Goal: Task Accomplishment & Management: Manage account settings

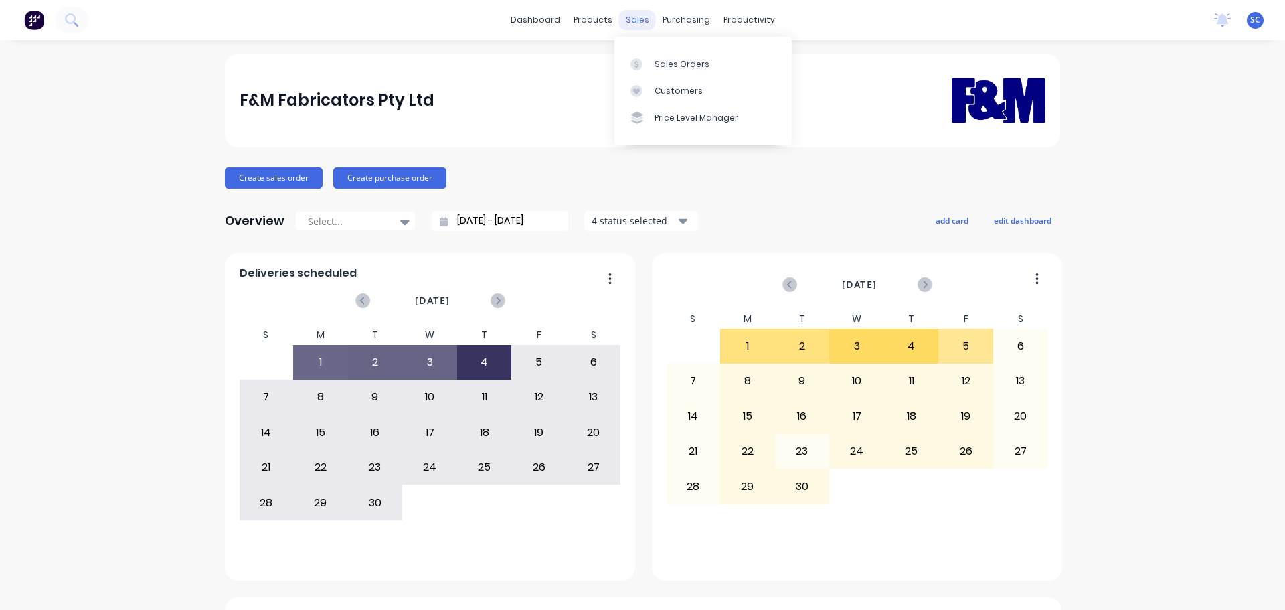
click at [637, 19] on div "sales" at bounding box center [637, 20] width 37 height 20
click at [674, 95] on div "Customers" at bounding box center [679, 91] width 48 height 12
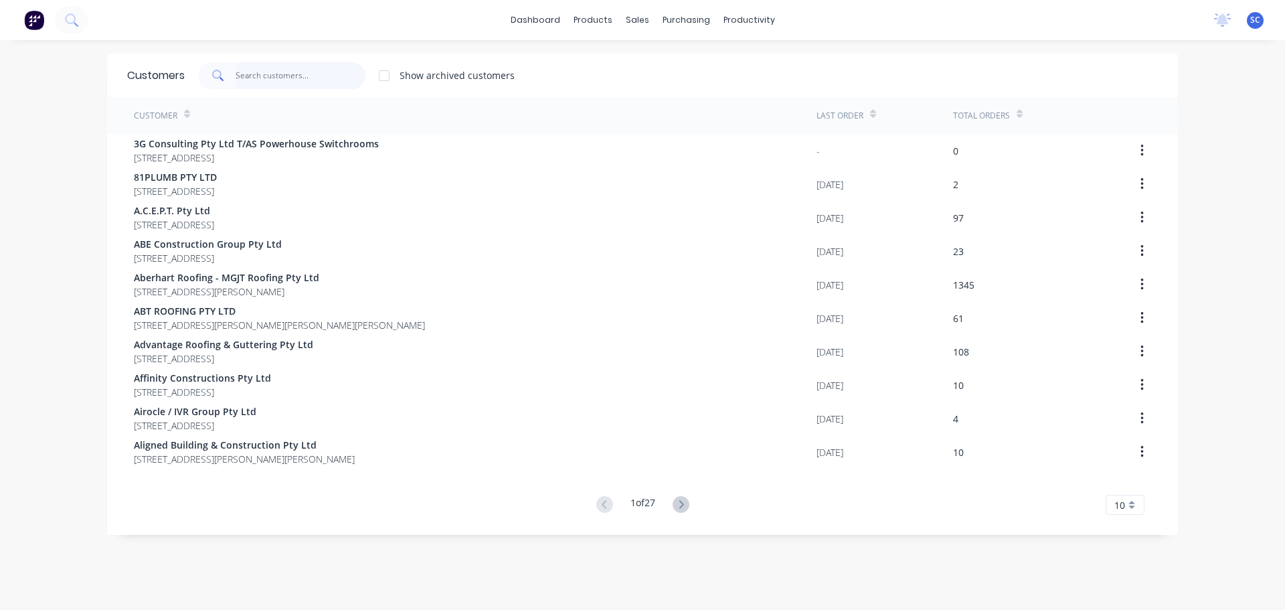
click at [256, 74] on input "text" at bounding box center [301, 75] width 131 height 27
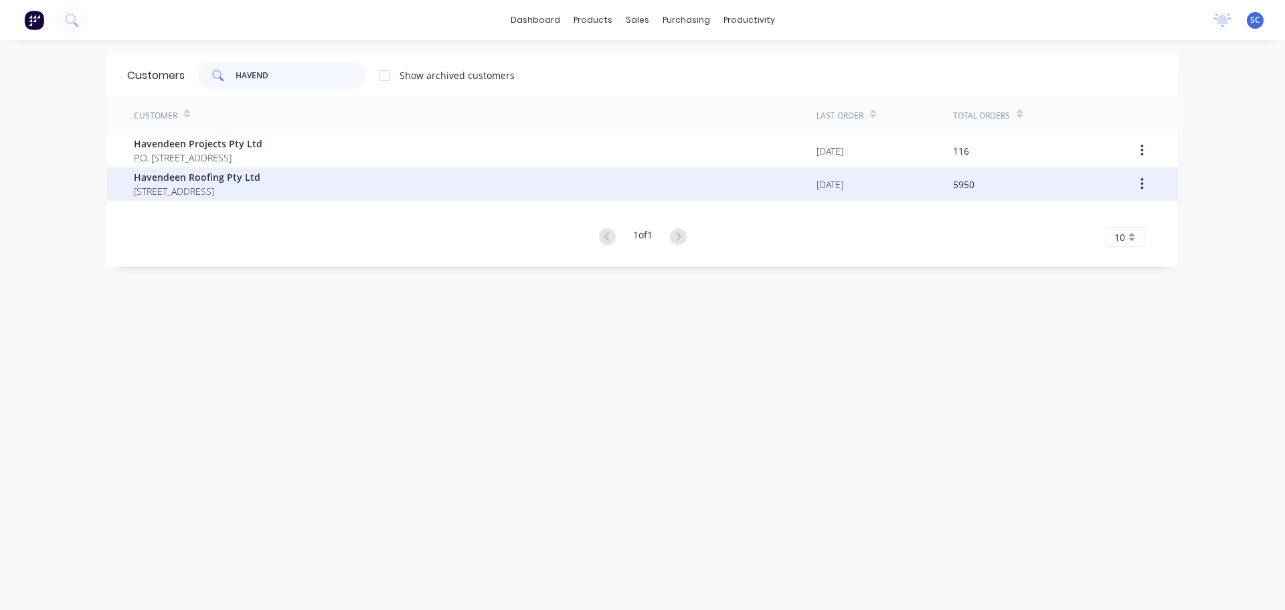
type input "HAVEND"
click at [193, 195] on span "PO BOX 7139 Southport Park Queensland Australia 4215" at bounding box center [197, 191] width 127 height 14
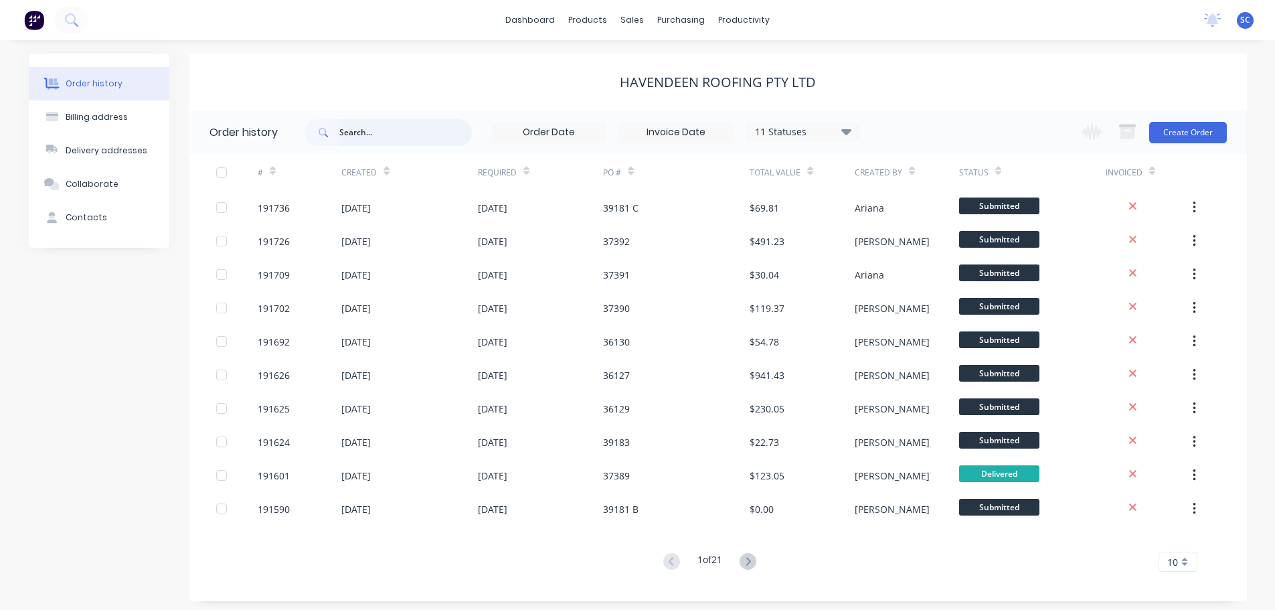
click at [382, 135] on input "text" at bounding box center [405, 132] width 133 height 27
type input "39176"
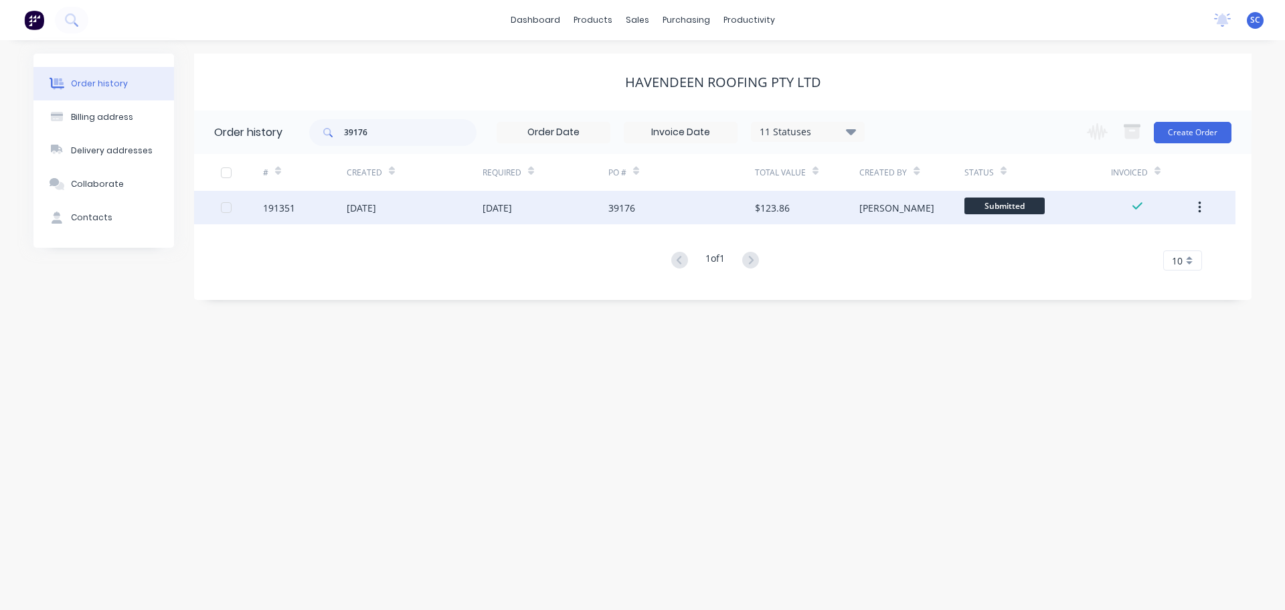
click at [444, 210] on div "01 Sep 2025" at bounding box center [415, 207] width 136 height 33
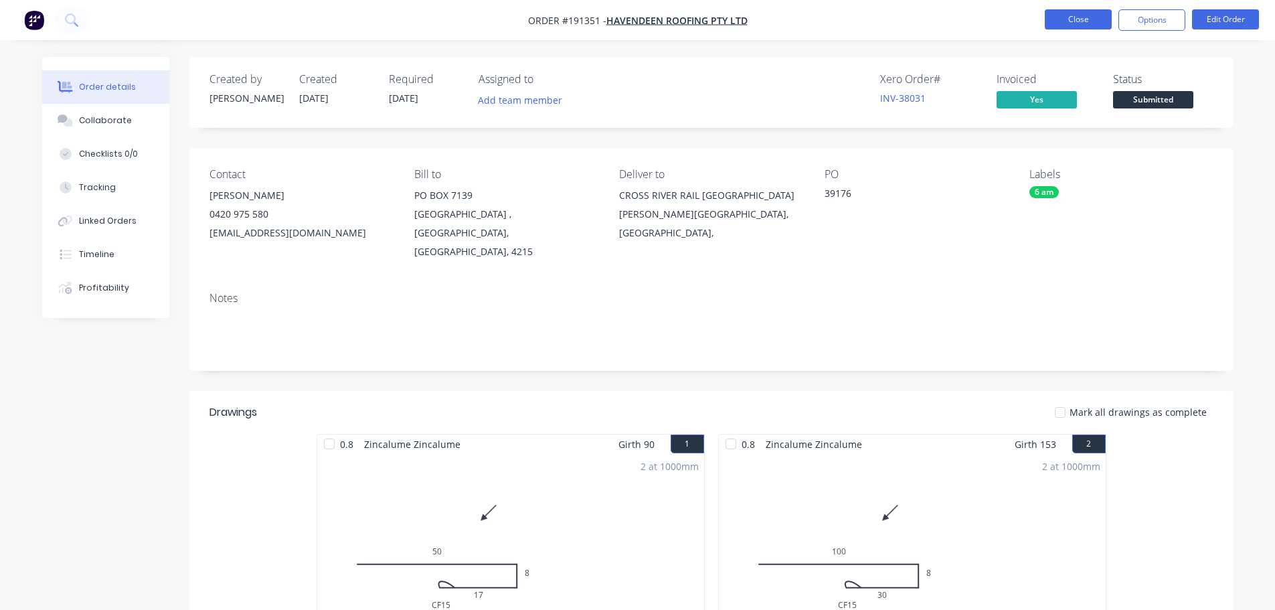
click at [1086, 16] on button "Close" at bounding box center [1078, 19] width 67 height 20
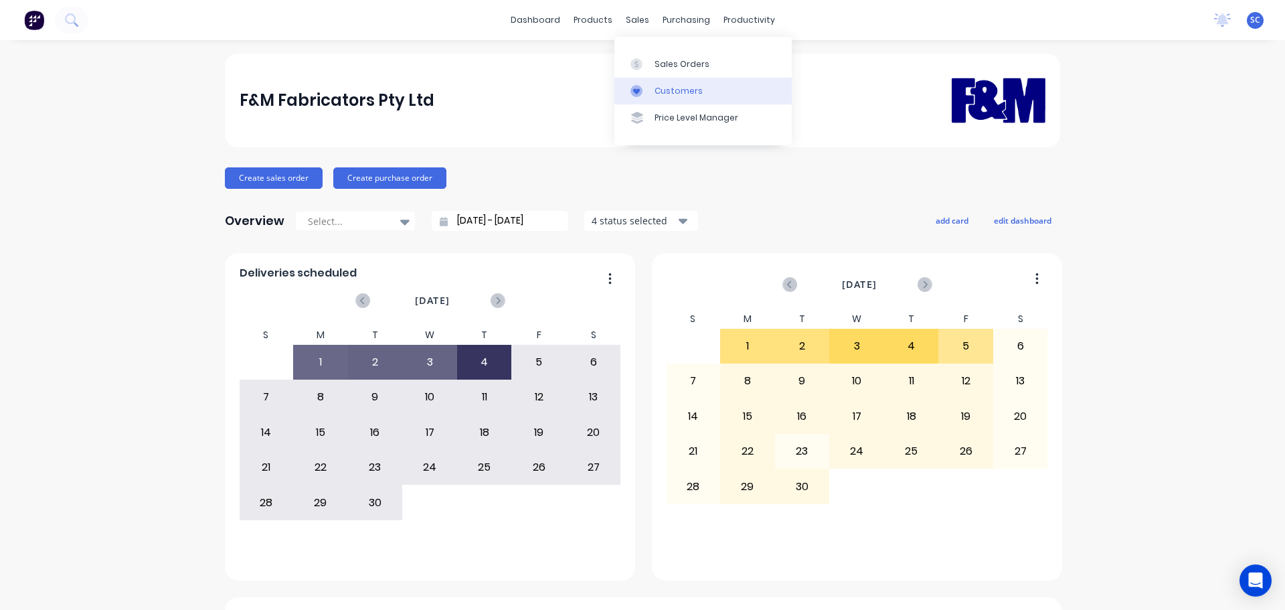
click at [670, 92] on div "Customers" at bounding box center [679, 91] width 48 height 12
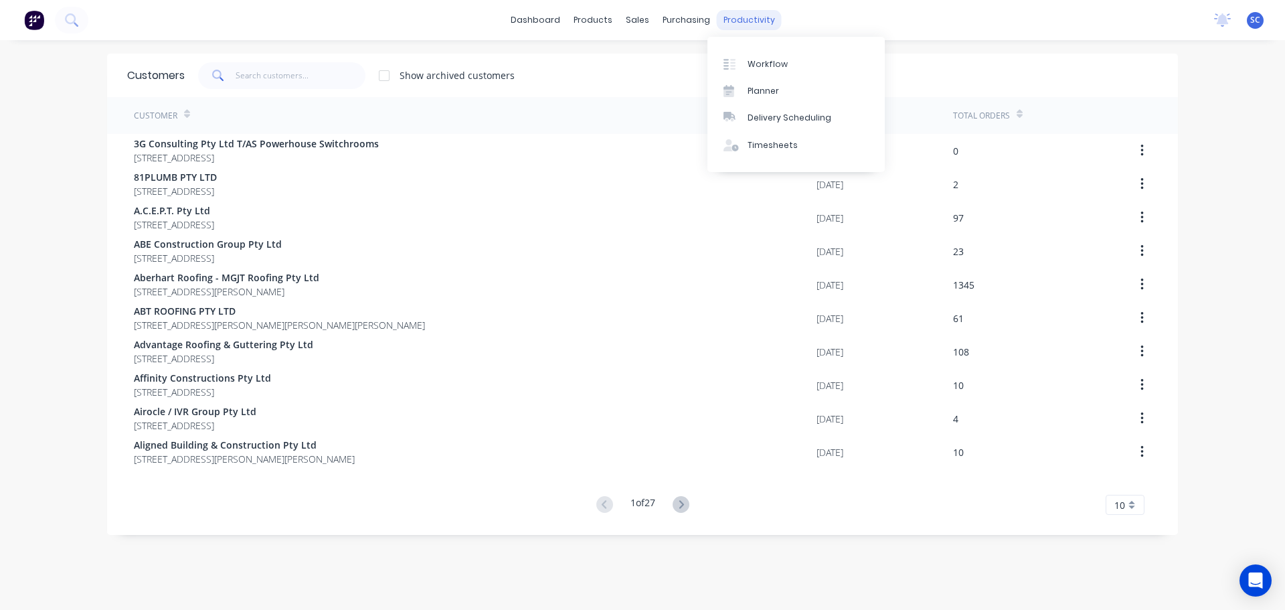
click at [732, 21] on div "productivity" at bounding box center [749, 20] width 65 height 20
drag, startPoint x: 787, startPoint y: 114, endPoint x: 793, endPoint y: 115, distance: 6.7
click at [787, 115] on div "Delivery Scheduling" at bounding box center [790, 118] width 84 height 12
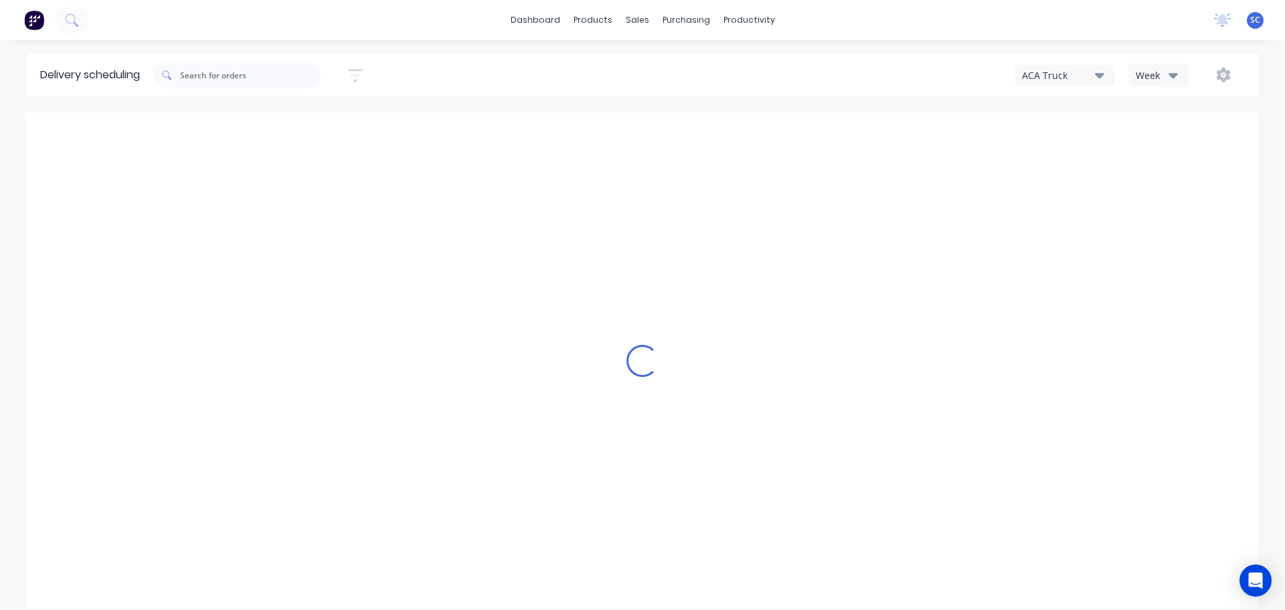
click at [1169, 74] on icon "button" at bounding box center [1173, 75] width 9 height 15
click at [1169, 136] on div "Vehicle" at bounding box center [1195, 137] width 133 height 27
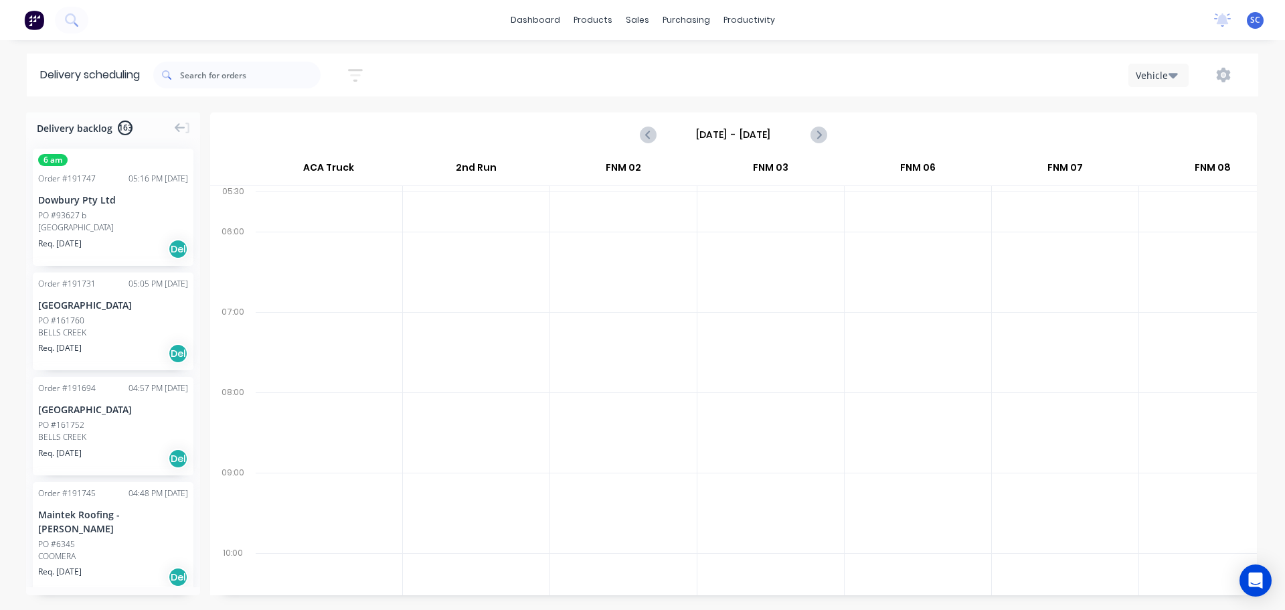
click at [708, 137] on input "[DATE] - [DATE]" at bounding box center [733, 135] width 133 height 20
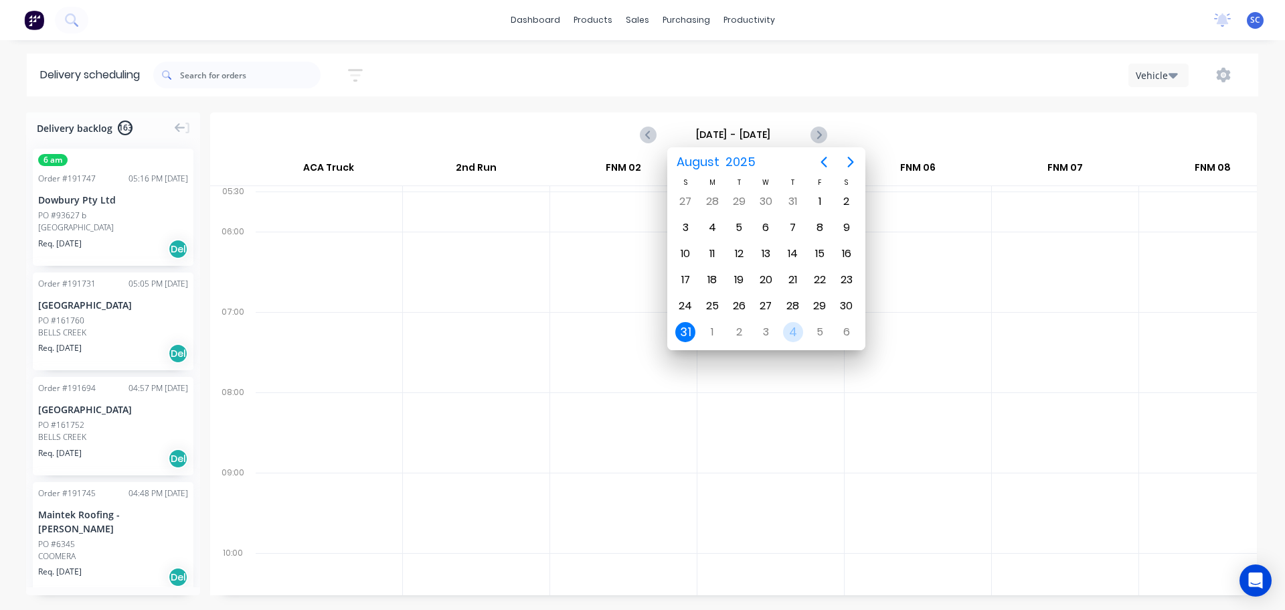
click at [793, 332] on div "4" at bounding box center [793, 332] width 20 height 20
type input "[DATE] - [DATE]"
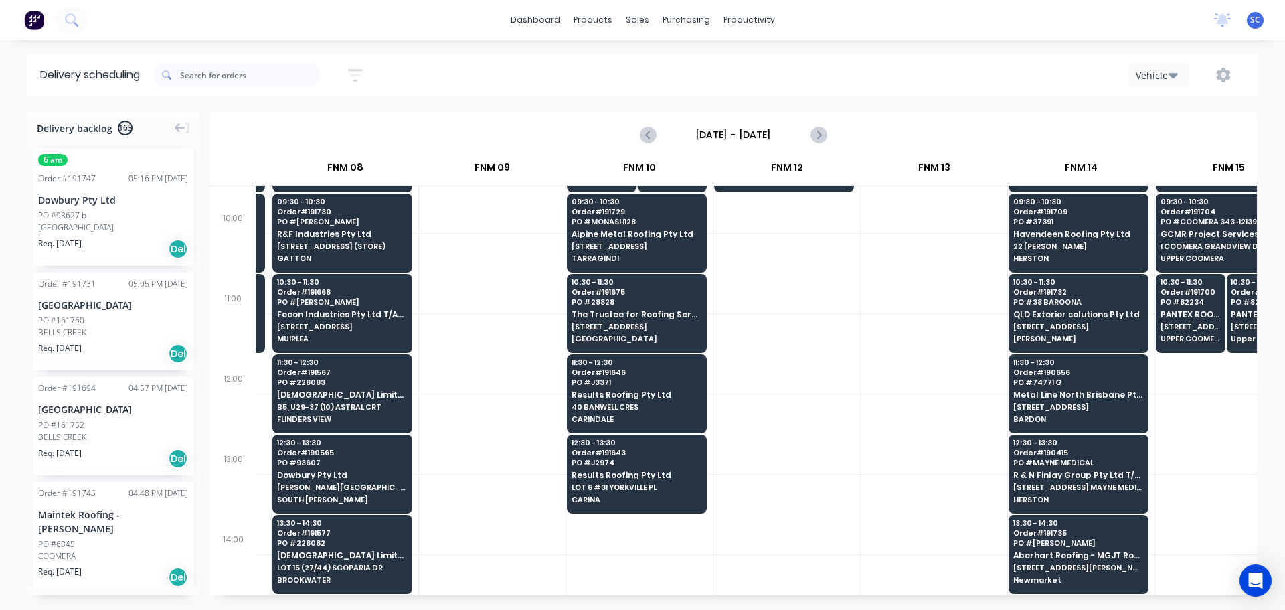
scroll to position [335, 868]
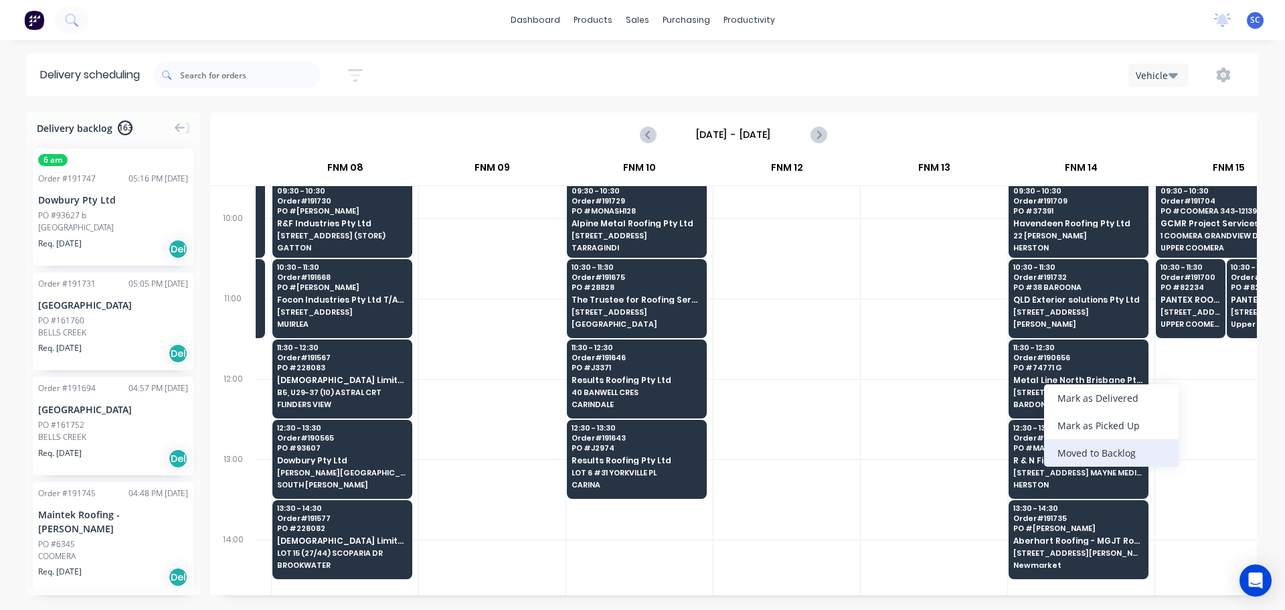
click at [1115, 454] on div "Moved to Backlog" at bounding box center [1111, 452] width 135 height 27
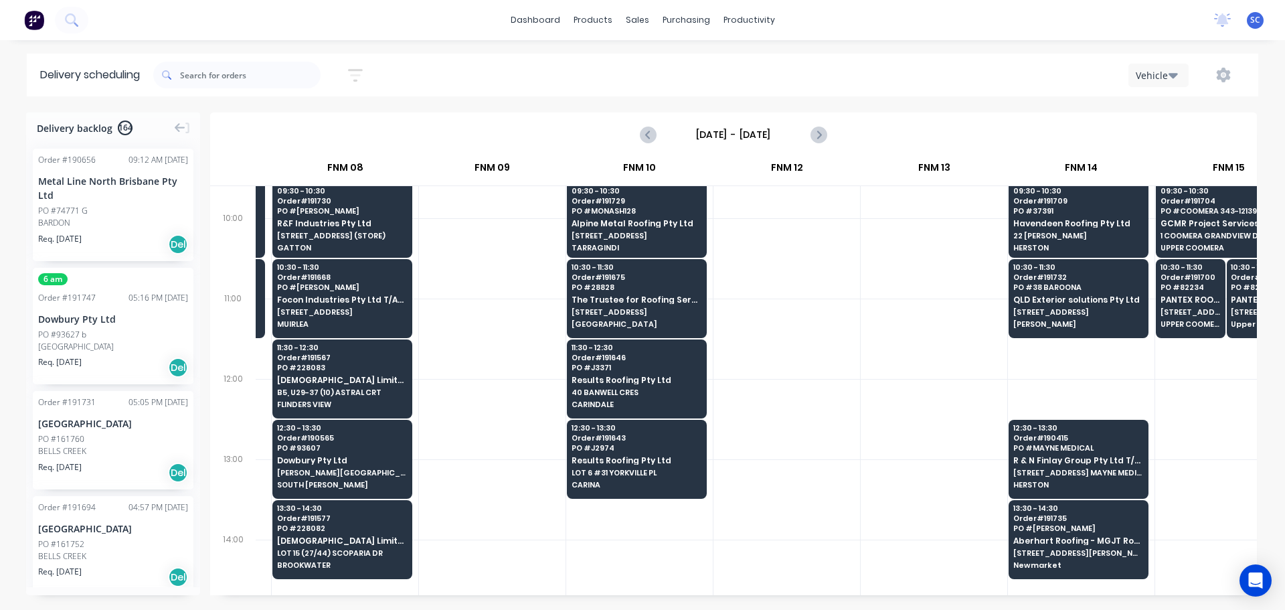
click at [53, 194] on div "Metal Line North Brisbane Pty Ltd" at bounding box center [113, 188] width 150 height 28
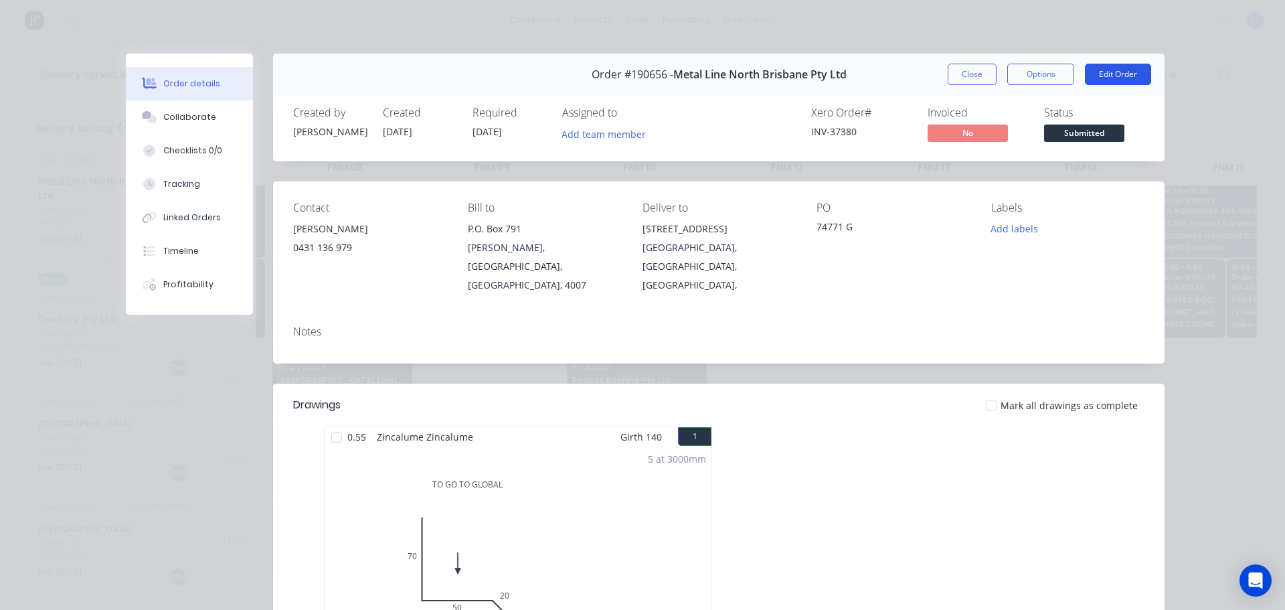
click at [1111, 72] on button "Edit Order" at bounding box center [1118, 74] width 66 height 21
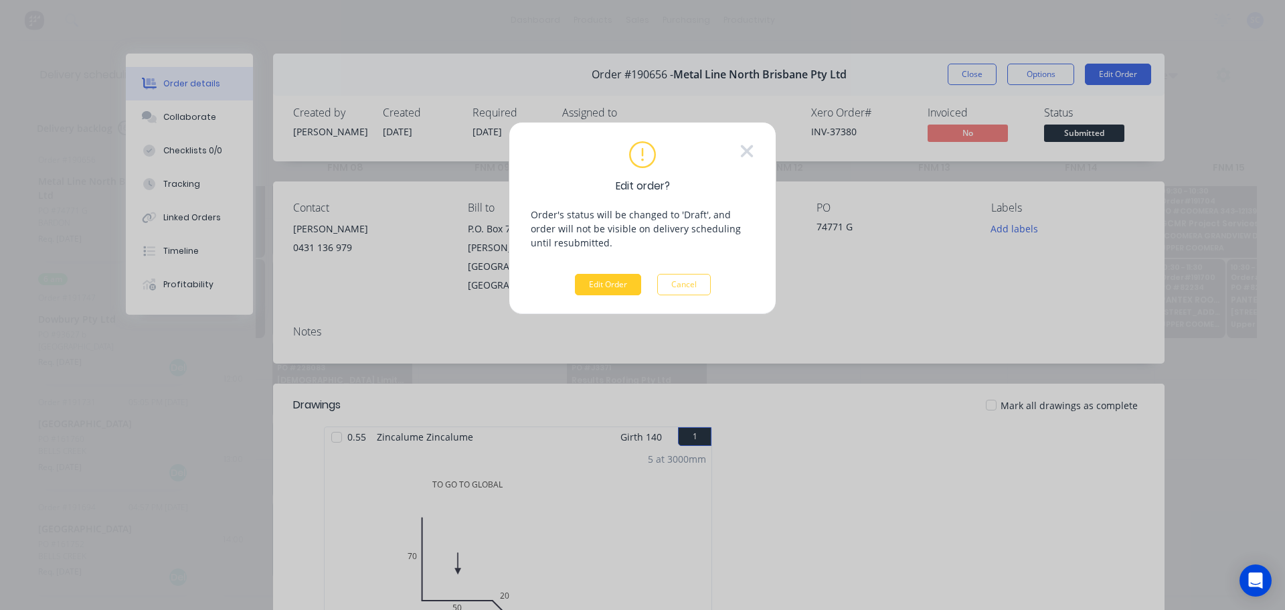
click at [625, 282] on button "Edit Order" at bounding box center [608, 284] width 66 height 21
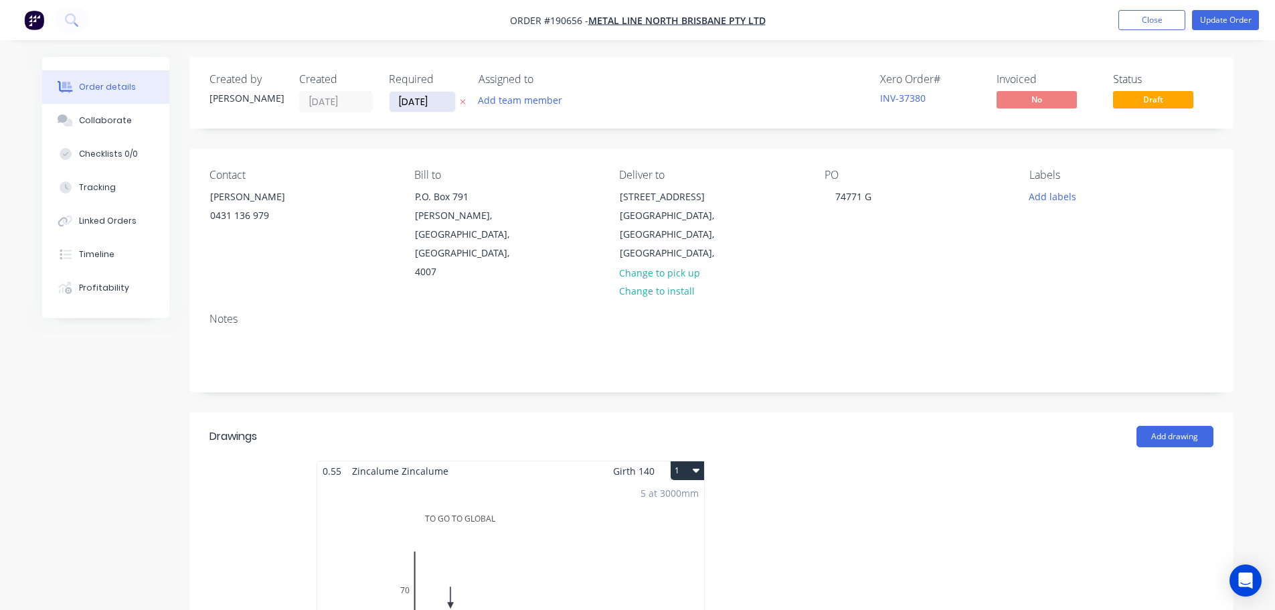
click at [420, 102] on input "[DATE]" at bounding box center [423, 102] width 66 height 20
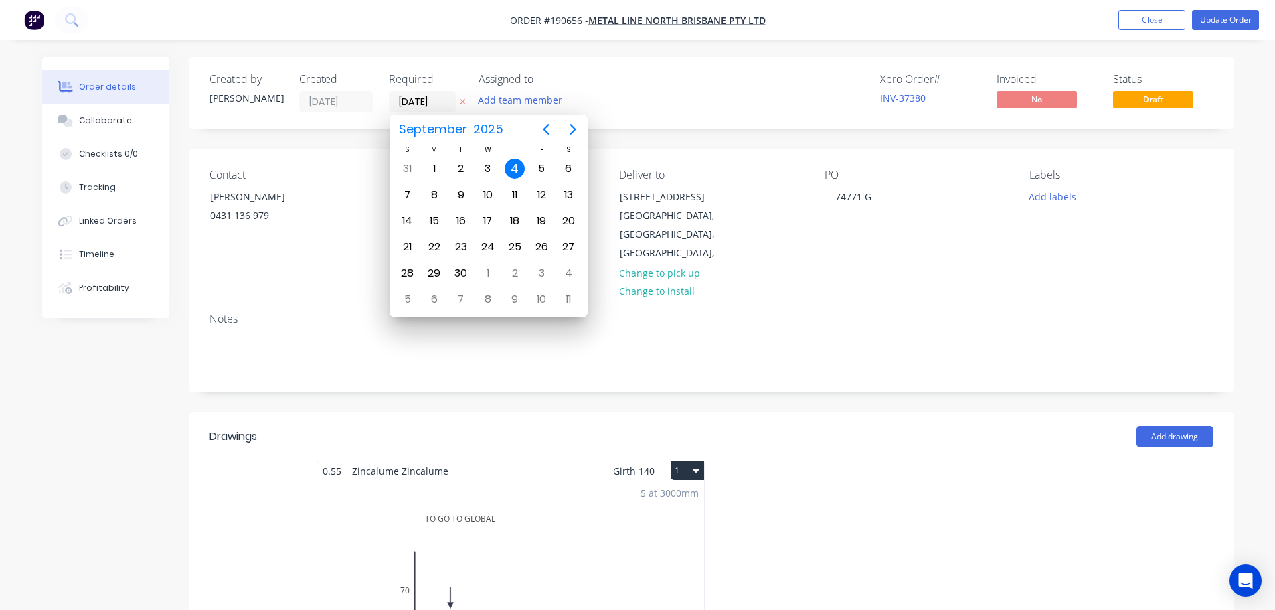
click at [463, 103] on icon at bounding box center [462, 102] width 5 height 5
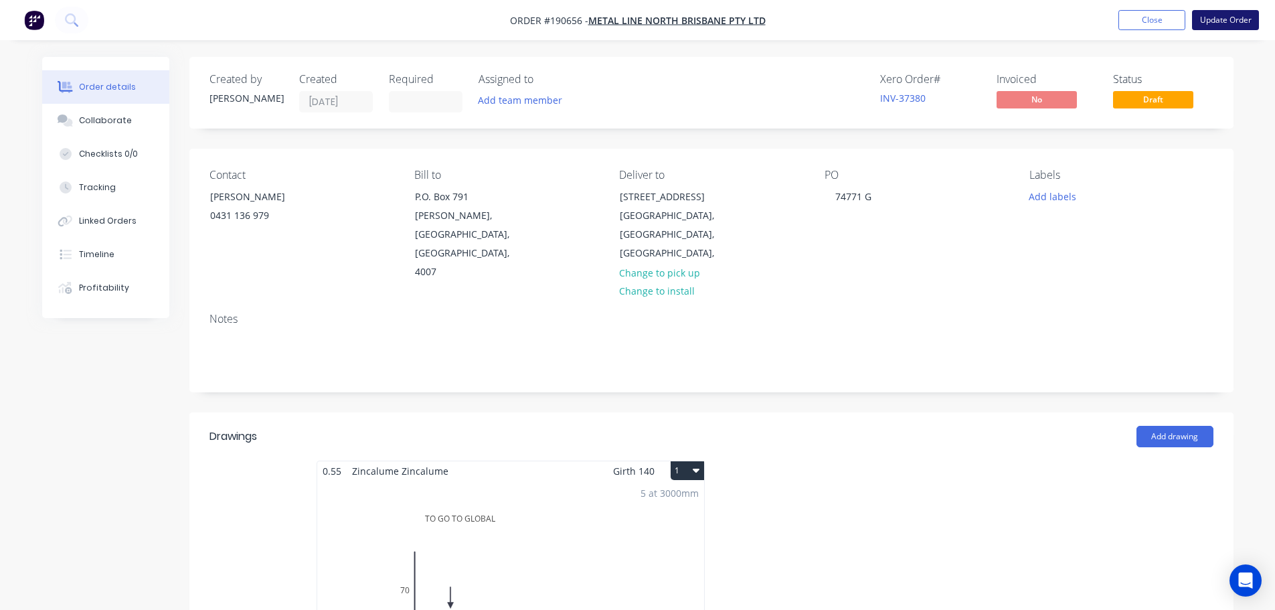
click at [1239, 23] on button "Update Order" at bounding box center [1225, 20] width 67 height 20
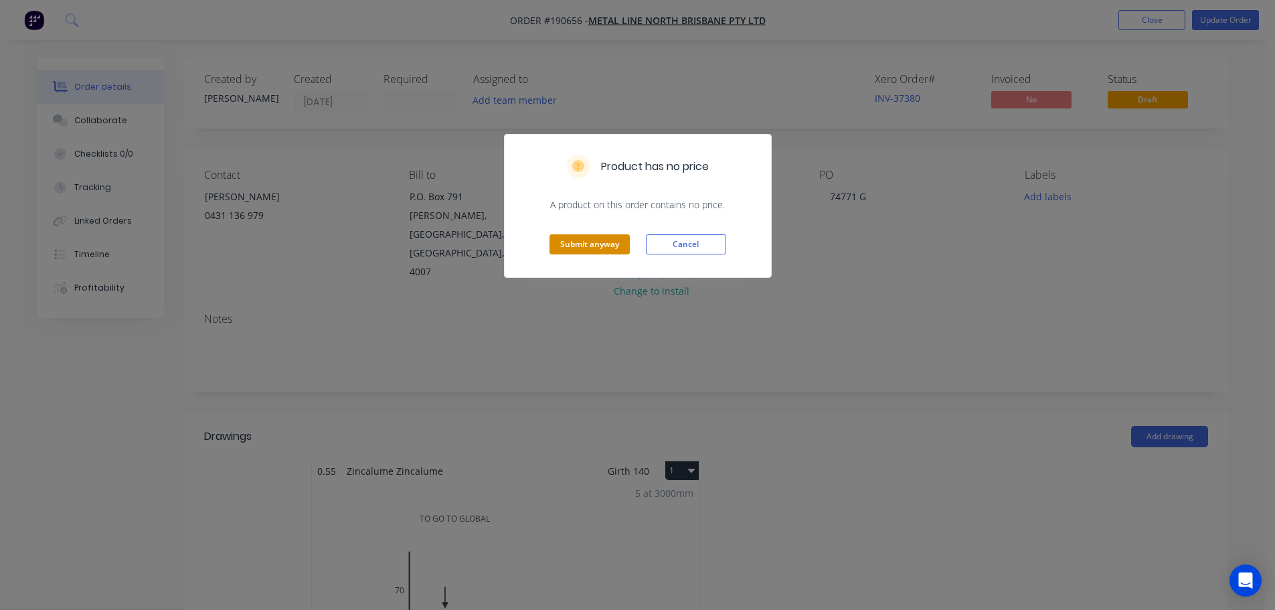
click at [591, 248] on button "Submit anyway" at bounding box center [590, 244] width 80 height 20
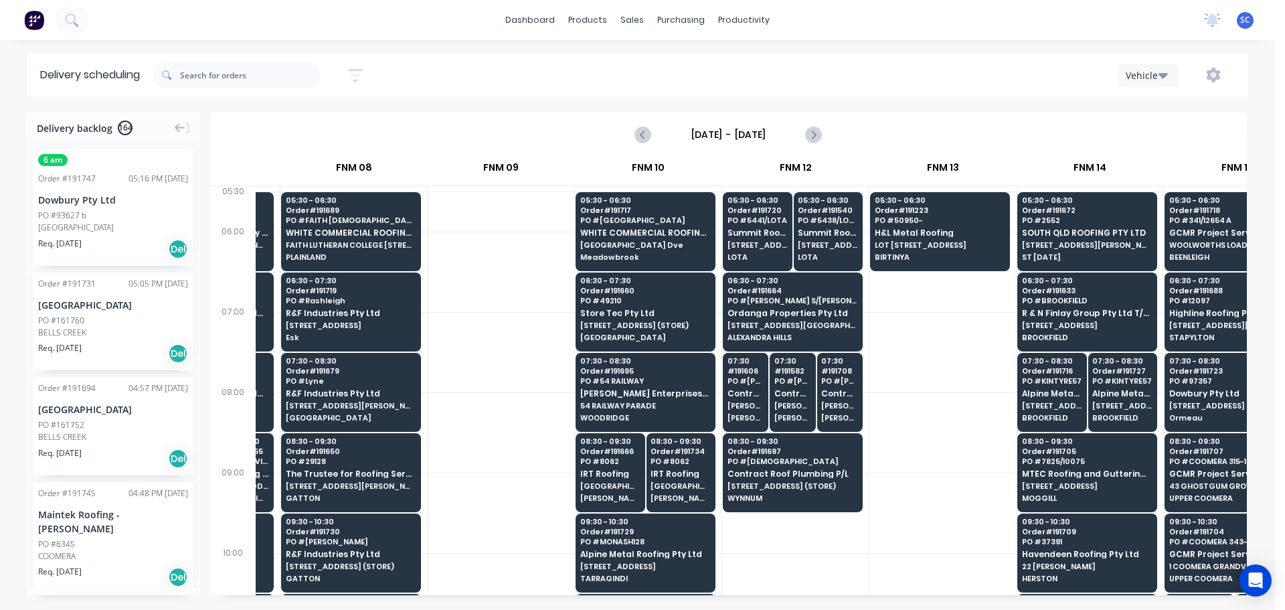
scroll to position [0, 1]
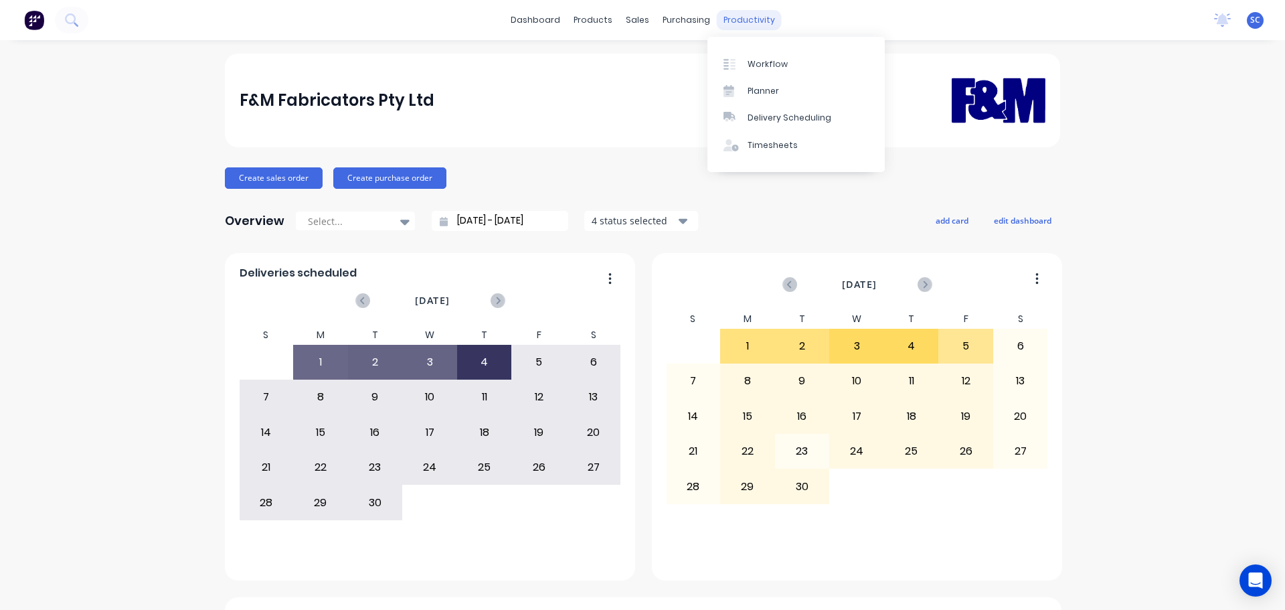
click at [757, 19] on div "productivity" at bounding box center [749, 20] width 65 height 20
click at [773, 118] on div "Delivery Scheduling" at bounding box center [790, 118] width 84 height 12
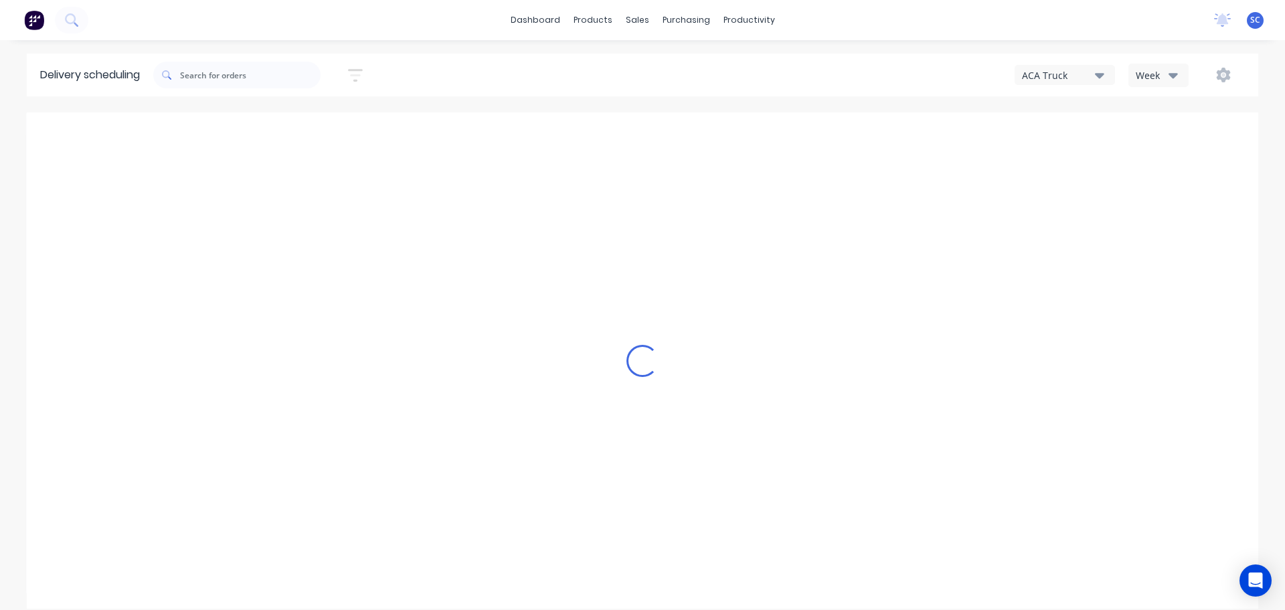
click at [1081, 78] on div "ACA Truck" at bounding box center [1058, 75] width 73 height 14
click at [1079, 130] on div "FNM 09" at bounding box center [1082, 122] width 133 height 27
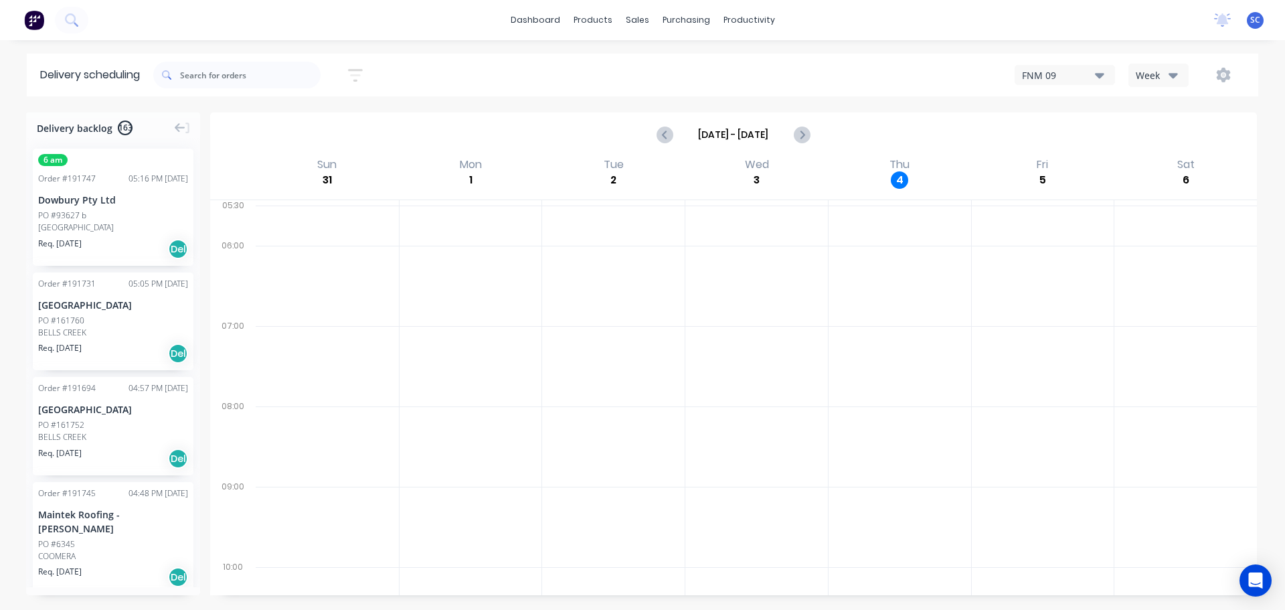
click at [363, 69] on icon "button" at bounding box center [355, 75] width 15 height 13
click at [271, 133] on input at bounding box center [294, 126] width 125 height 20
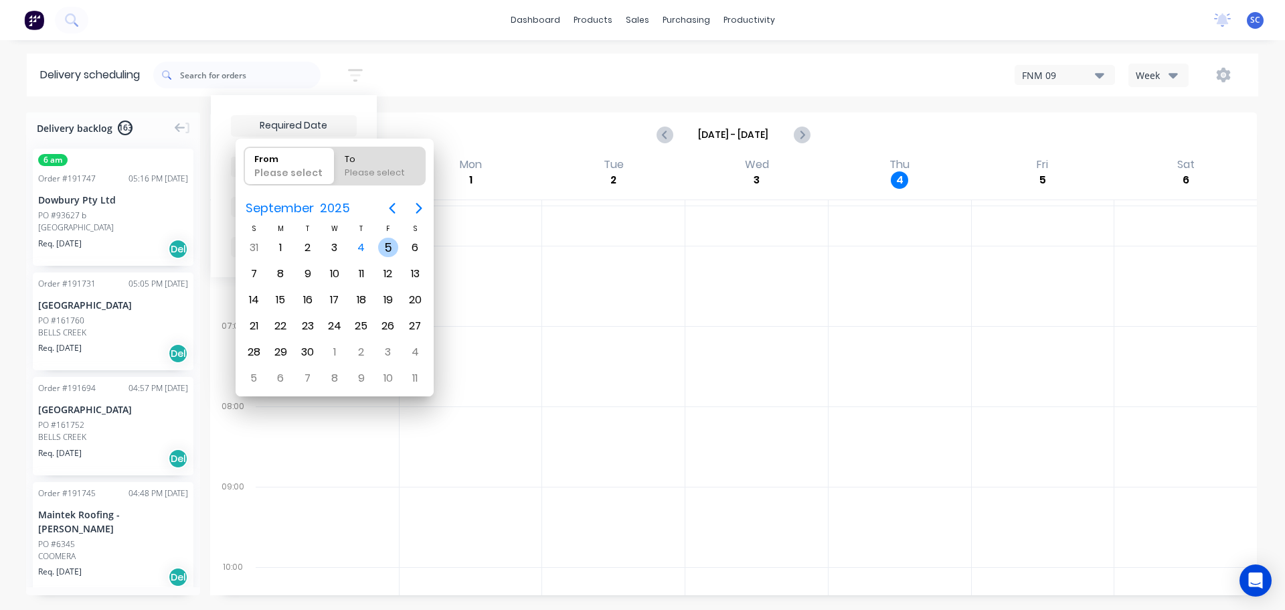
click at [392, 250] on div "5" at bounding box center [388, 248] width 20 height 20
type input "[DATE]"
radio input "false"
radio input "true"
click at [389, 249] on div "5" at bounding box center [388, 248] width 20 height 20
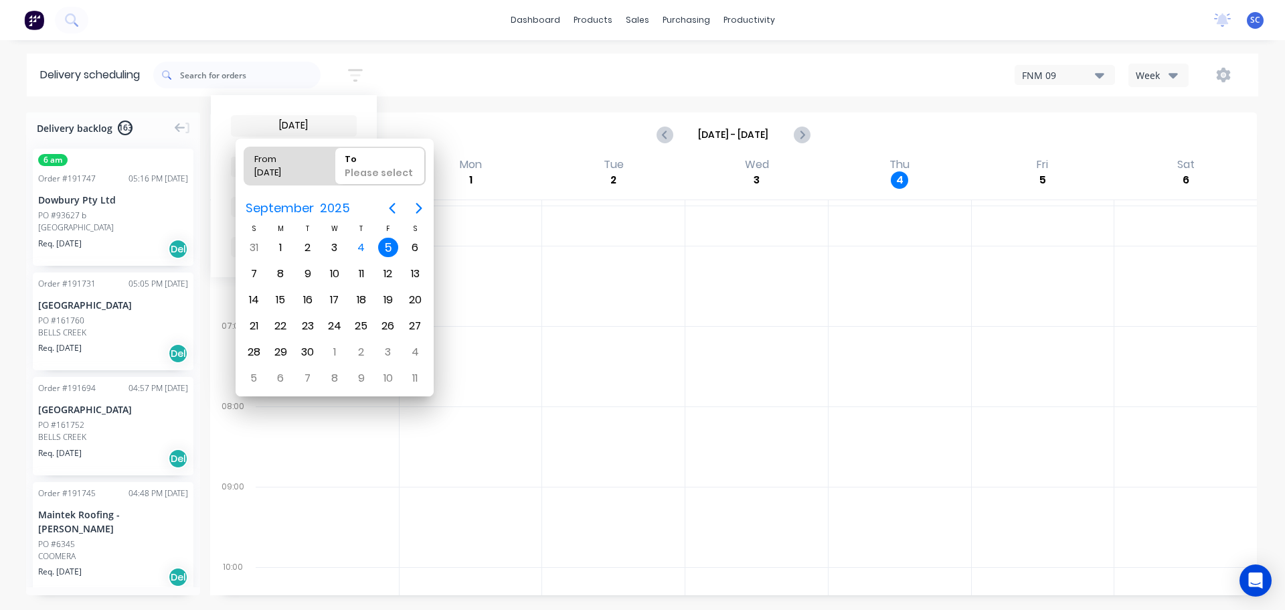
type input "05/09/25 - 05/09/25"
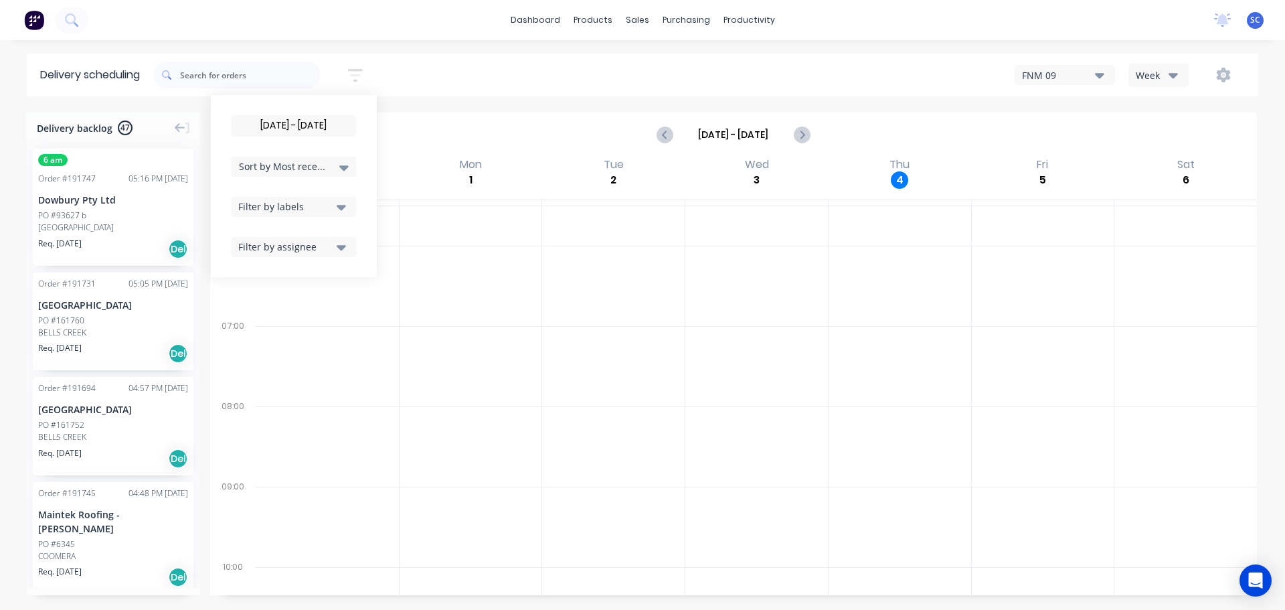
click at [345, 168] on icon at bounding box center [343, 167] width 9 height 5
click at [259, 317] on div "Suburb" at bounding box center [294, 316] width 126 height 24
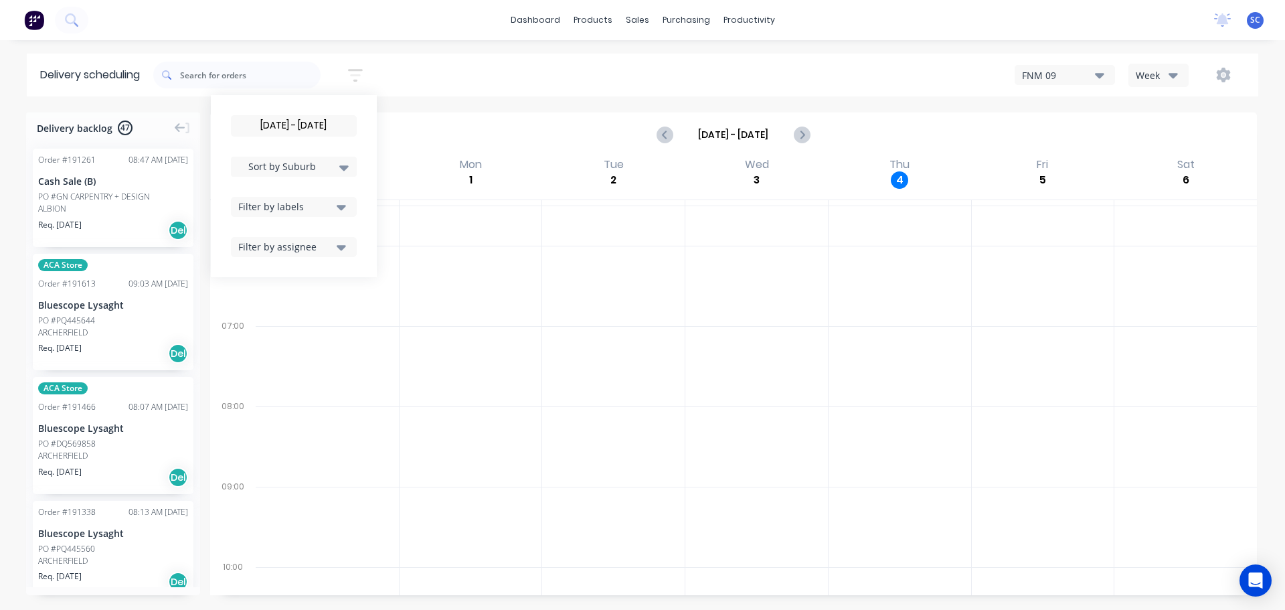
drag, startPoint x: 443, startPoint y: 86, endPoint x: 450, endPoint y: 82, distance: 7.8
click at [444, 83] on div "05/09/25 - 05/09/25 Sort by Suburb Created date Required date Order number Cust…" at bounding box center [705, 74] width 1105 height 37
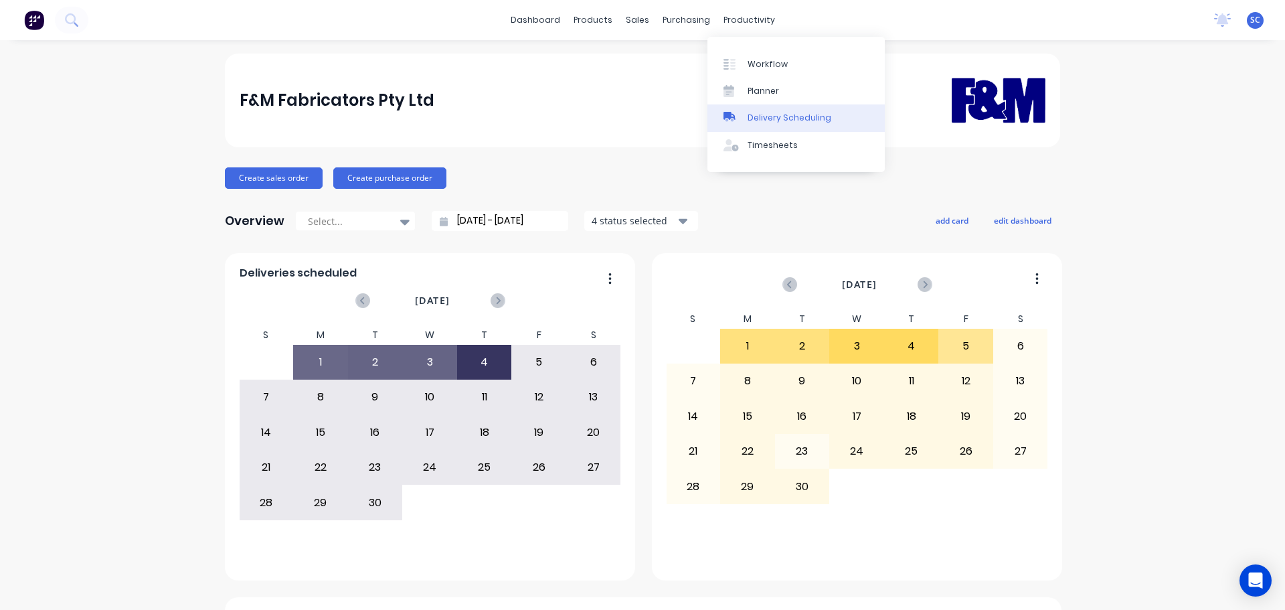
click at [786, 115] on div "Delivery Scheduling" at bounding box center [790, 118] width 84 height 12
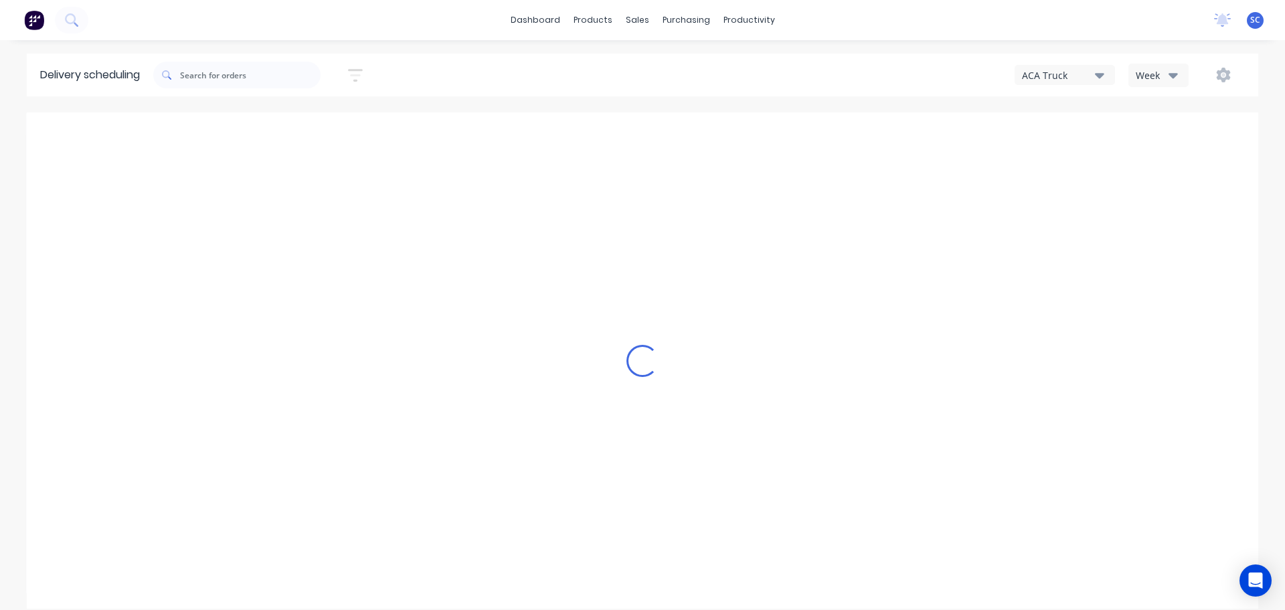
click at [1095, 70] on icon "button" at bounding box center [1099, 75] width 9 height 15
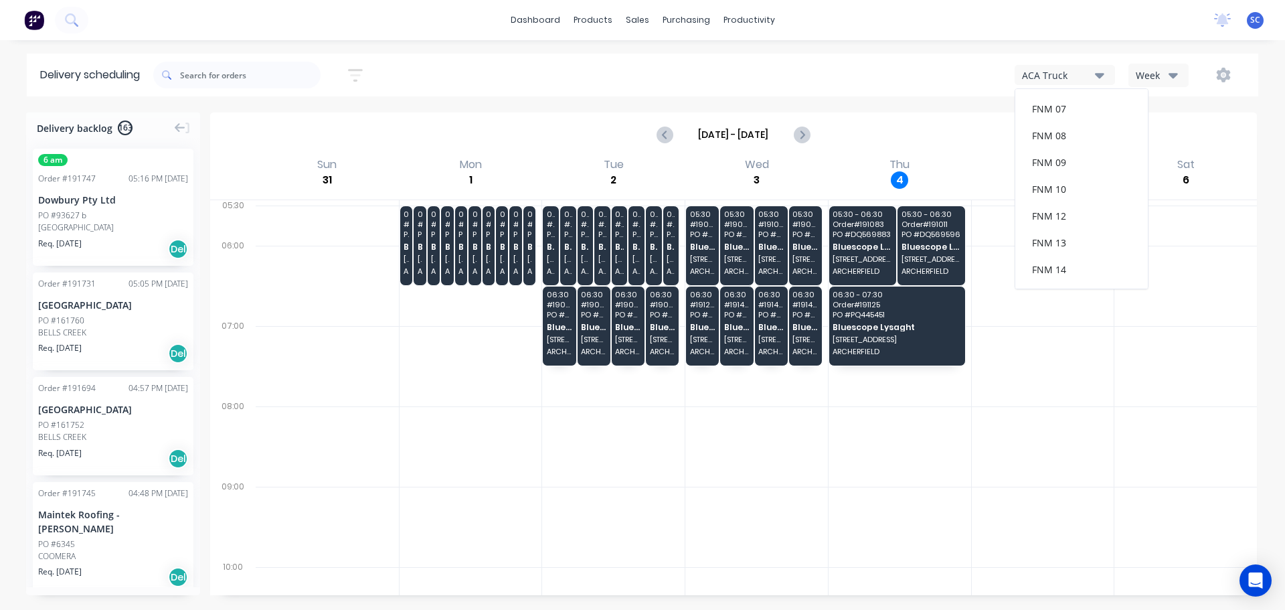
scroll to position [174, 0]
click at [1056, 113] on div "FNM 09" at bounding box center [1082, 122] width 133 height 27
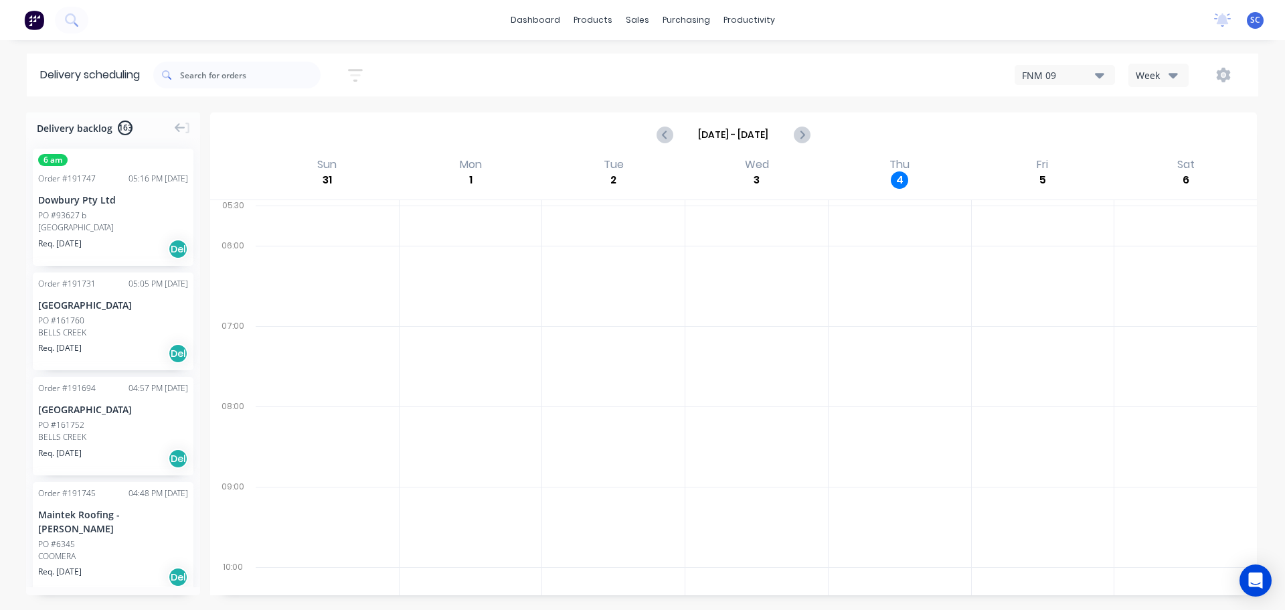
click at [360, 70] on icon "button" at bounding box center [355, 75] width 15 height 13
click at [486, 66] on div "Sort by Most recent Created date Required date Order number Customer name Most …" at bounding box center [705, 74] width 1105 height 37
click at [217, 76] on input "text" at bounding box center [250, 75] width 141 height 27
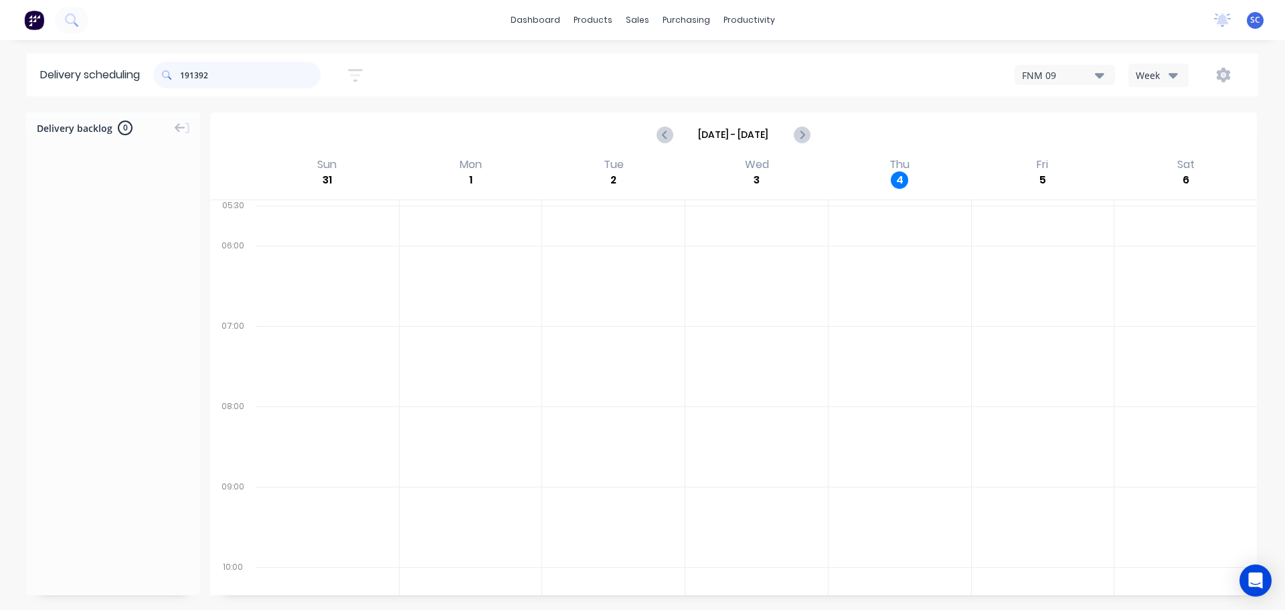
type input "191392"
drag, startPoint x: 231, startPoint y: 71, endPoint x: 148, endPoint y: 86, distance: 84.4
click at [148, 86] on header "Delivery scheduling 191392 Sort by Most recent Created date Required date Order…" at bounding box center [643, 75] width 1232 height 43
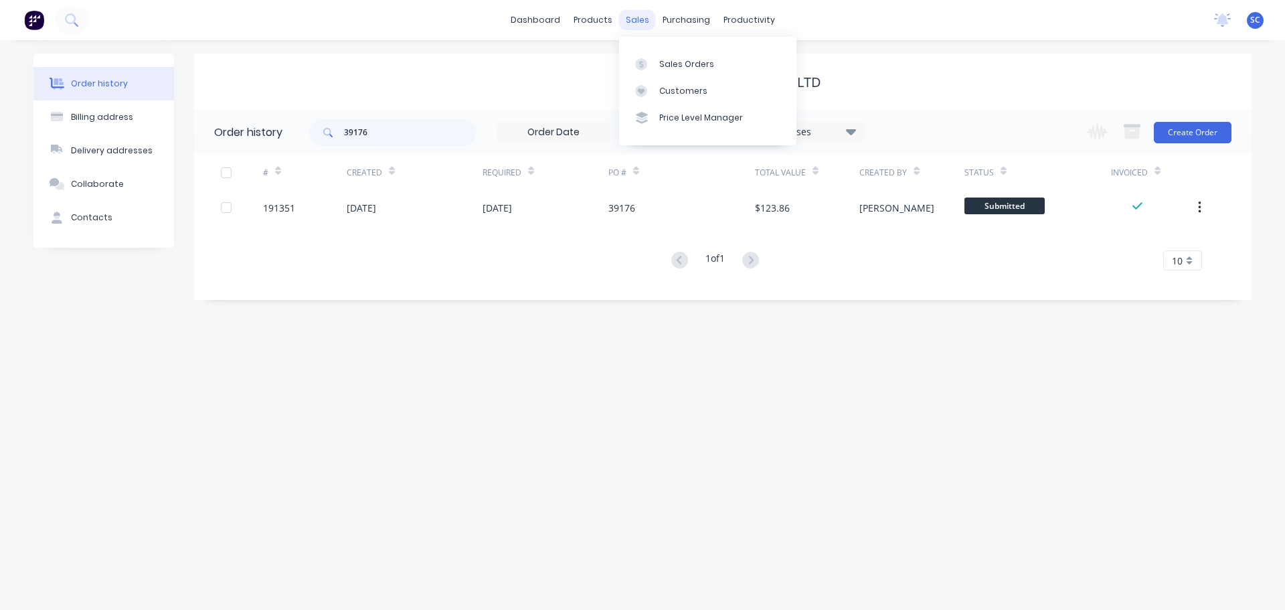
click at [643, 21] on div "sales" at bounding box center [637, 20] width 37 height 20
drag, startPoint x: 335, startPoint y: 133, endPoint x: 311, endPoint y: 135, distance: 23.5
click at [311, 135] on div "39176" at bounding box center [392, 132] width 167 height 27
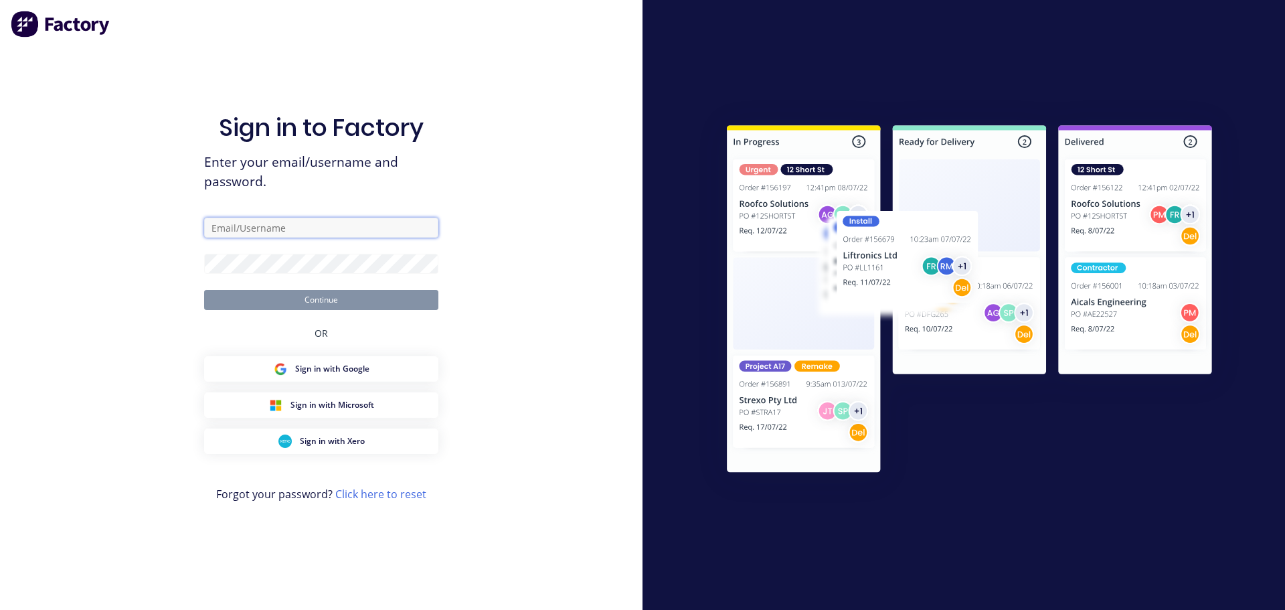
click at [236, 230] on input "text" at bounding box center [321, 228] width 234 height 20
type input "Stephen_Craven@fmfabricators.com.au"
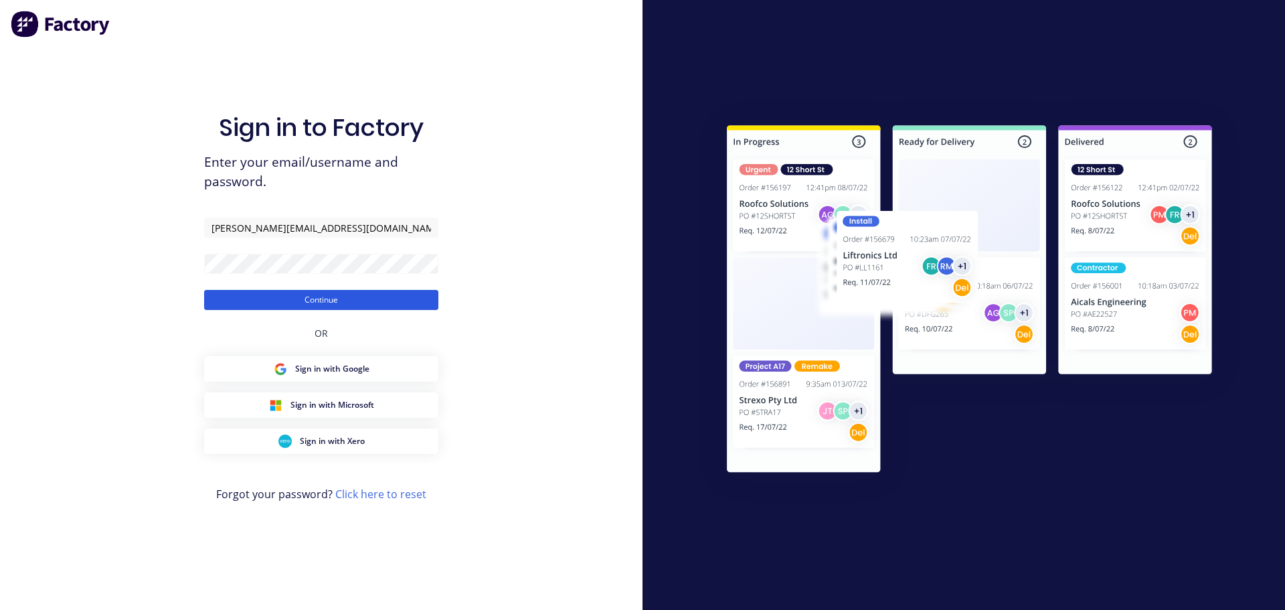
click at [313, 301] on button "Continue" at bounding box center [321, 300] width 234 height 20
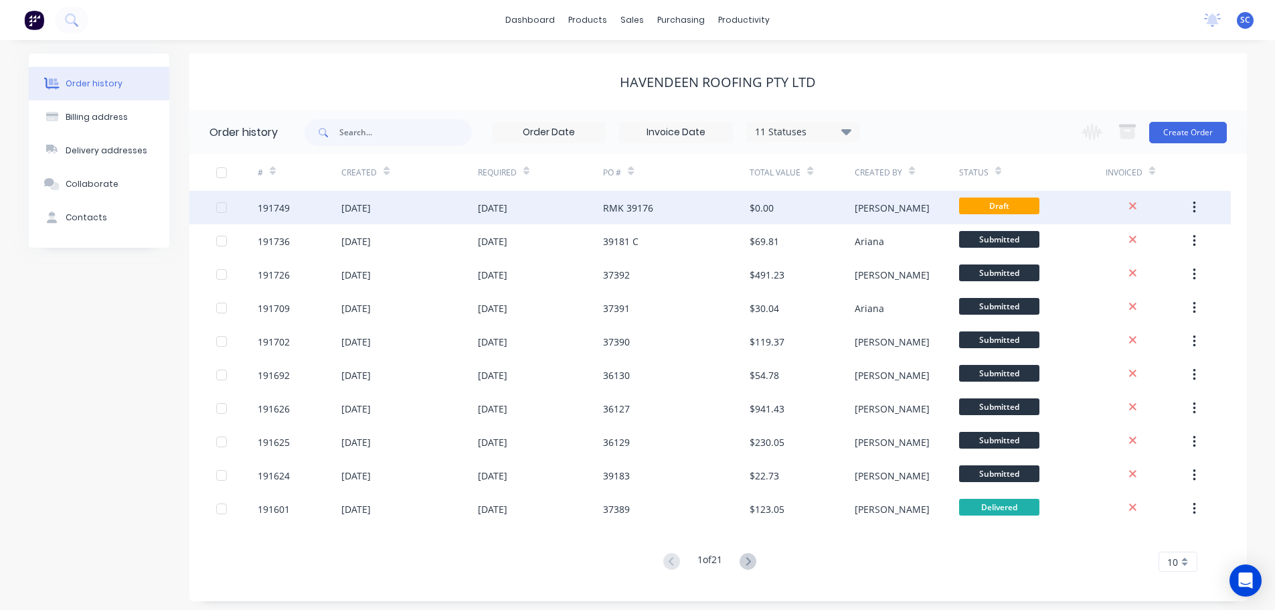
click at [429, 217] on div "04 Sep 2025" at bounding box center [409, 207] width 136 height 33
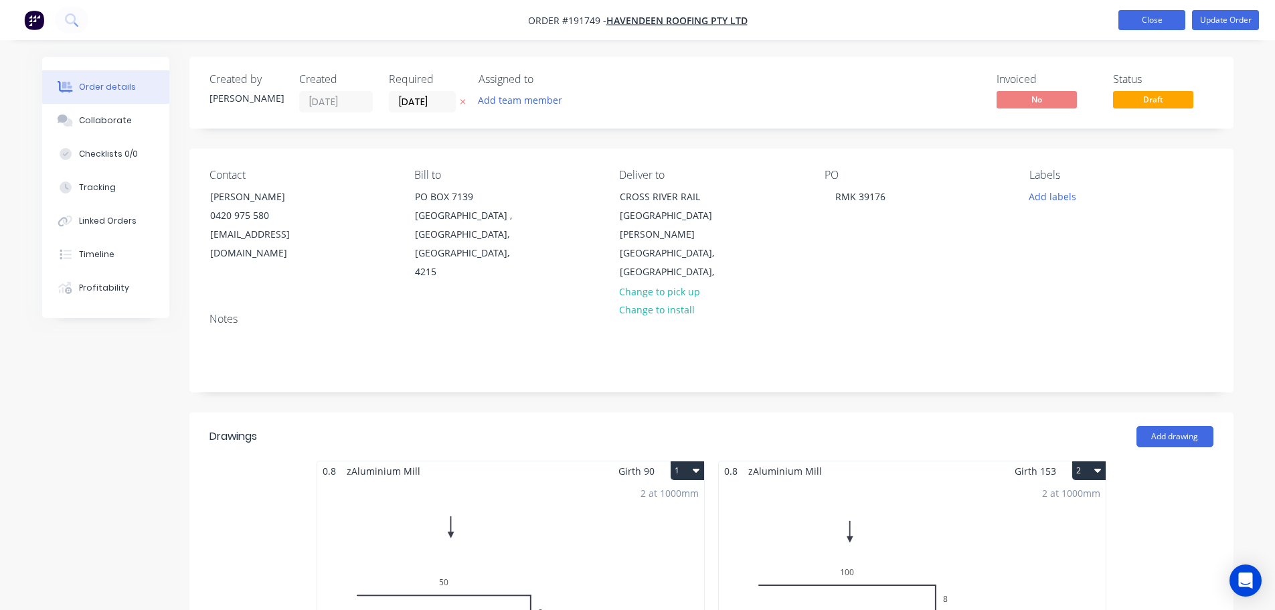
click at [1150, 19] on button "Close" at bounding box center [1152, 20] width 67 height 20
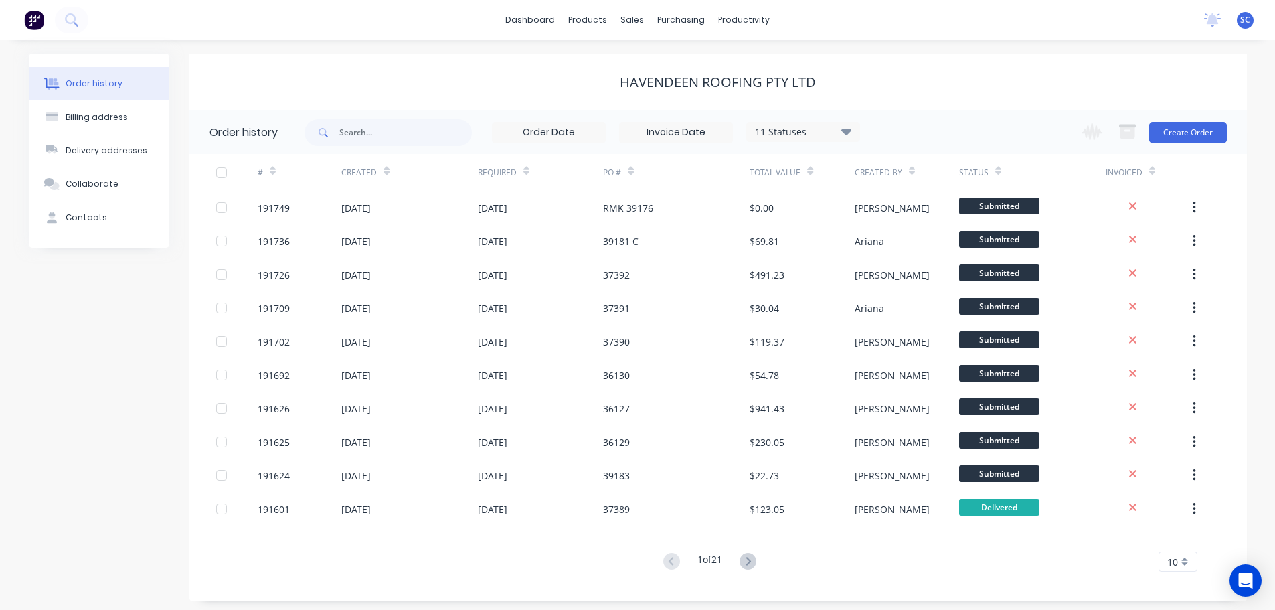
click at [908, 31] on div "dashboard products sales purchasing productivity dashboard products Product Cat…" at bounding box center [637, 20] width 1275 height 40
click at [894, 9] on div "dashboard products sales purchasing productivity dashboard products Product Cat…" at bounding box center [637, 20] width 1275 height 40
click at [365, 131] on input "text" at bounding box center [405, 132] width 133 height 27
type input "39176"
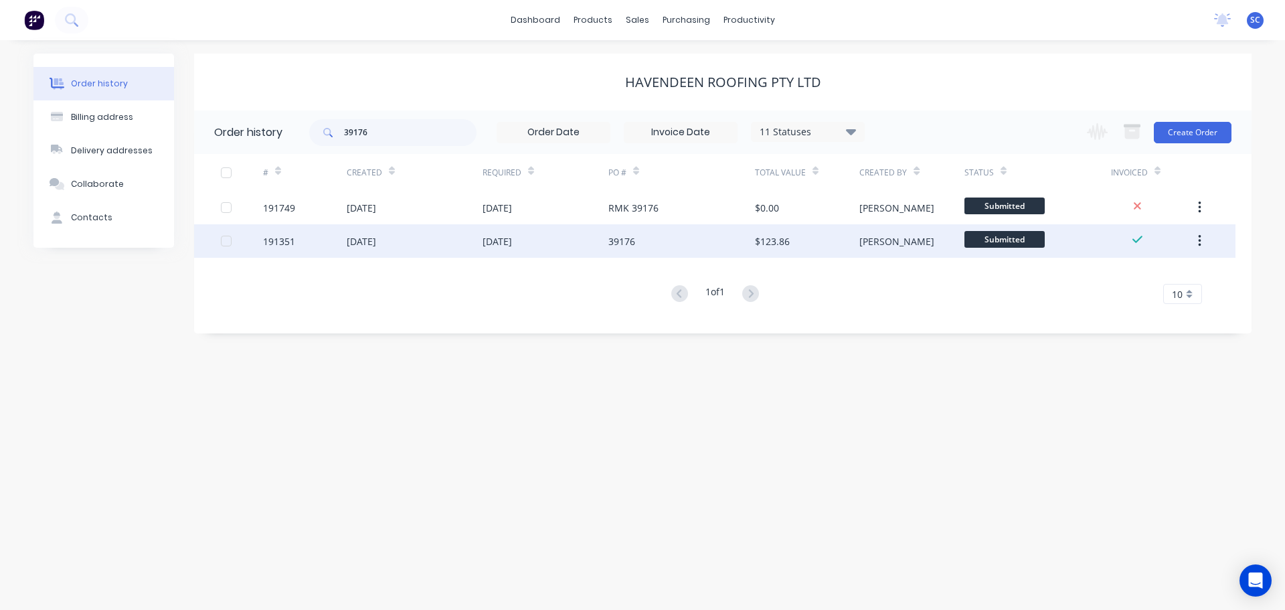
click at [402, 242] on div "01 Sep 2025" at bounding box center [415, 240] width 136 height 33
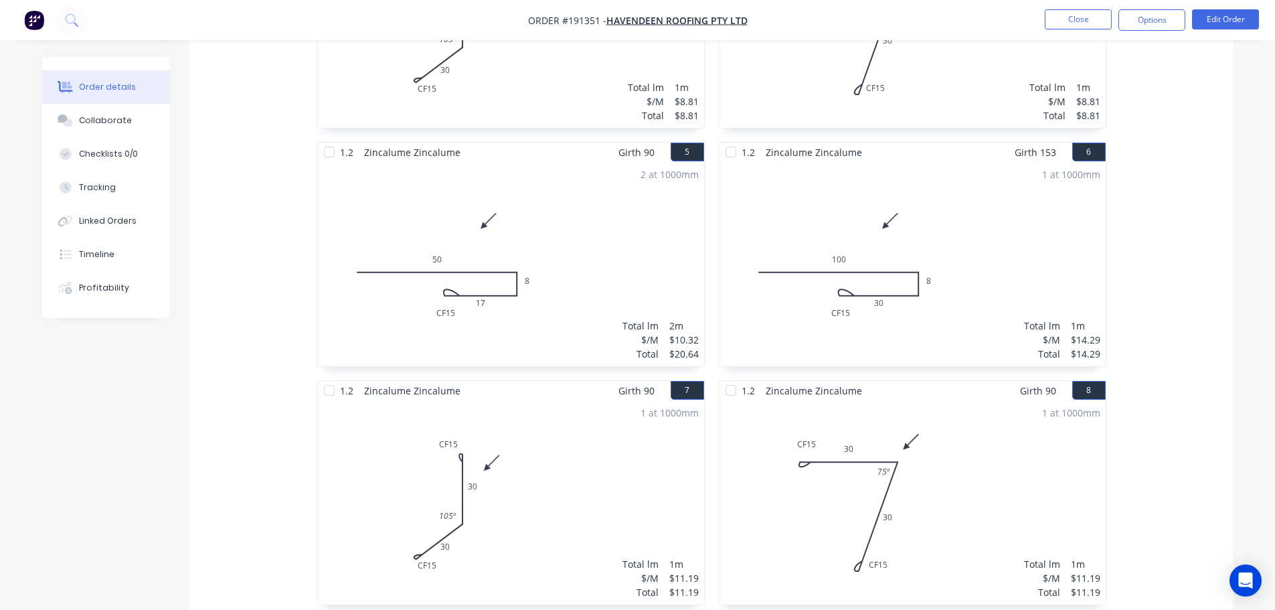
scroll to position [803, 0]
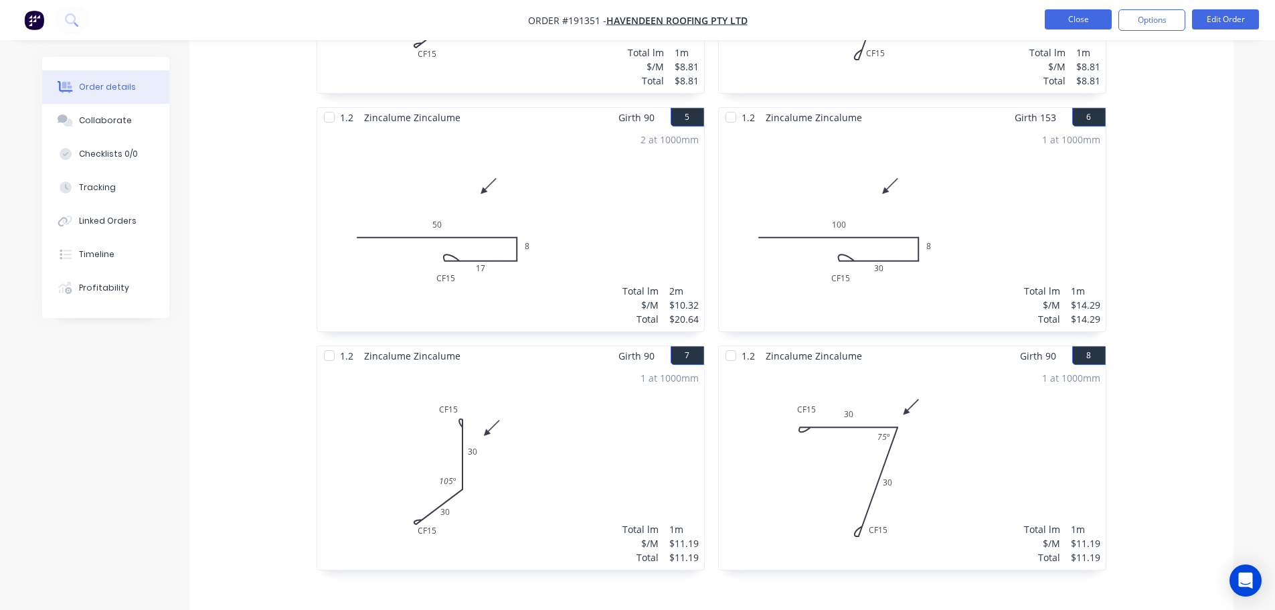
click at [1084, 15] on button "Close" at bounding box center [1078, 19] width 67 height 20
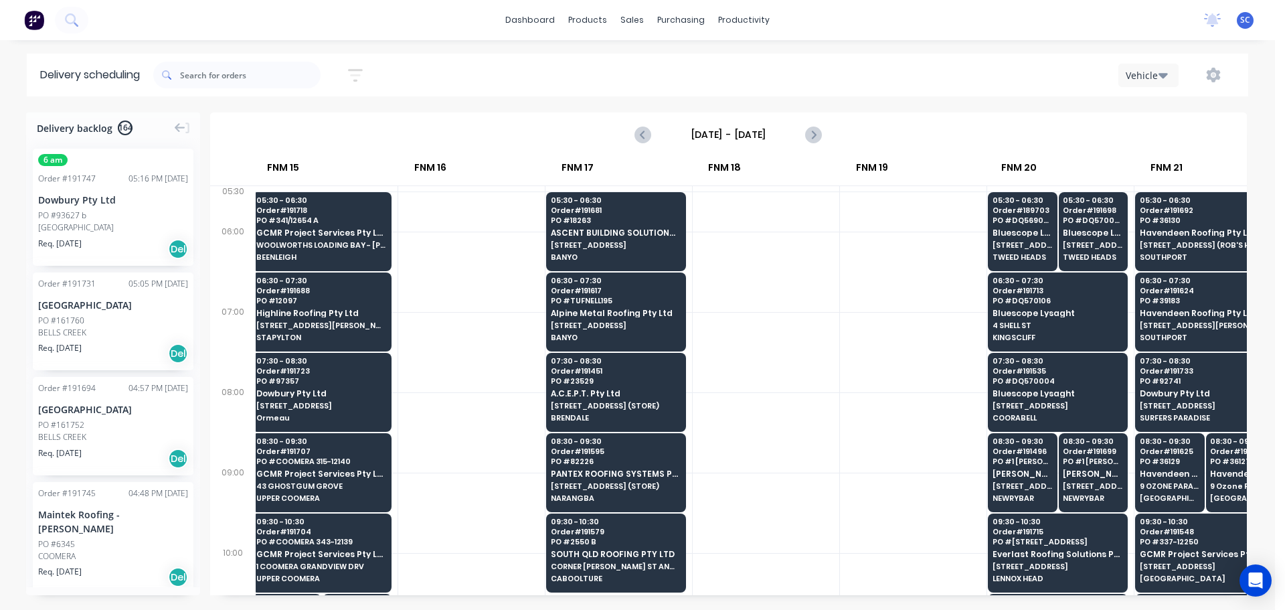
scroll to position [0, 1817]
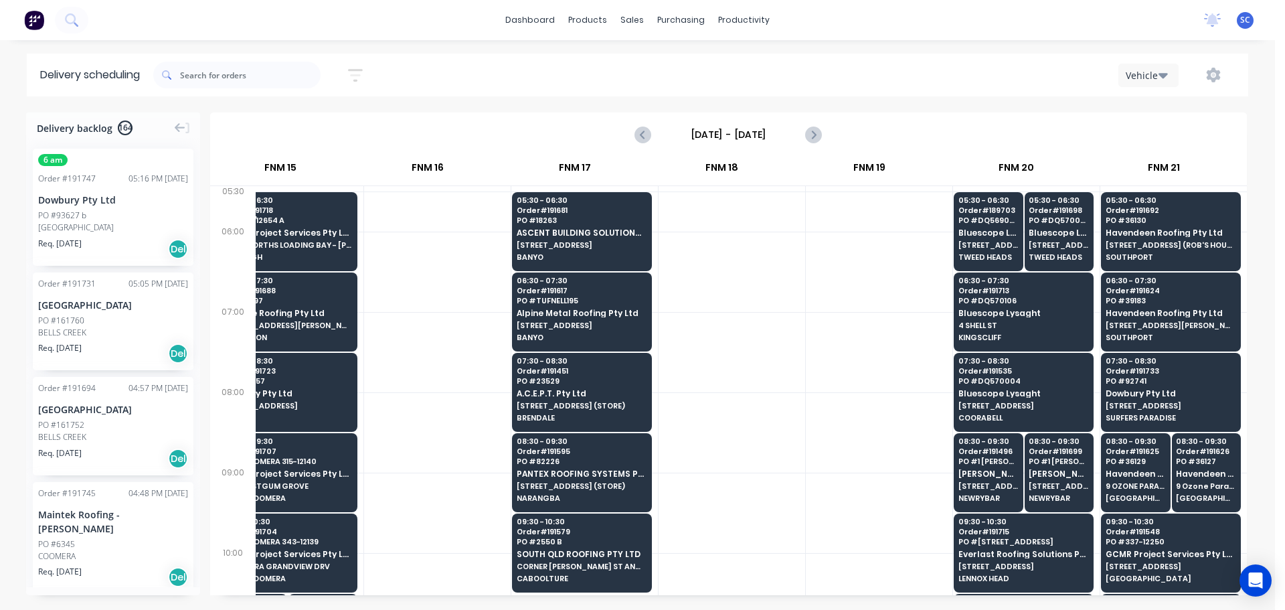
click at [422, 23] on div "dashboard products sales purchasing productivity dashboard products Product Cat…" at bounding box center [637, 20] width 1275 height 40
click at [1020, 12] on div "dashboard products sales purchasing productivity dashboard products Product Cat…" at bounding box center [637, 20] width 1275 height 40
click at [844, 70] on div "Vehicle" at bounding box center [962, 75] width 548 height 24
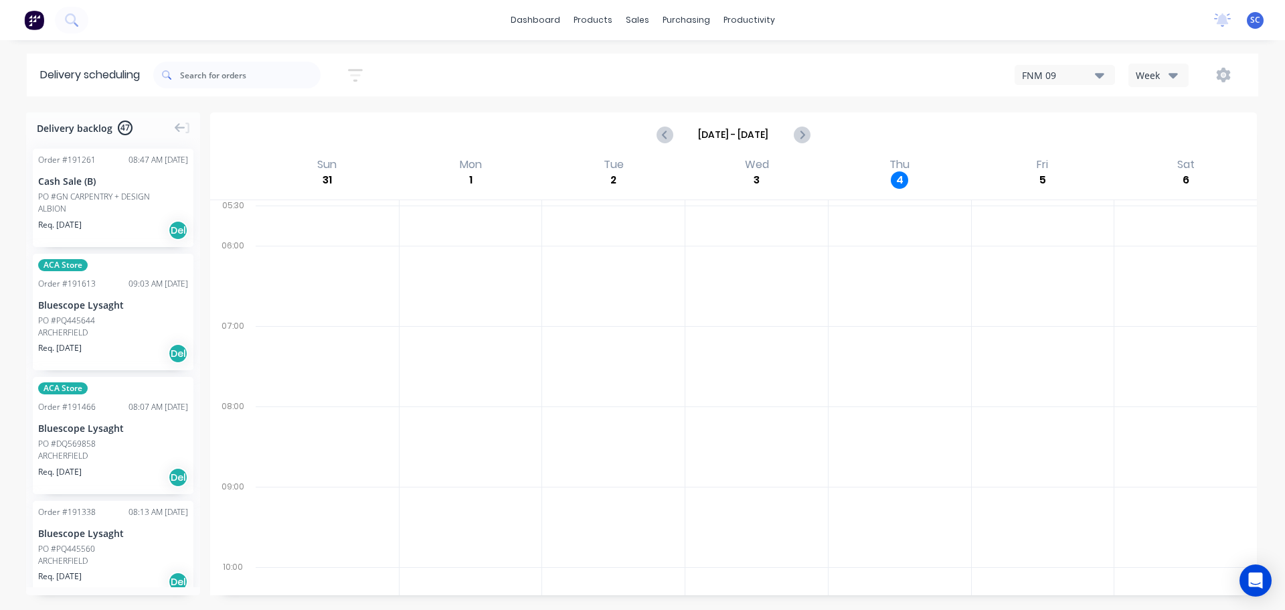
click at [363, 72] on icon "button" at bounding box center [355, 75] width 15 height 17
click at [287, 126] on input "[DATE] - [DATE]" at bounding box center [294, 126] width 125 height 20
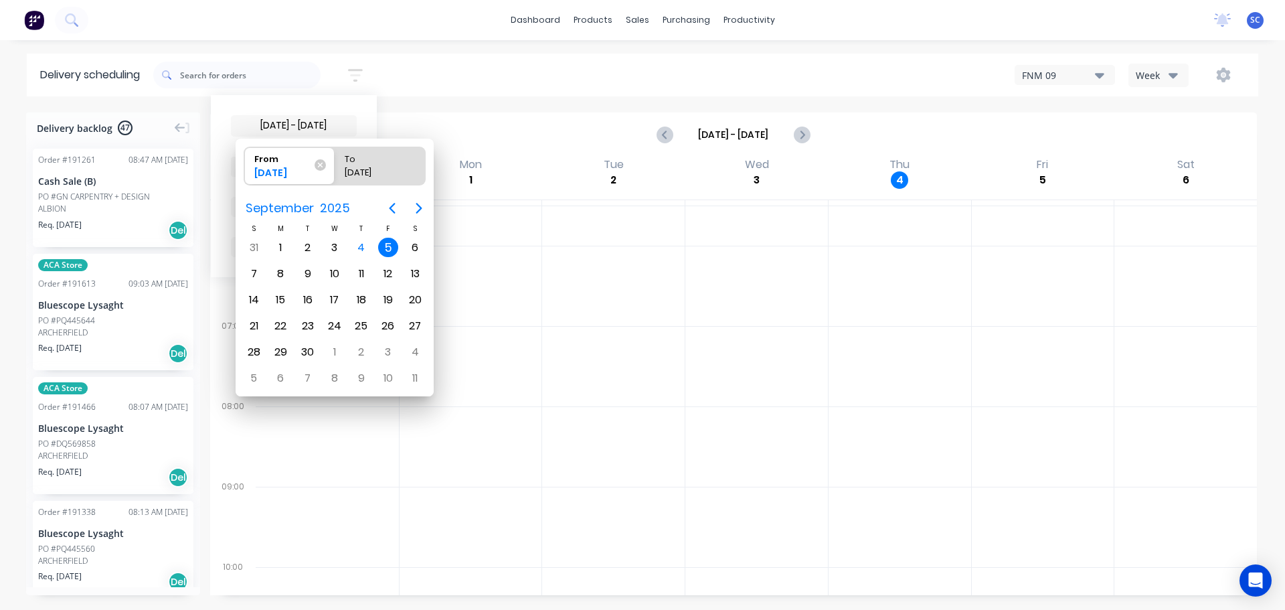
click at [390, 248] on div "5" at bounding box center [388, 248] width 20 height 20
radio input "false"
radio input "true"
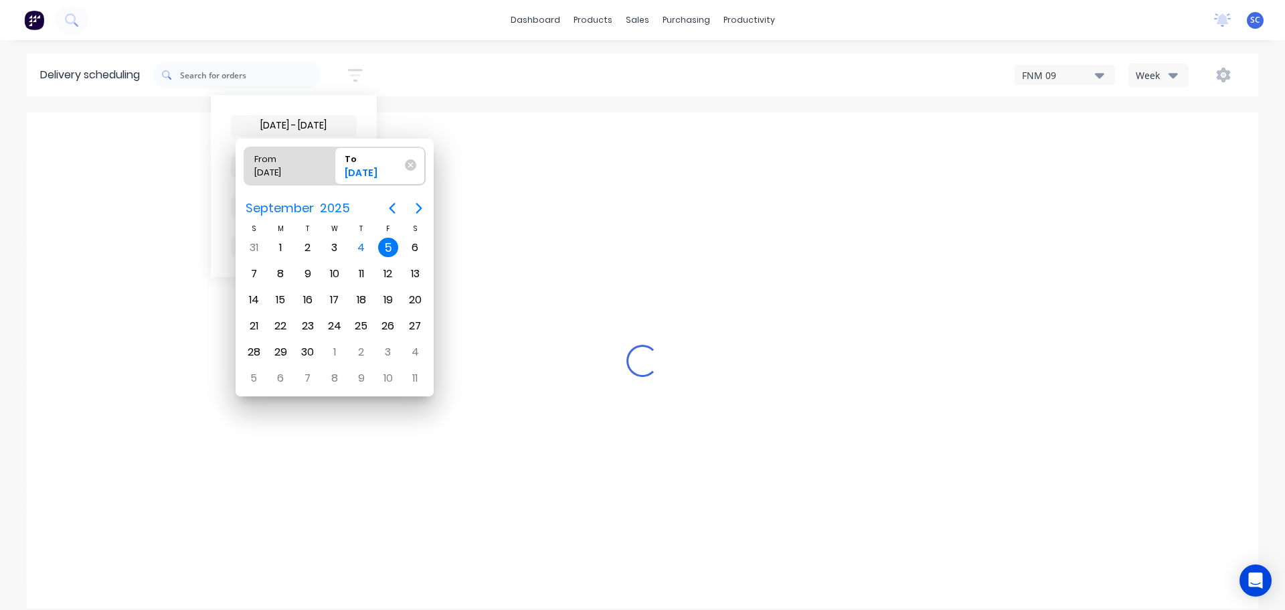
click at [390, 247] on div "5" at bounding box center [388, 248] width 20 height 20
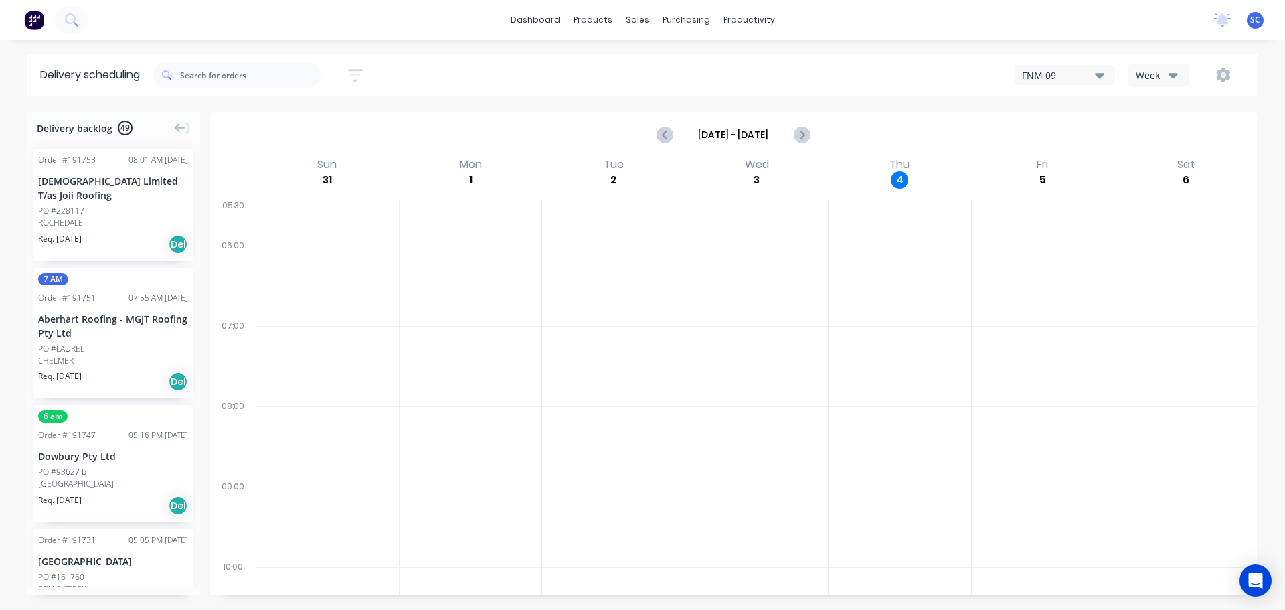
drag, startPoint x: 362, startPoint y: 66, endPoint x: 347, endPoint y: 88, distance: 26.2
click at [362, 67] on icon "button" at bounding box center [355, 75] width 15 height 17
click at [291, 124] on input "05/09/25 - 05/09/25" at bounding box center [294, 126] width 125 height 20
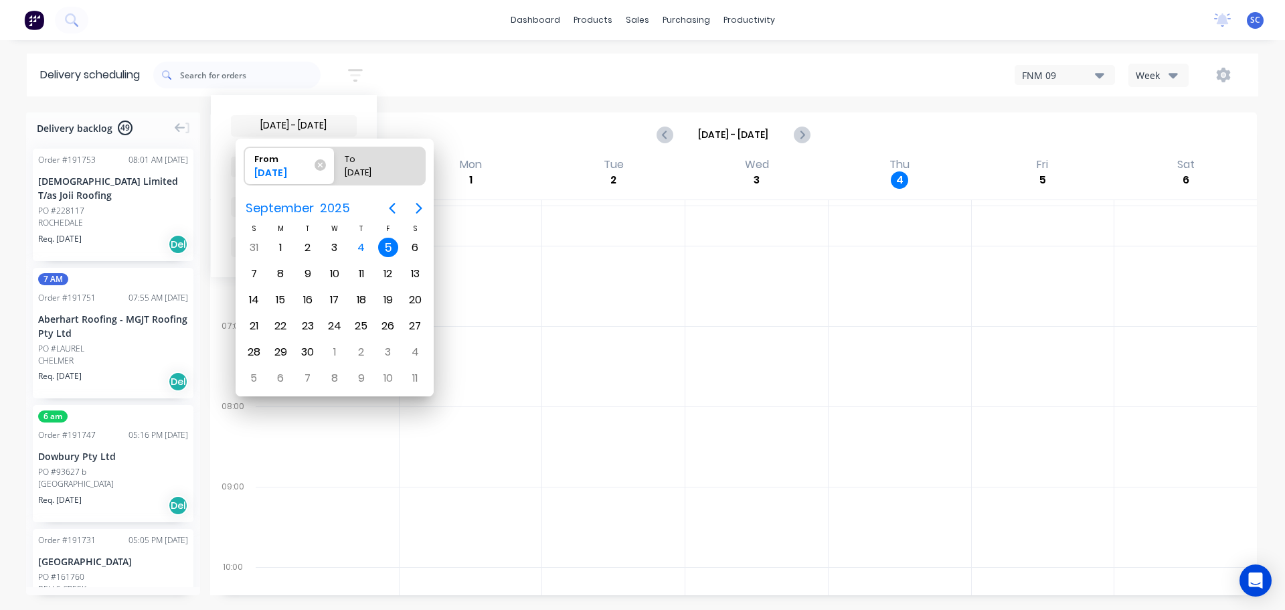
click at [453, 64] on div "05/09/25 - 05/09/25 Sort by Suburb Created date Required date Order number Cust…" at bounding box center [705, 74] width 1105 height 37
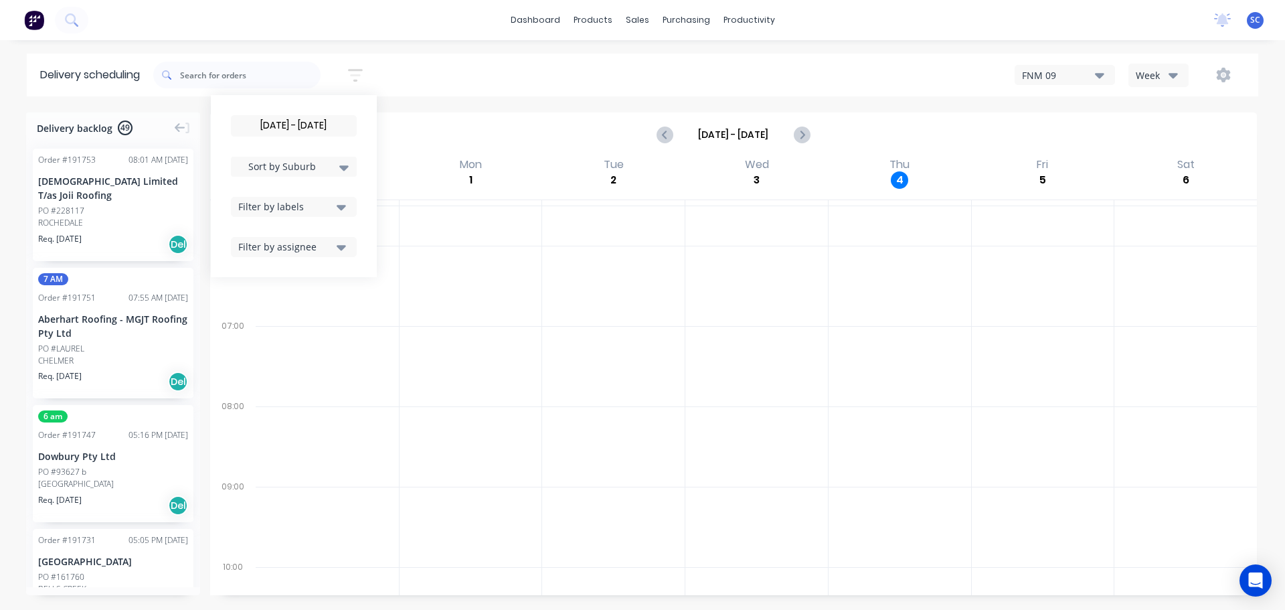
click at [349, 161] on icon at bounding box center [343, 167] width 9 height 15
click at [275, 320] on div "Suburb" at bounding box center [294, 316] width 126 height 24
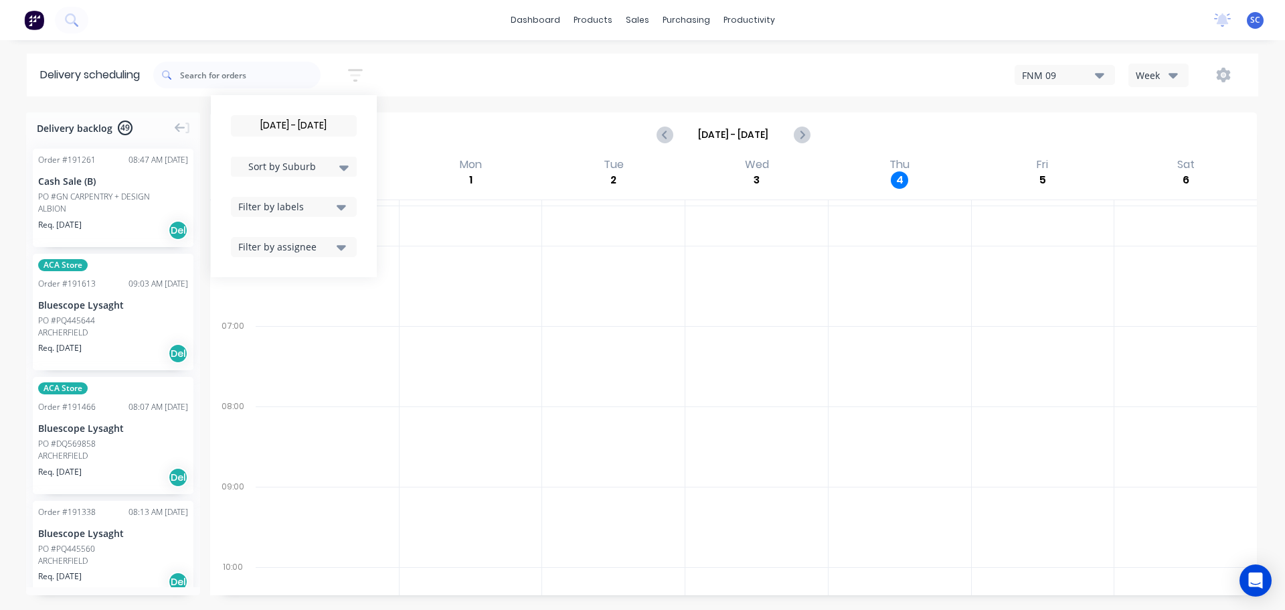
click at [475, 70] on div "05/09/25 - 05/09/25 Sort by Suburb Created date Required date Order number Cust…" at bounding box center [705, 74] width 1105 height 37
click at [454, 73] on div "05/09/25 - 05/09/25 Sort by Suburb Created date Required date Order number Cust…" at bounding box center [705, 74] width 1105 height 37
click at [253, 129] on input "05/09/25 - 05/09/25" at bounding box center [294, 126] width 125 height 20
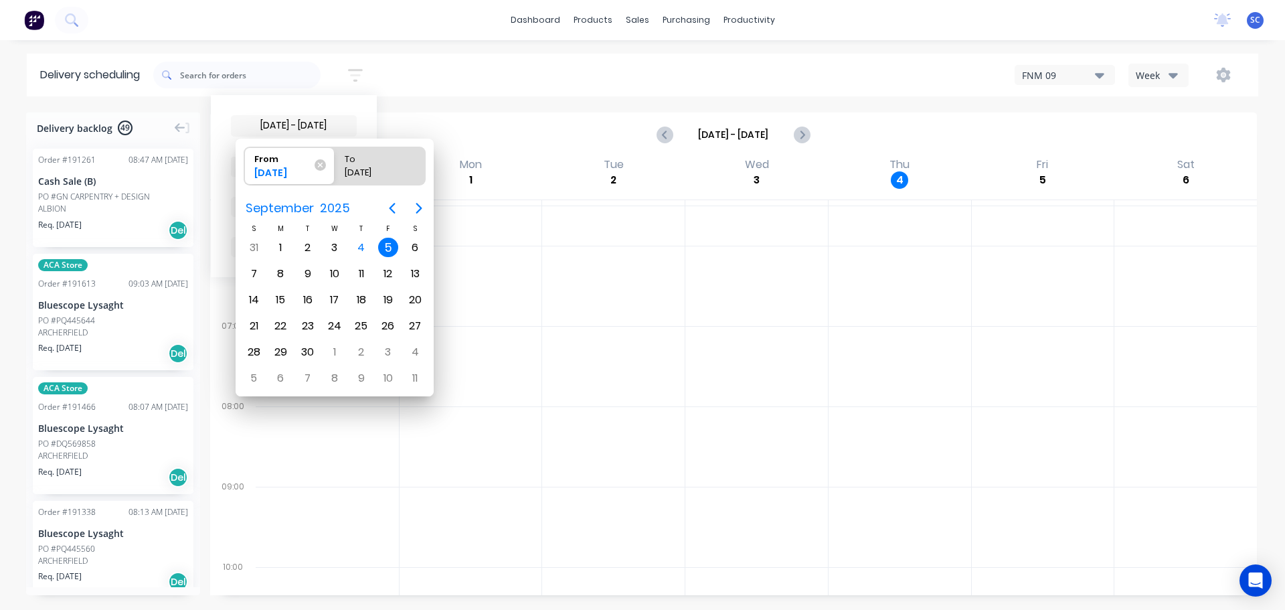
click at [382, 245] on div "5" at bounding box center [388, 248] width 20 height 20
radio input "false"
radio input "true"
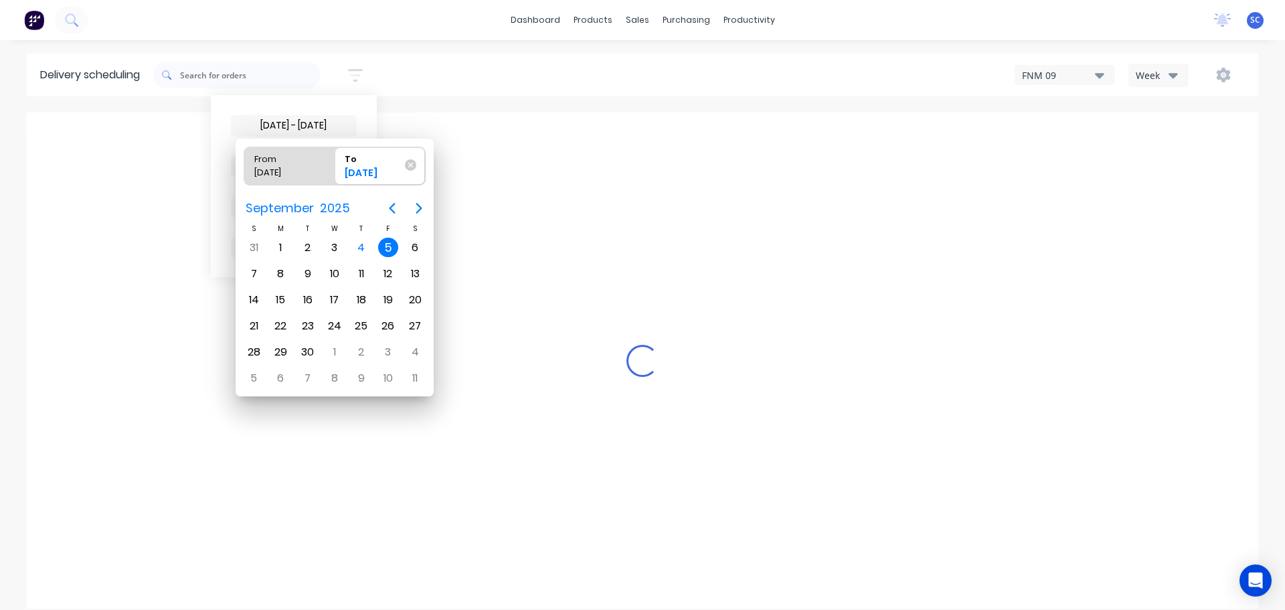
click at [386, 243] on div "5" at bounding box center [388, 248] width 20 height 20
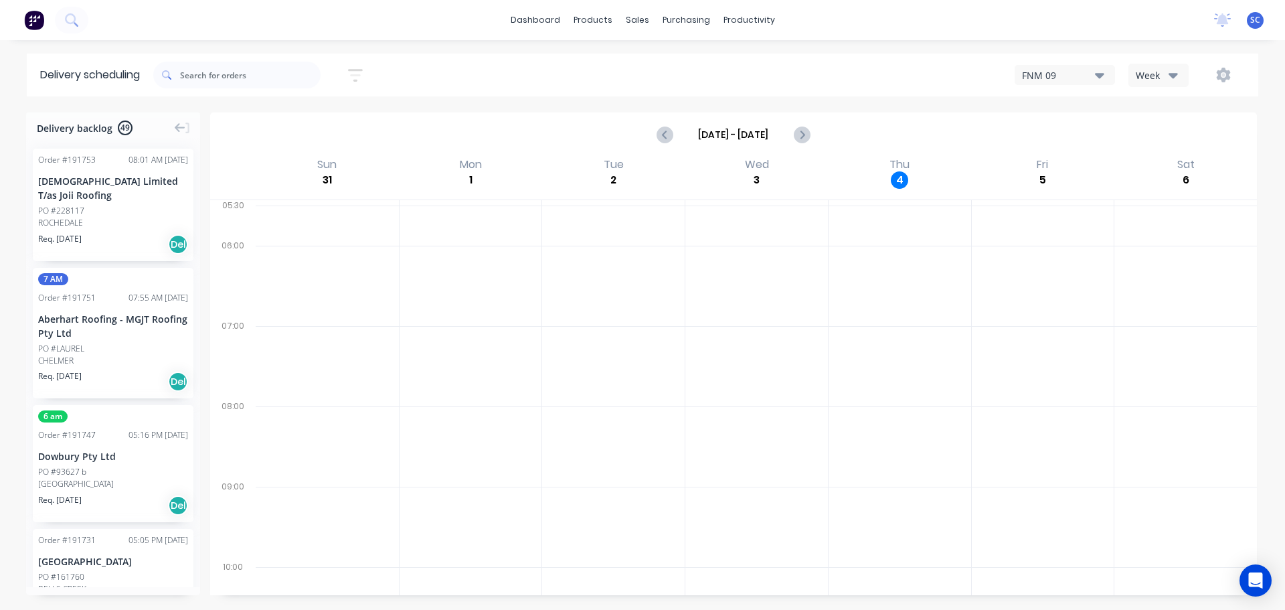
click at [477, 69] on div "05/09/25 - 05/09/25 Sort by Suburb Created date Required date Order number Cust…" at bounding box center [705, 74] width 1105 height 37
drag, startPoint x: 353, startPoint y: 72, endPoint x: 356, endPoint y: 86, distance: 15.1
click at [352, 72] on icon "button" at bounding box center [355, 75] width 15 height 17
drag, startPoint x: 303, startPoint y: 163, endPoint x: 308, endPoint y: 176, distance: 13.6
click at [303, 164] on span "Sort by Suburb" at bounding box center [282, 166] width 87 height 14
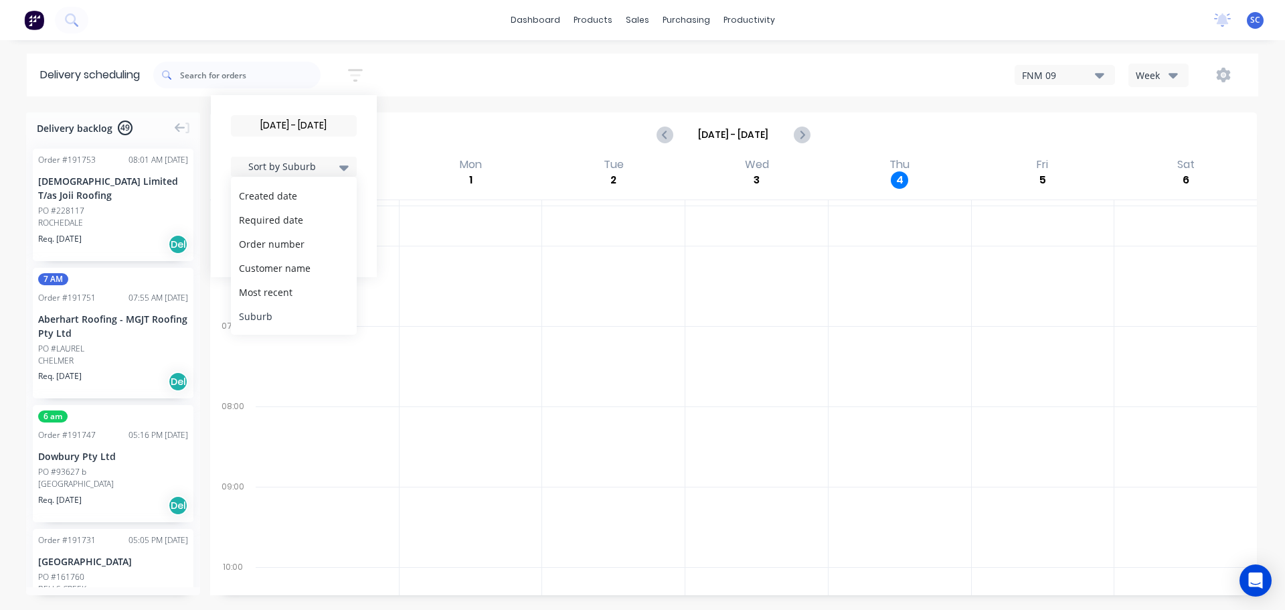
click at [279, 320] on div "Suburb" at bounding box center [294, 316] width 126 height 24
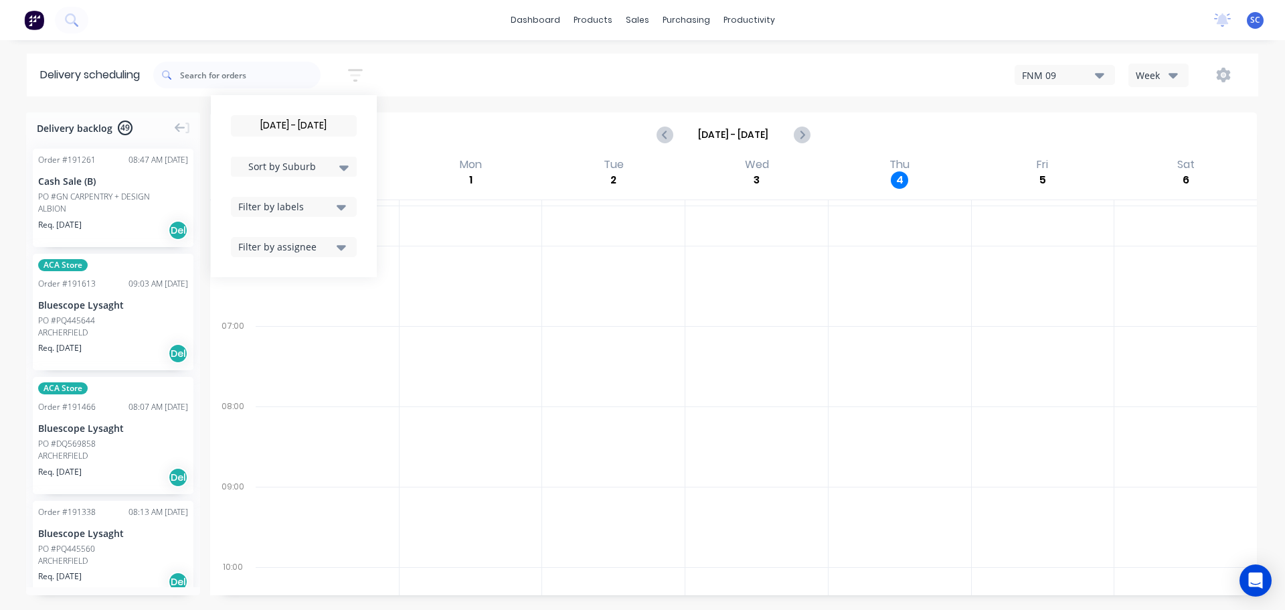
click at [445, 76] on div "05/09/25 - 05/09/25 Sort by Suburb Created date Required date Order number Cust…" at bounding box center [705, 74] width 1105 height 37
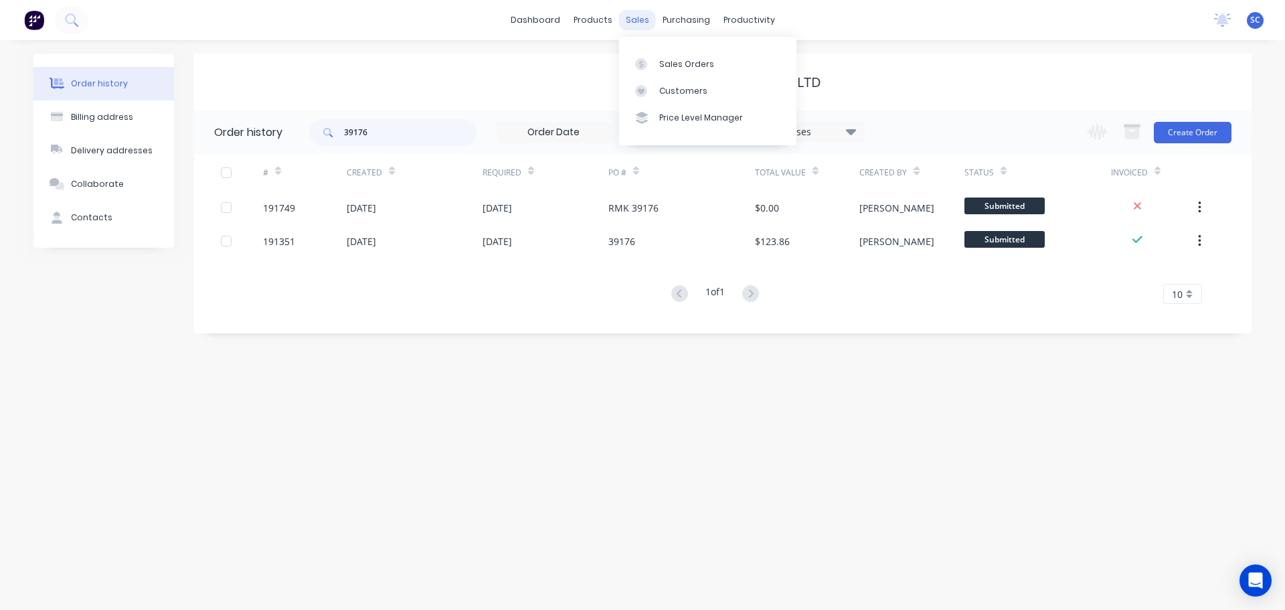
click at [639, 19] on div "sales" at bounding box center [637, 20] width 37 height 20
click at [669, 87] on div "Customers" at bounding box center [683, 91] width 48 height 12
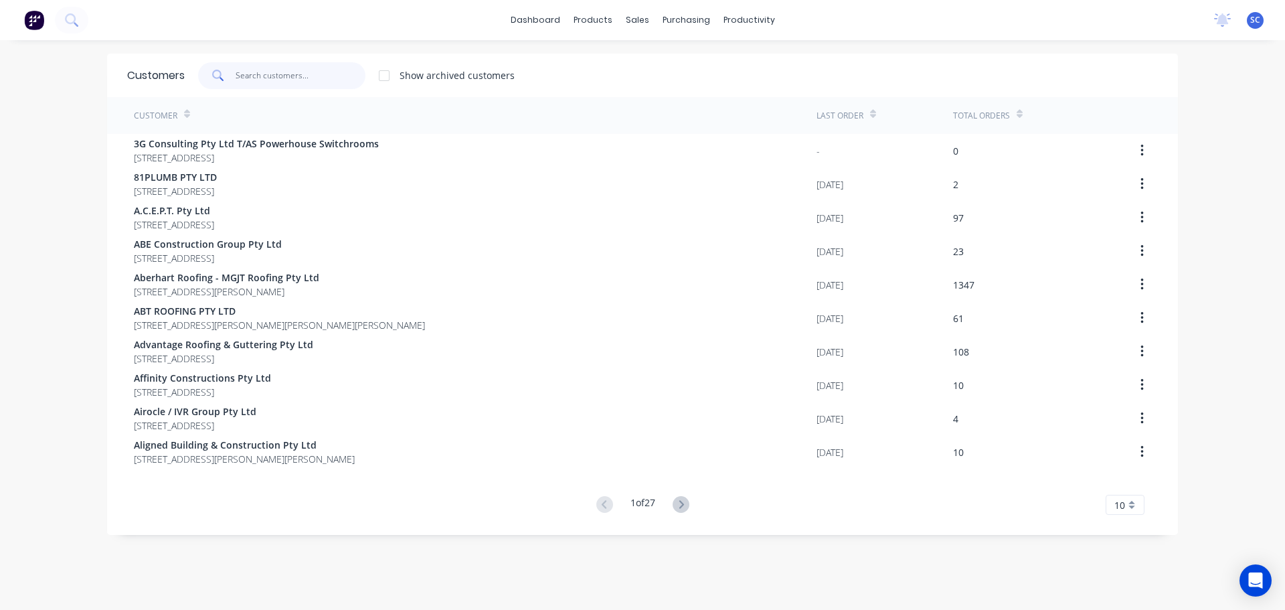
click at [301, 82] on input "text" at bounding box center [301, 75] width 131 height 27
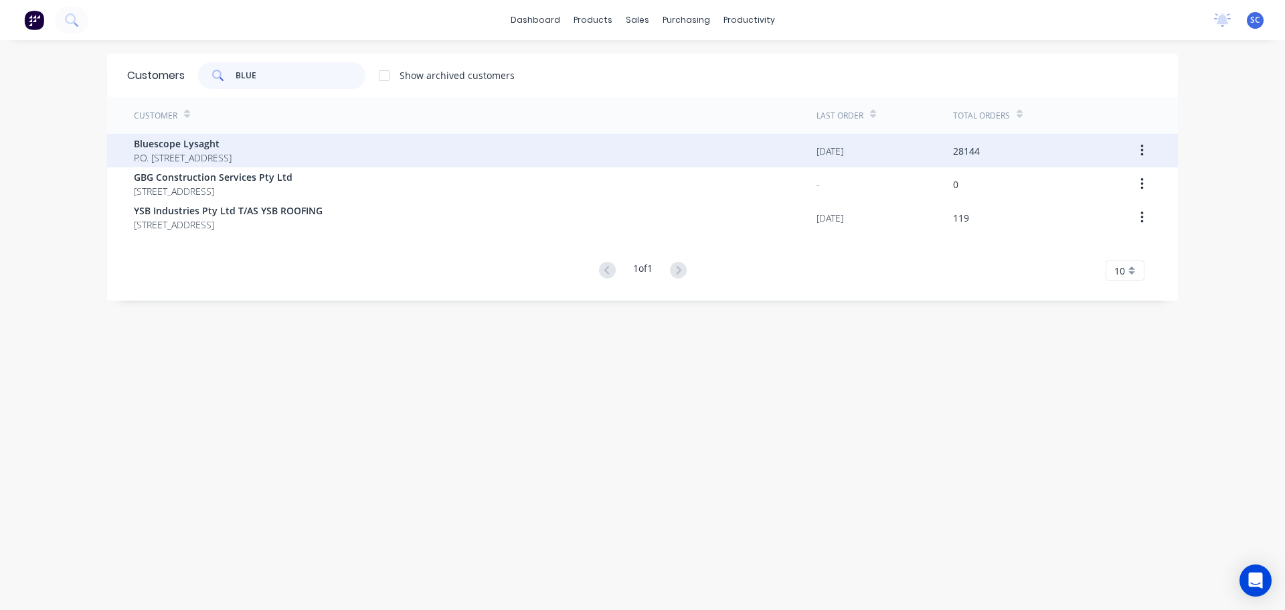
type input "BLUE"
click at [193, 157] on span "P.O. [STREET_ADDRESS]" at bounding box center [183, 158] width 98 height 14
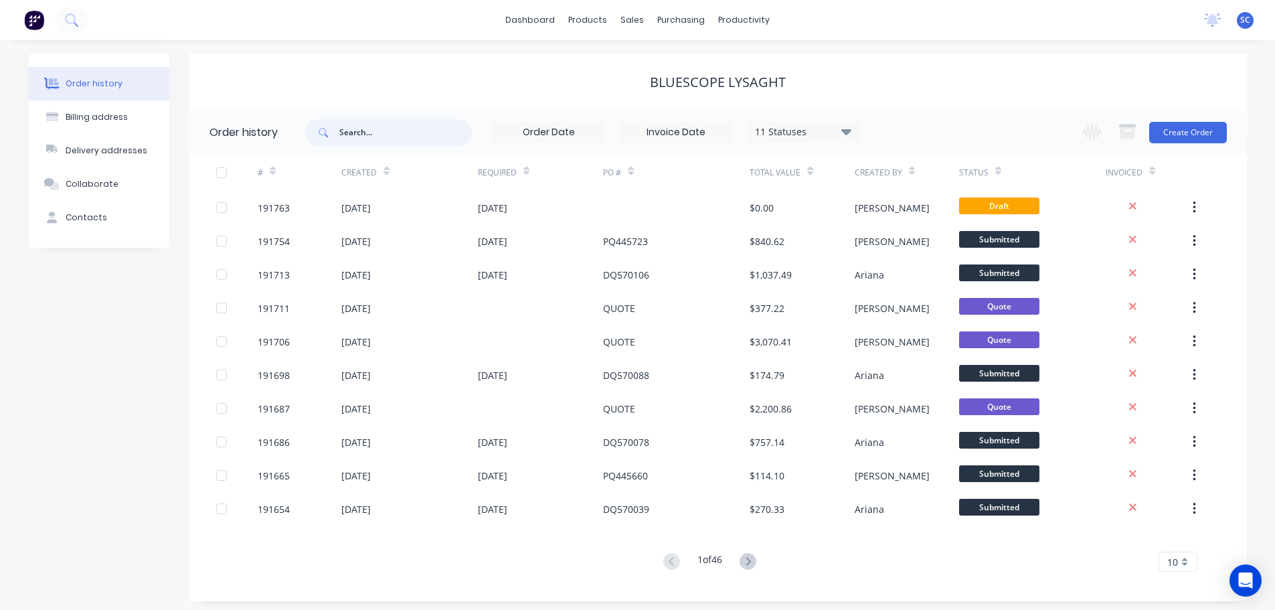
click at [359, 129] on input "text" at bounding box center [405, 132] width 133 height 27
type input "569"
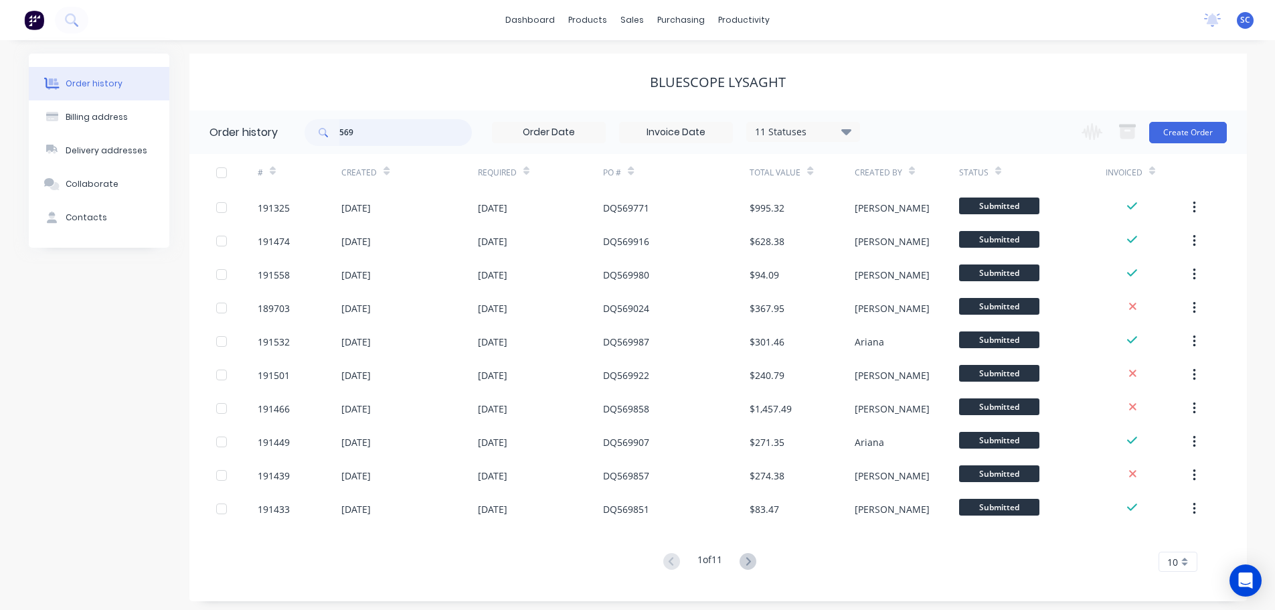
click at [366, 130] on input "569" at bounding box center [405, 132] width 133 height 27
type input "569857"
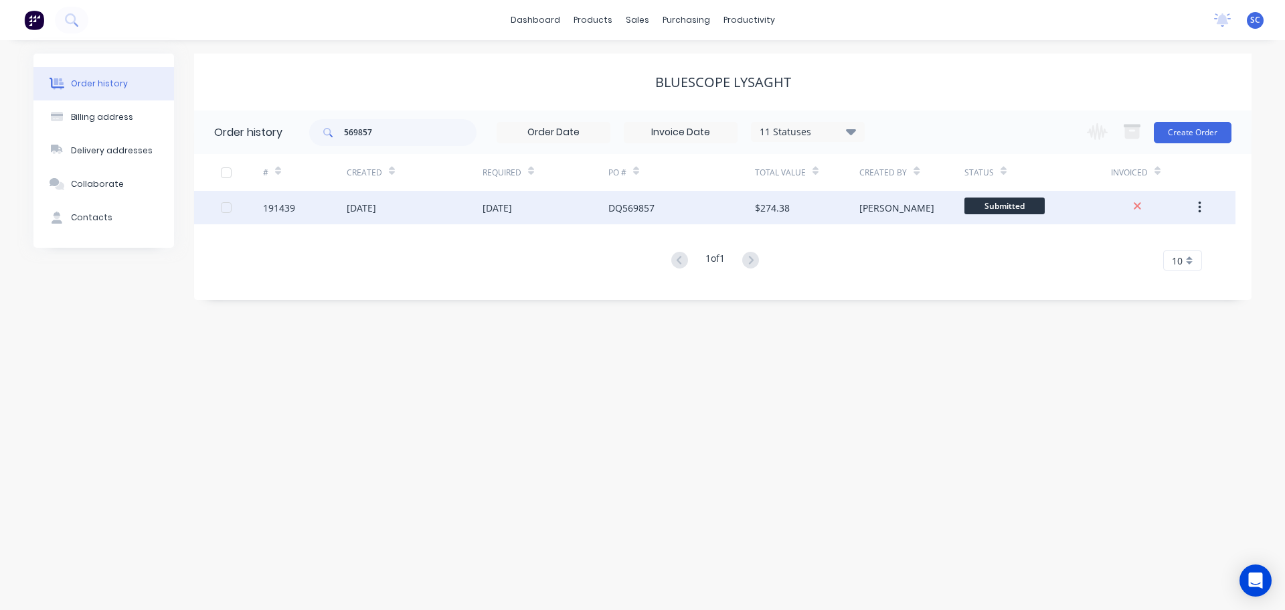
click at [575, 215] on div "[DATE]" at bounding box center [546, 207] width 126 height 33
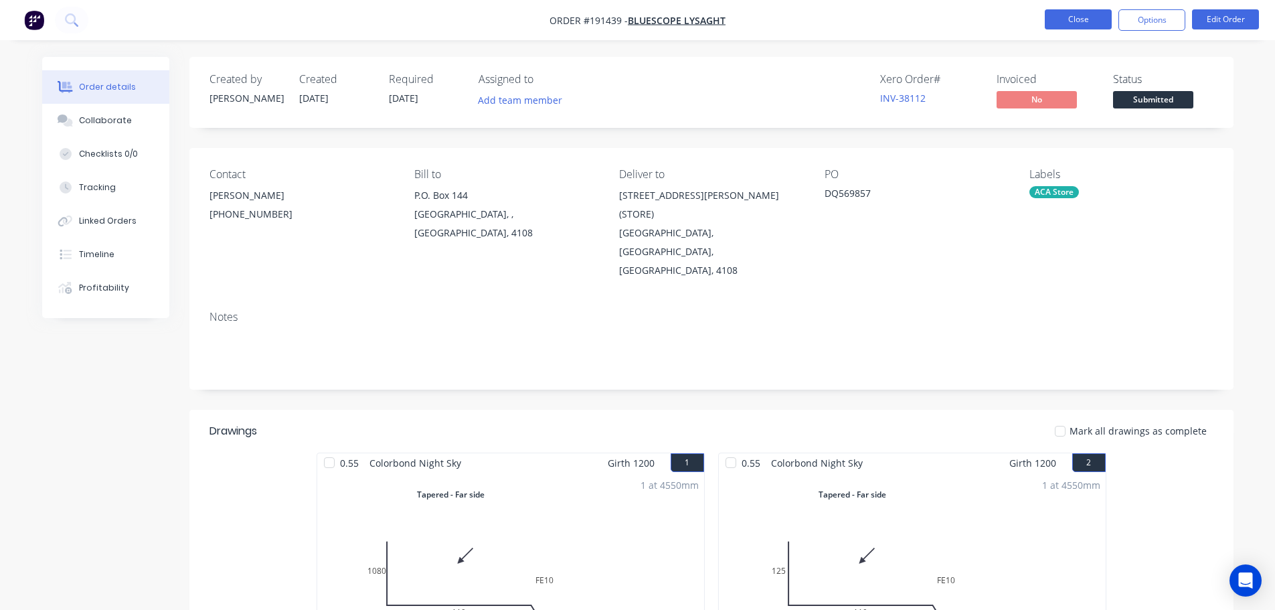
click at [1082, 21] on button "Close" at bounding box center [1078, 19] width 67 height 20
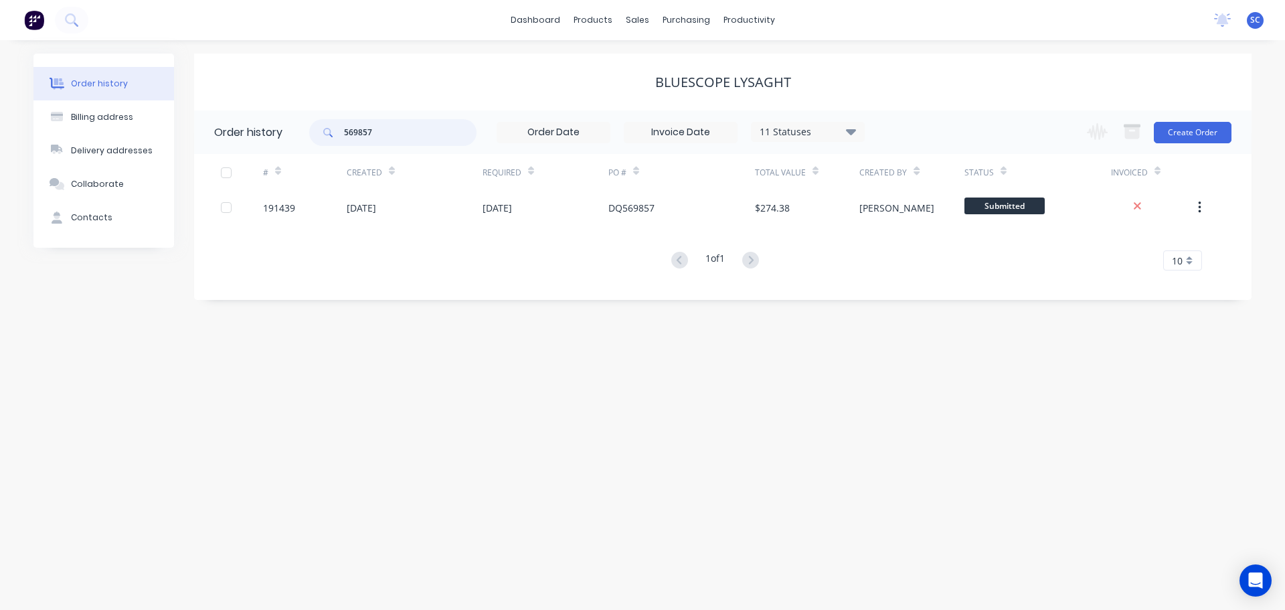
drag, startPoint x: 335, startPoint y: 129, endPoint x: 313, endPoint y: 131, distance: 22.2
click at [313, 131] on div "569857" at bounding box center [392, 132] width 167 height 27
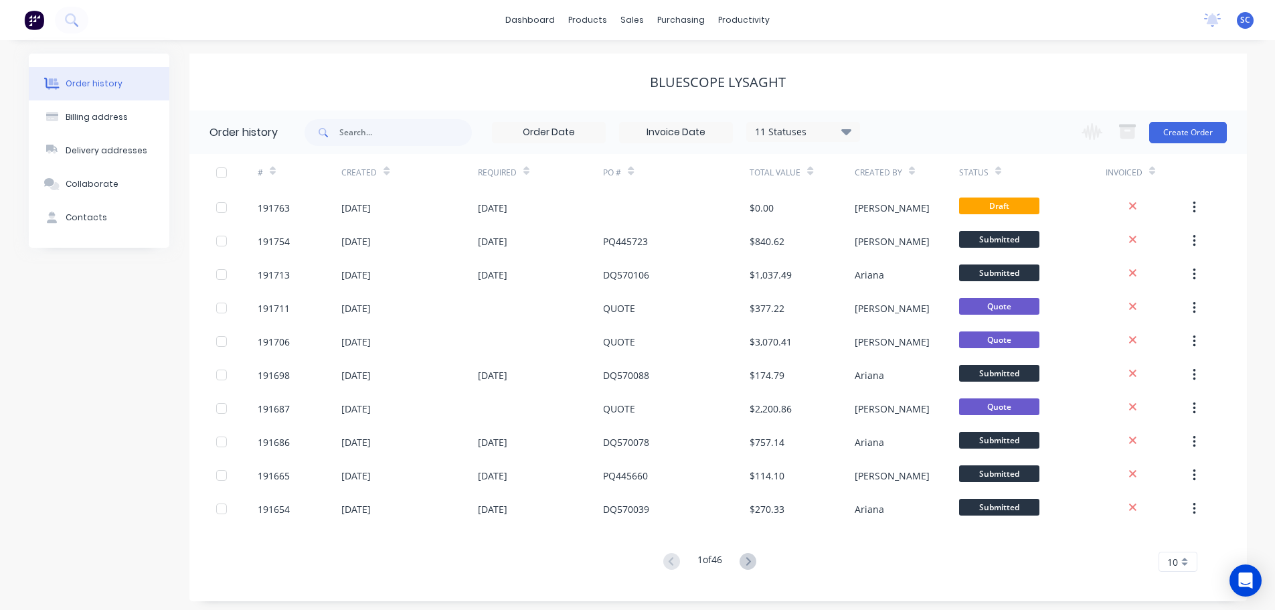
click at [517, 49] on div "Order history Billing address Delivery addresses Collaborate Contacts Bluescope…" at bounding box center [637, 327] width 1275 height 574
click at [635, 25] on div "sales" at bounding box center [632, 20] width 37 height 20
click at [664, 94] on div "Customers" at bounding box center [679, 91] width 48 height 12
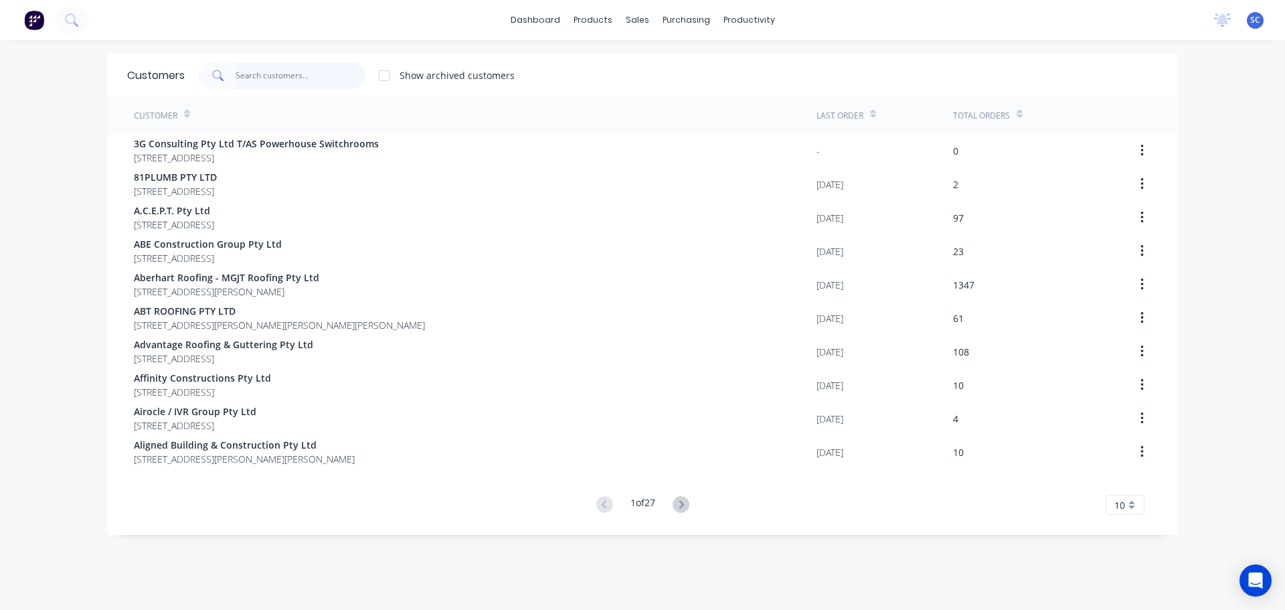
click at [295, 68] on input "text" at bounding box center [301, 75] width 131 height 27
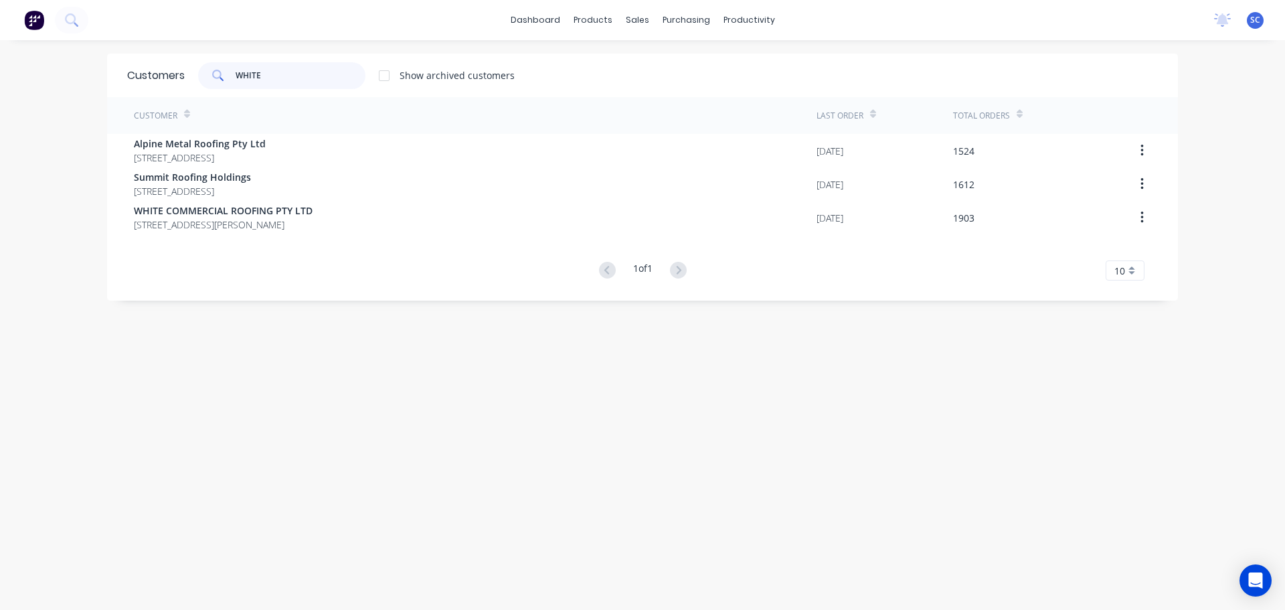
type input "WHITE"
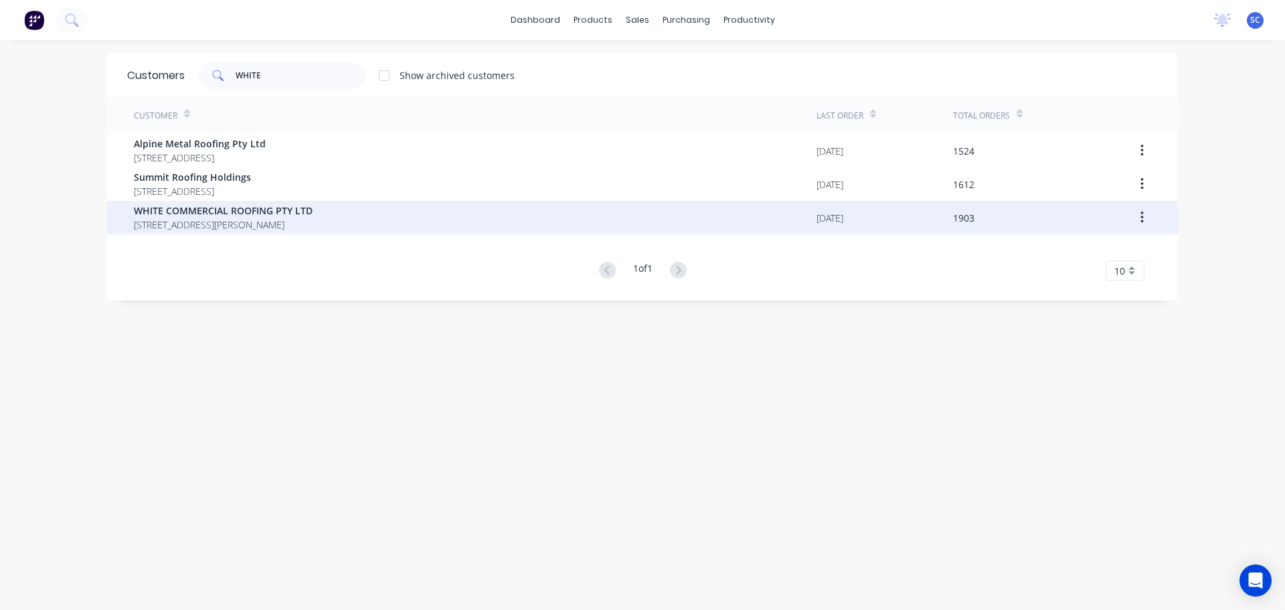
click at [256, 224] on span "[STREET_ADDRESS][PERSON_NAME]" at bounding box center [223, 225] width 179 height 14
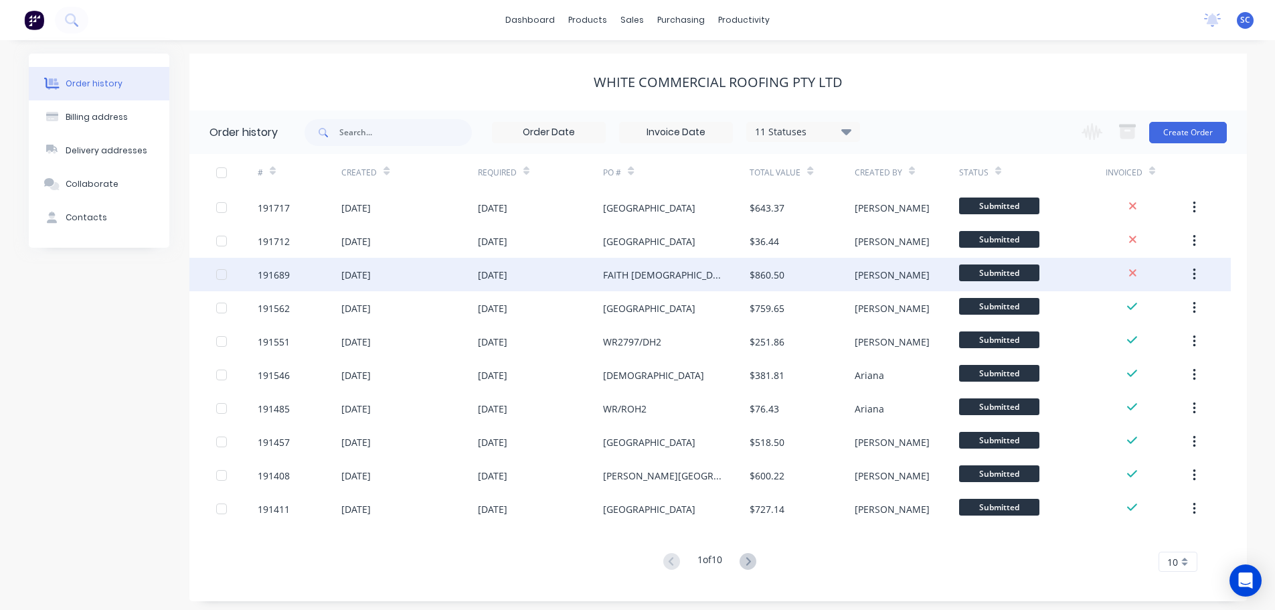
click at [589, 270] on div "[DATE]" at bounding box center [541, 274] width 126 height 33
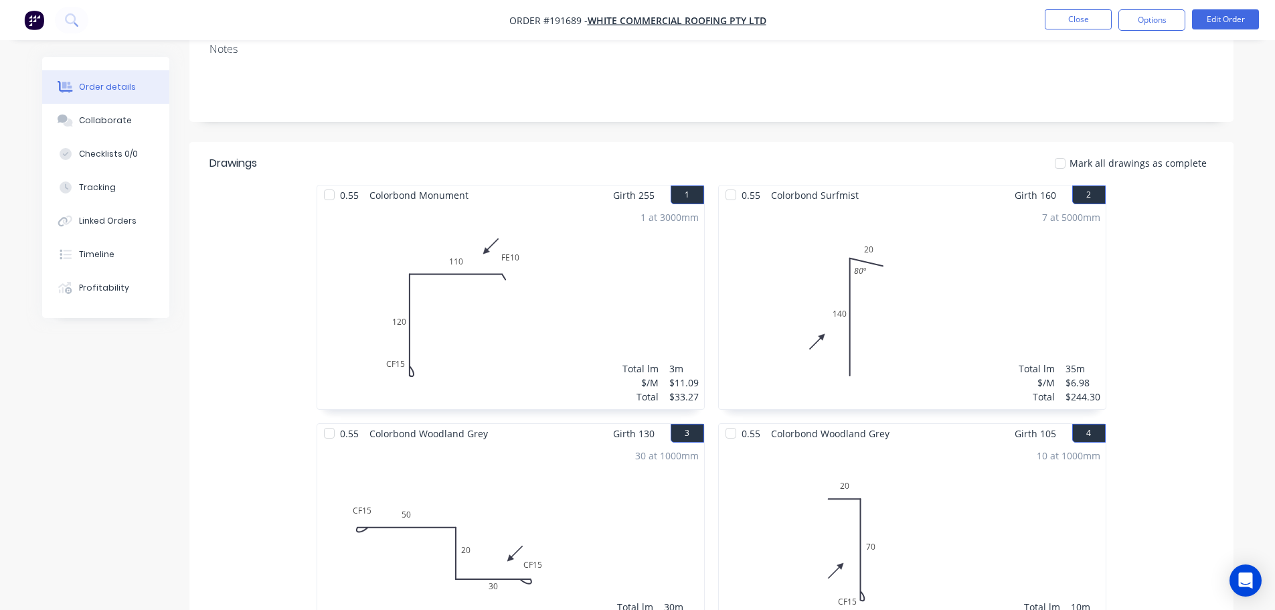
scroll to position [335, 0]
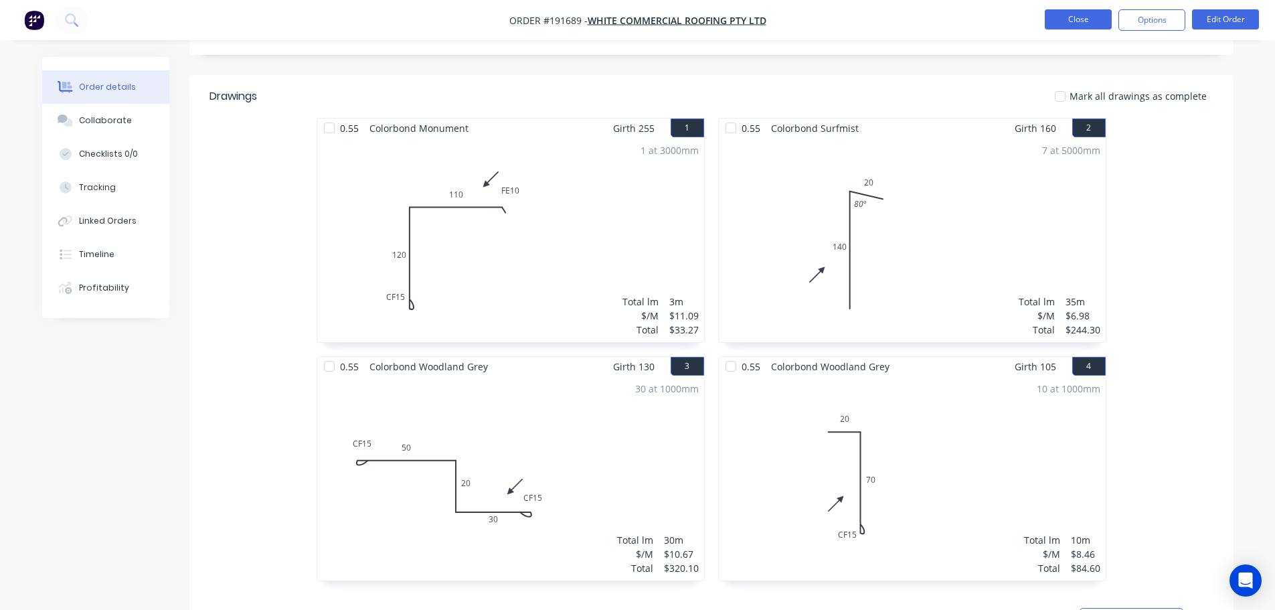
click at [1070, 22] on button "Close" at bounding box center [1078, 19] width 67 height 20
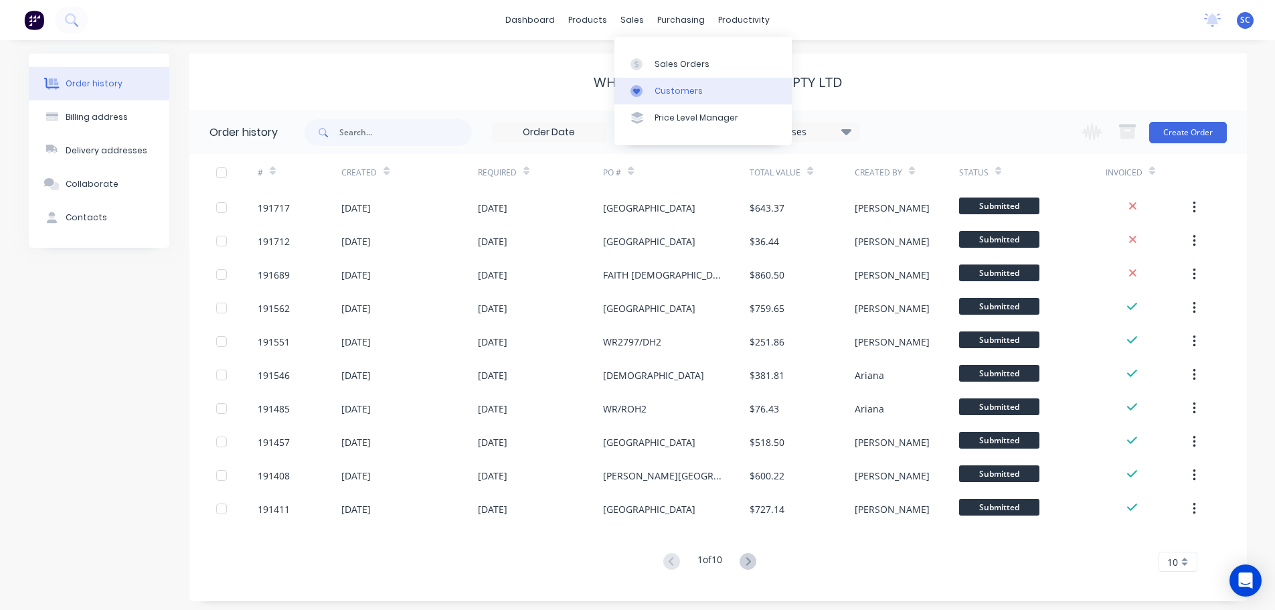
click at [671, 98] on link "Customers" at bounding box center [703, 91] width 177 height 27
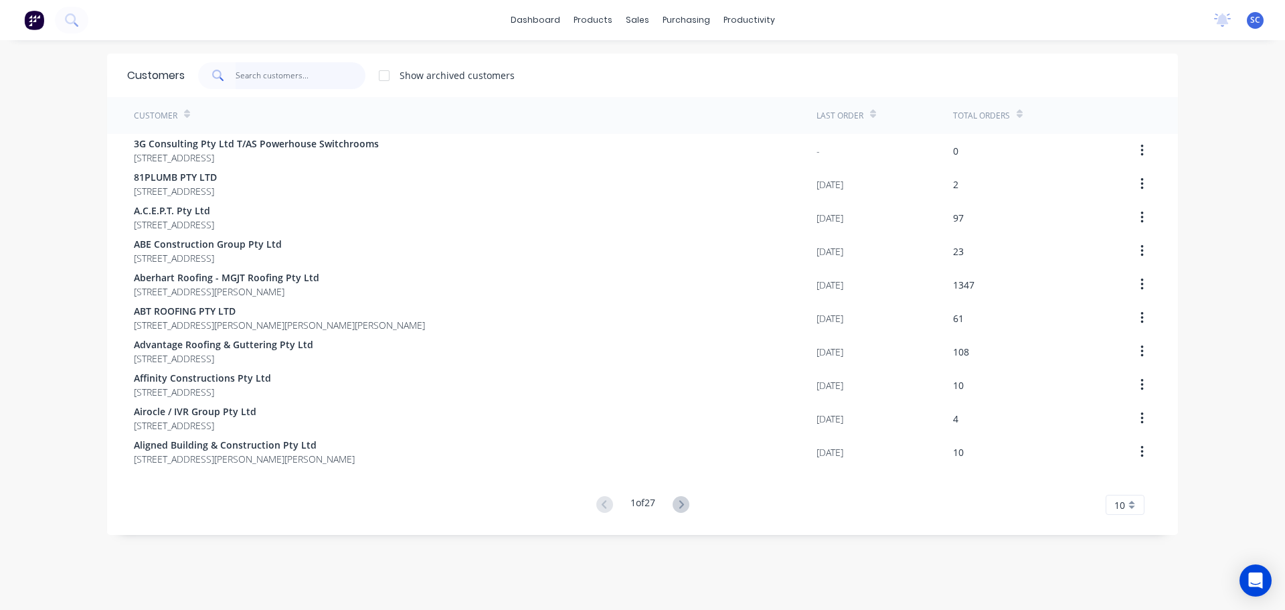
click at [257, 69] on input "text" at bounding box center [301, 75] width 131 height 27
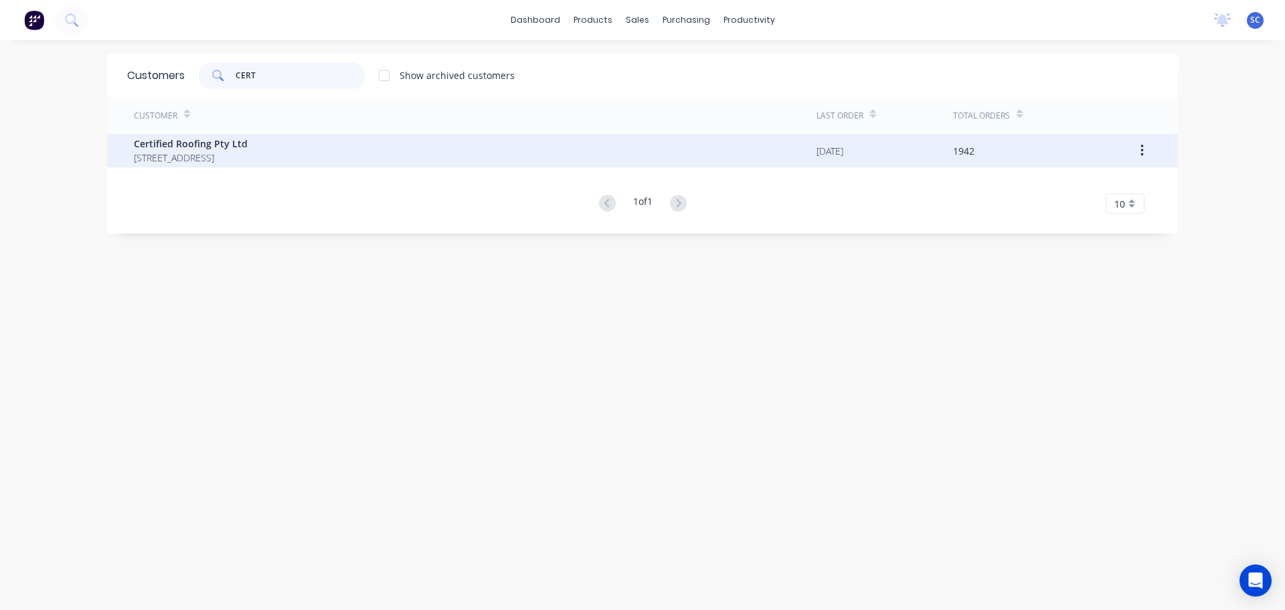
type input "CERT"
click at [188, 145] on span "Certified Roofing Pty Ltd" at bounding box center [191, 144] width 114 height 14
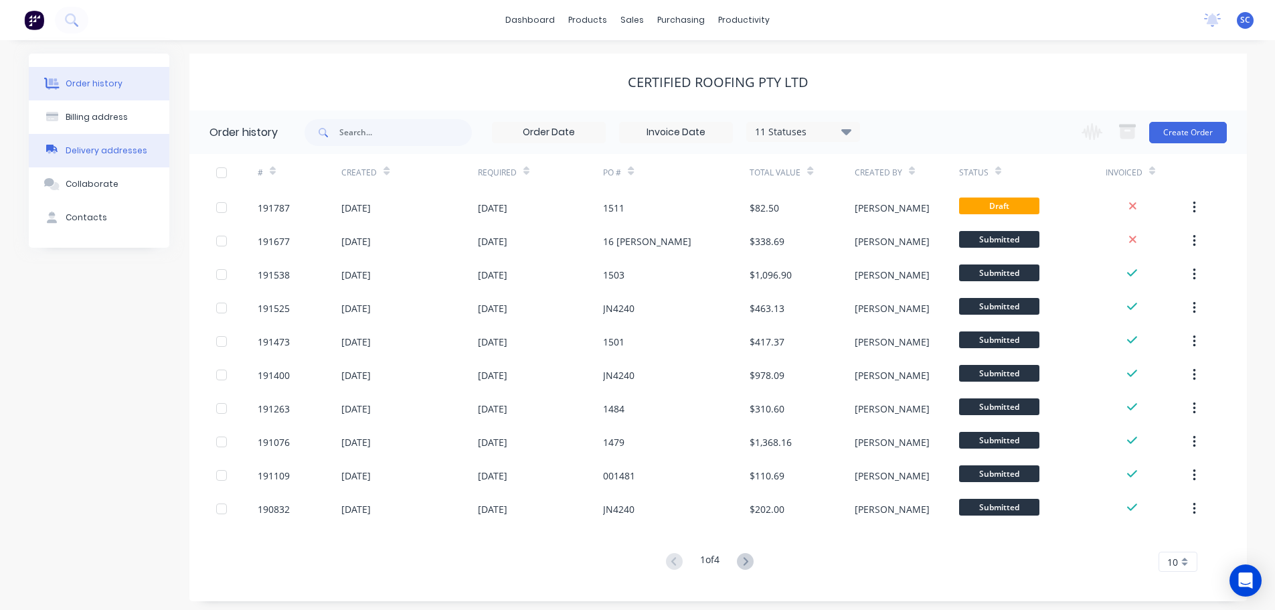
click at [92, 154] on div "Delivery addresses" at bounding box center [107, 151] width 82 height 12
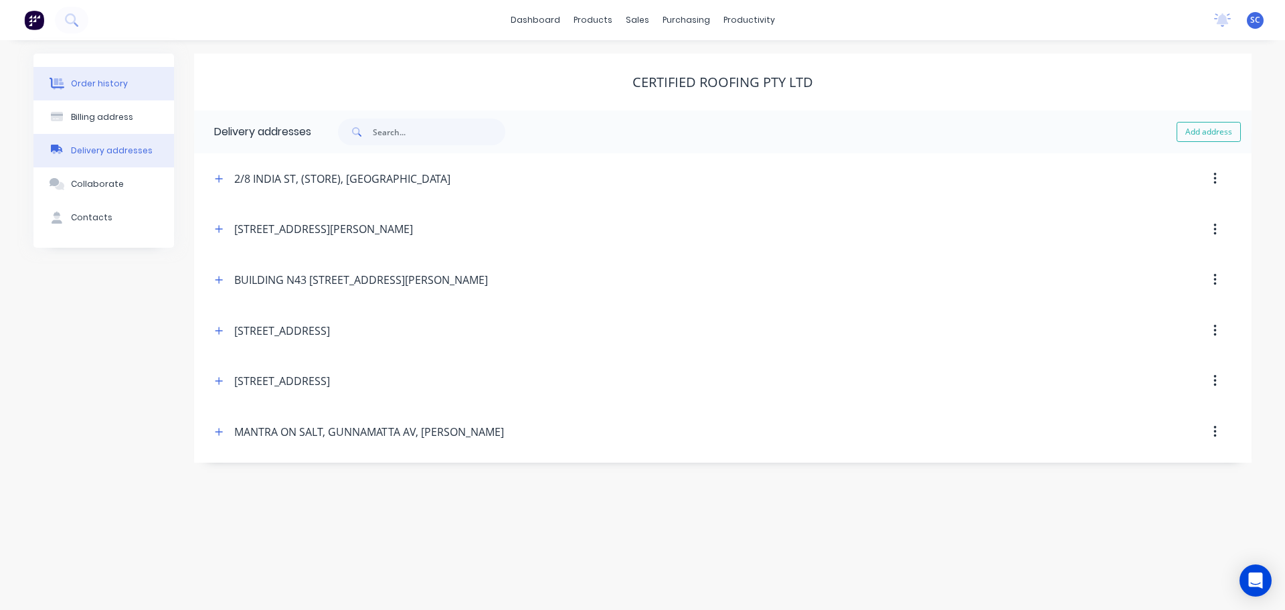
click at [112, 88] on div "Order history" at bounding box center [99, 84] width 57 height 12
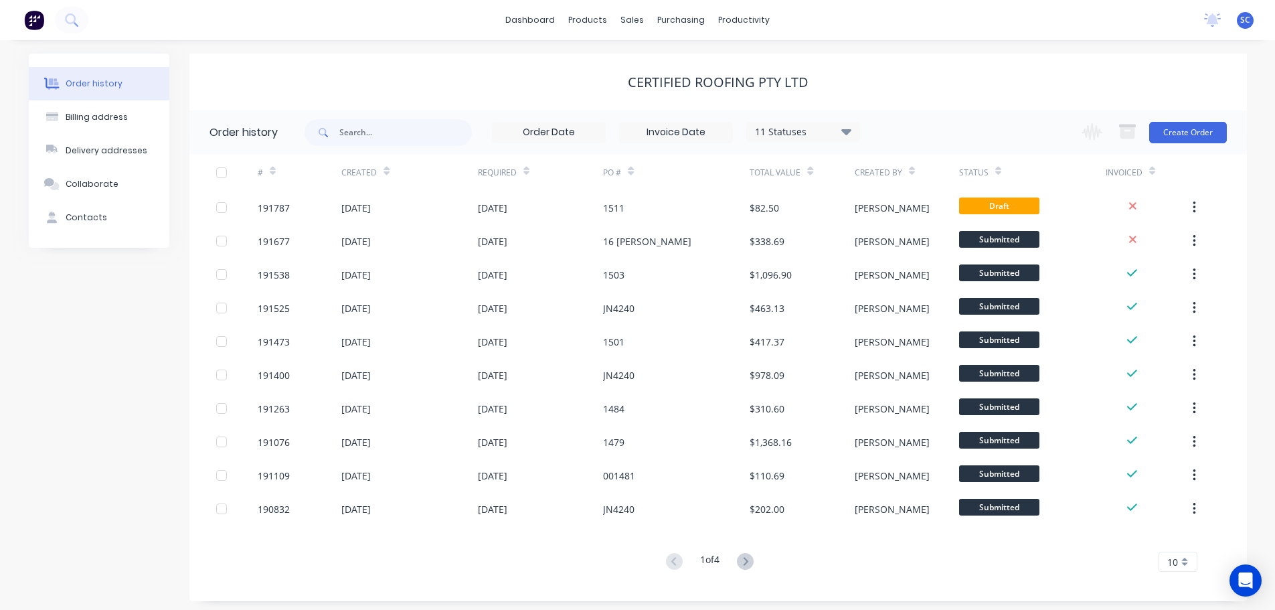
click at [463, 16] on div "dashboard products sales purchasing productivity dashboard products Product Cat…" at bounding box center [637, 20] width 1275 height 40
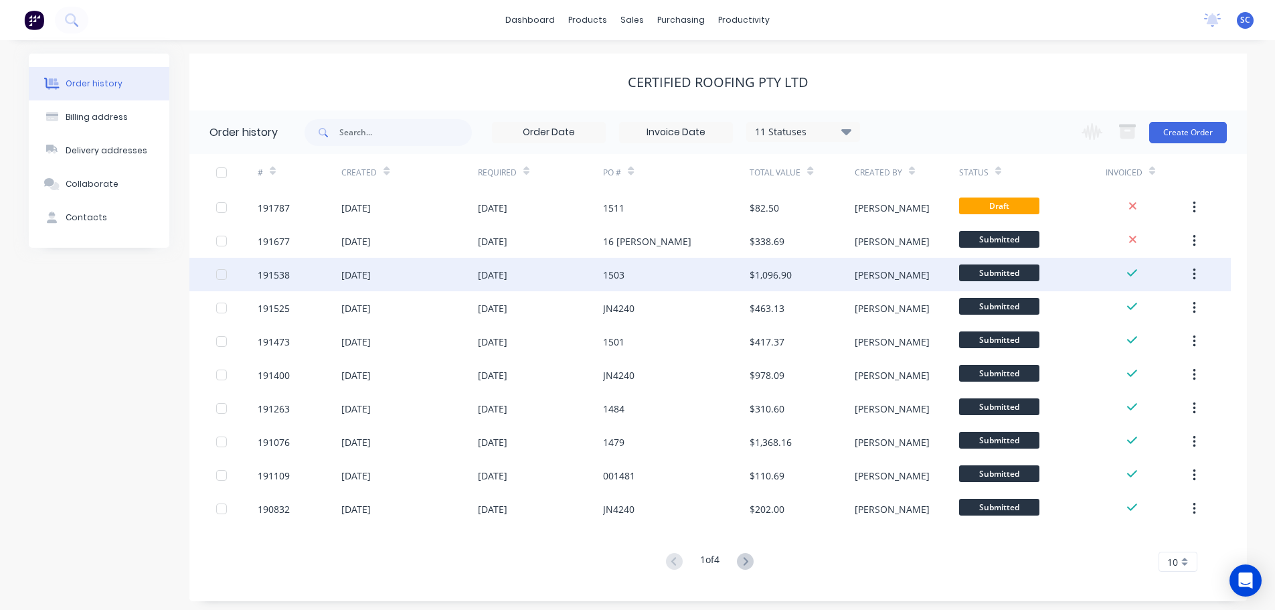
scroll to position [5, 0]
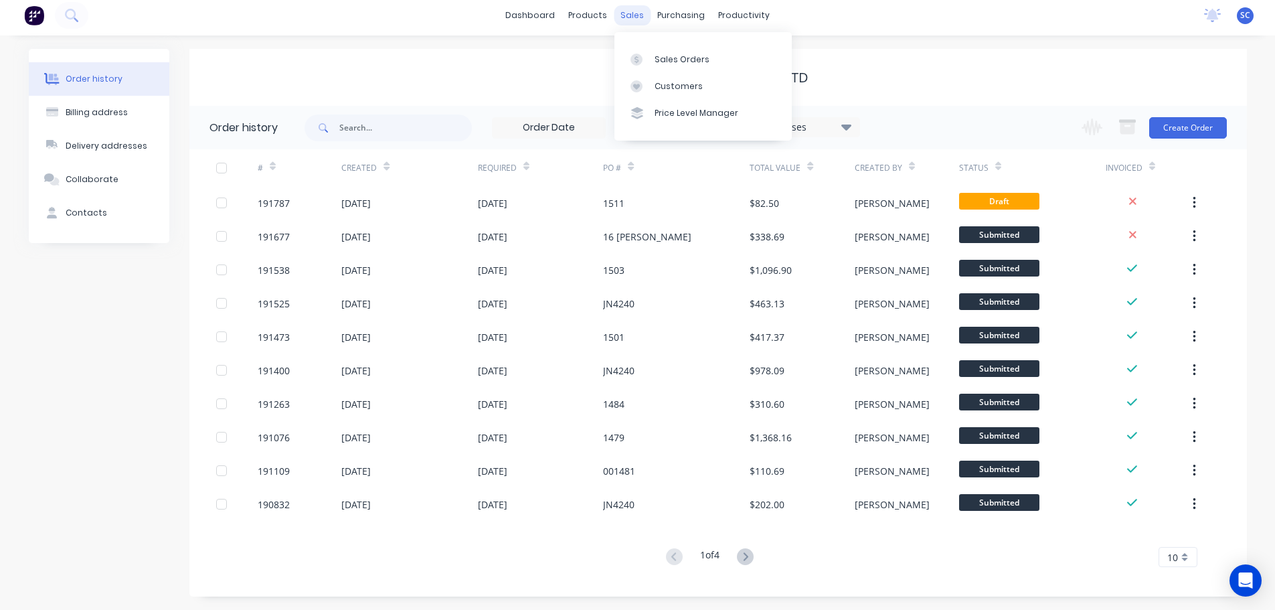
click at [634, 13] on div "sales" at bounding box center [632, 15] width 37 height 20
click at [672, 82] on div "Customers" at bounding box center [679, 86] width 48 height 12
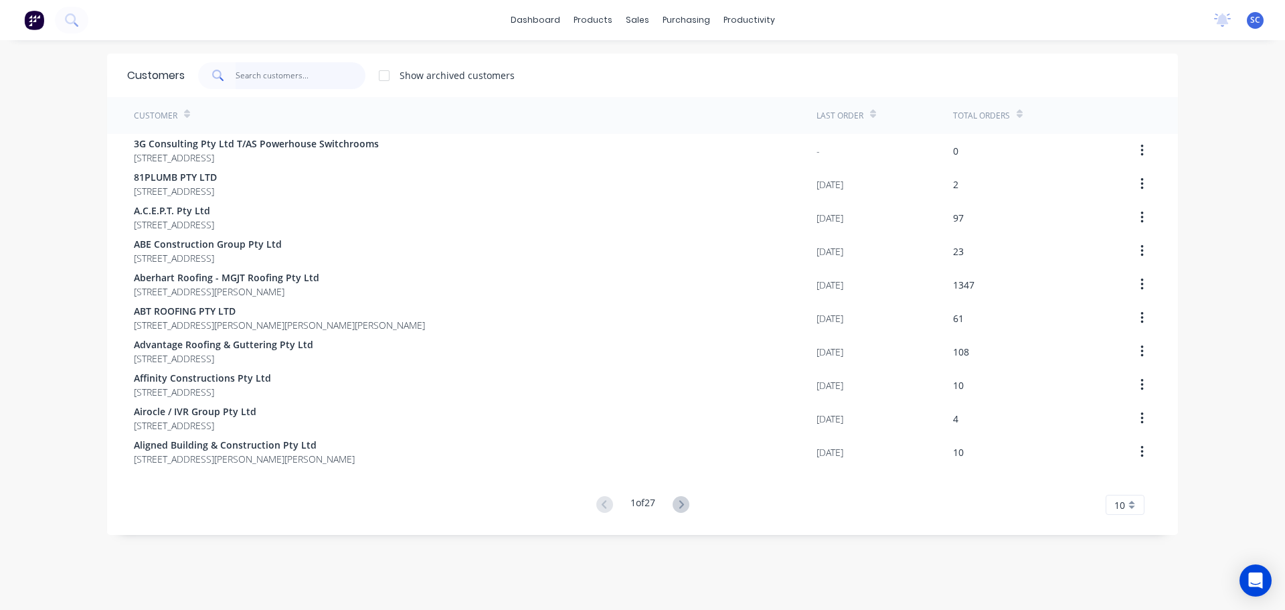
click at [261, 74] on input "text" at bounding box center [301, 75] width 131 height 27
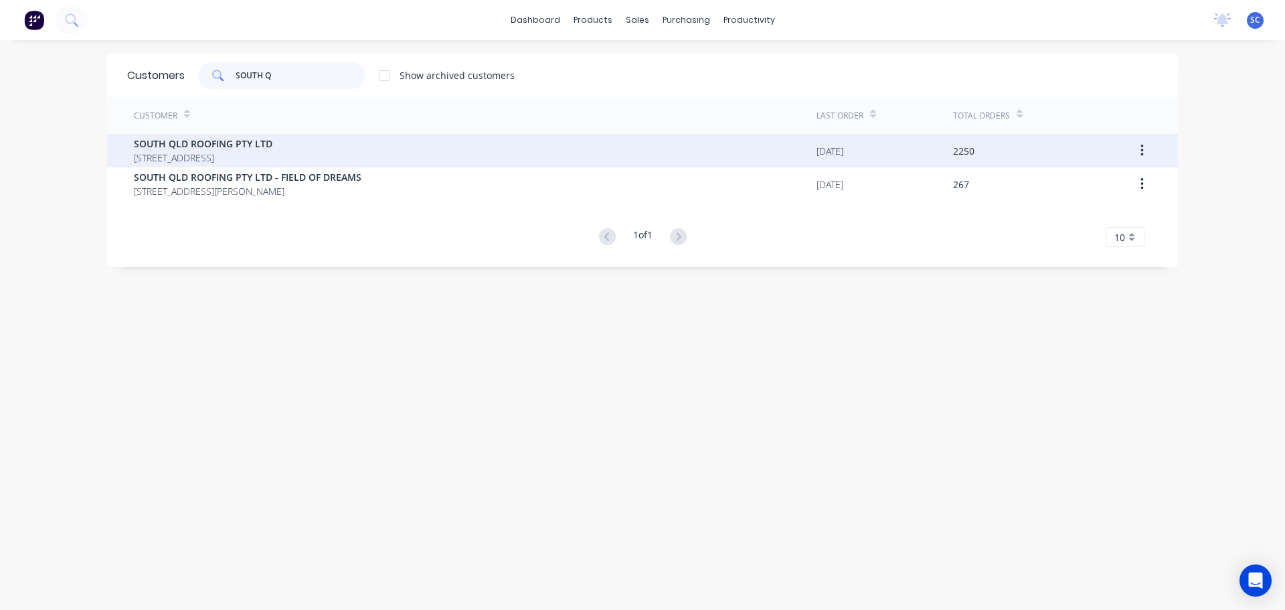
type input "SOUTH Q"
click at [222, 148] on span "SOUTH QLD ROOFING PTY LTD" at bounding box center [203, 144] width 139 height 14
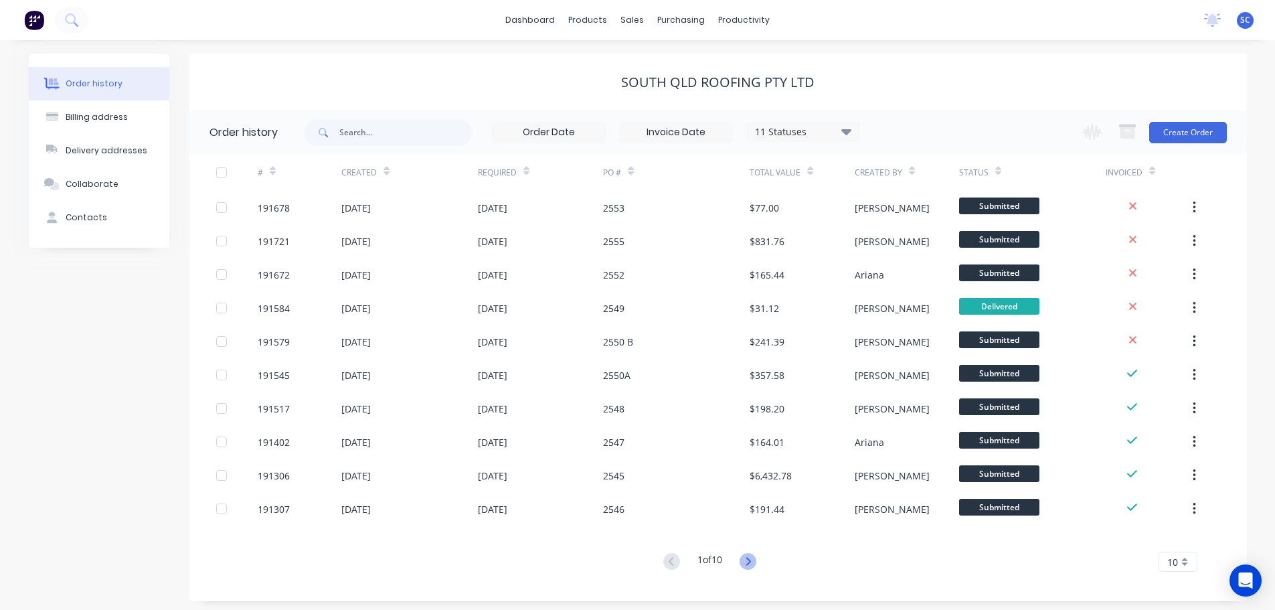
click at [755, 558] on icon at bounding box center [748, 561] width 17 height 17
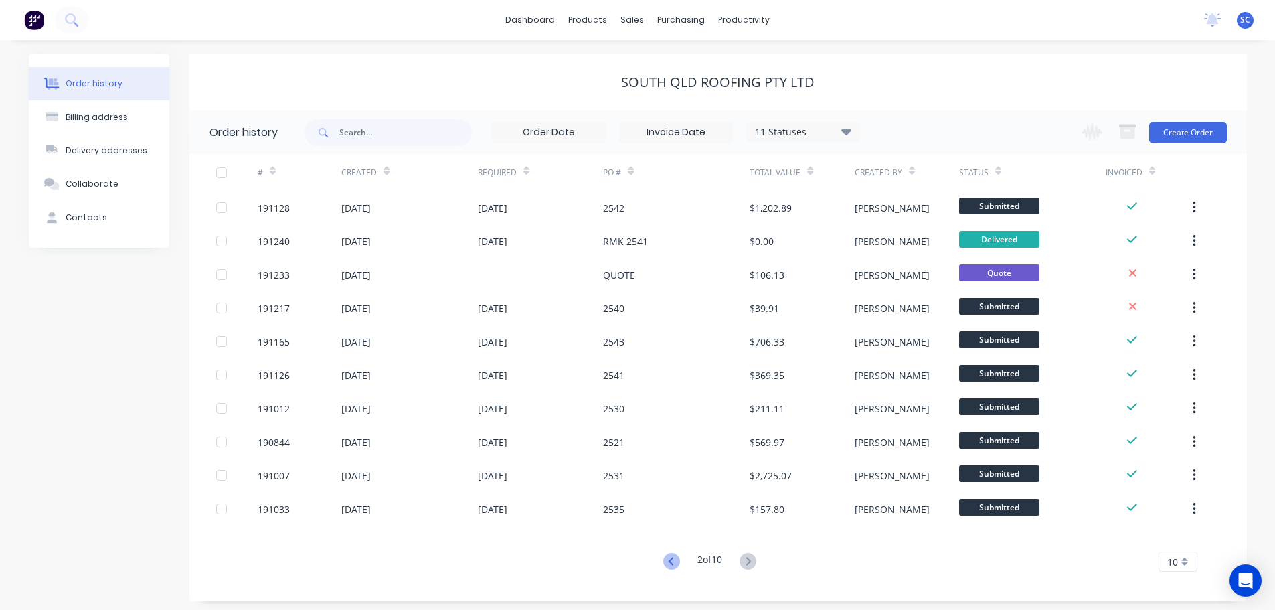
click at [670, 559] on icon at bounding box center [671, 561] width 5 height 8
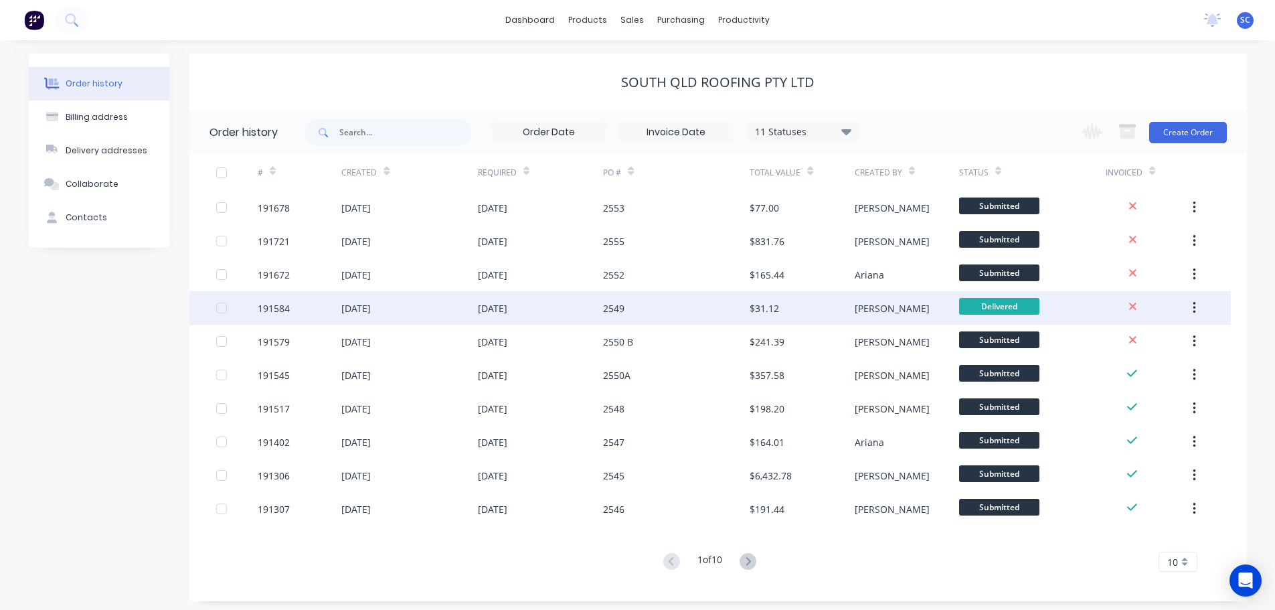
click at [408, 309] on div "[DATE]" at bounding box center [409, 307] width 136 height 33
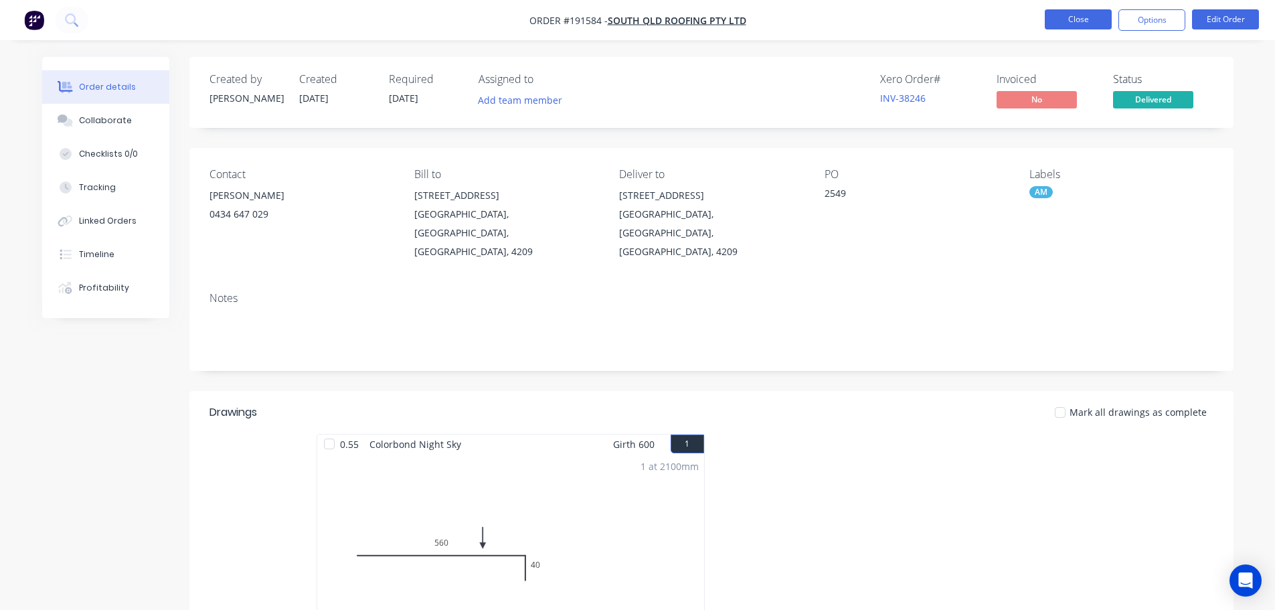
click at [1081, 20] on button "Close" at bounding box center [1078, 19] width 67 height 20
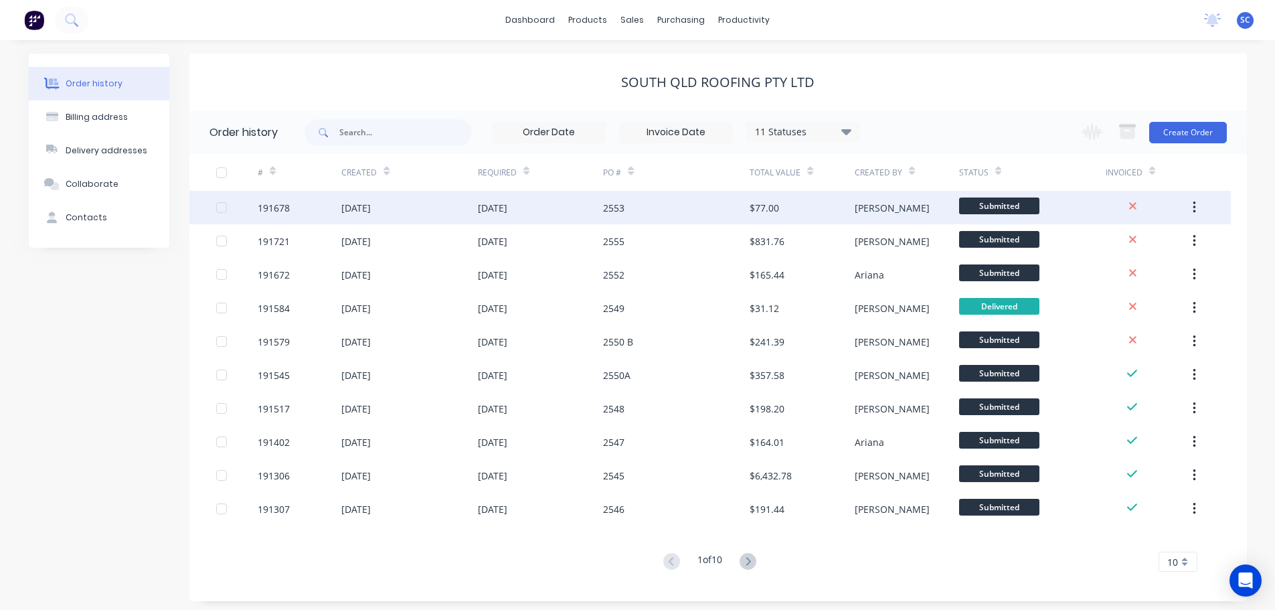
click at [431, 207] on div "[DATE]" at bounding box center [409, 207] width 136 height 33
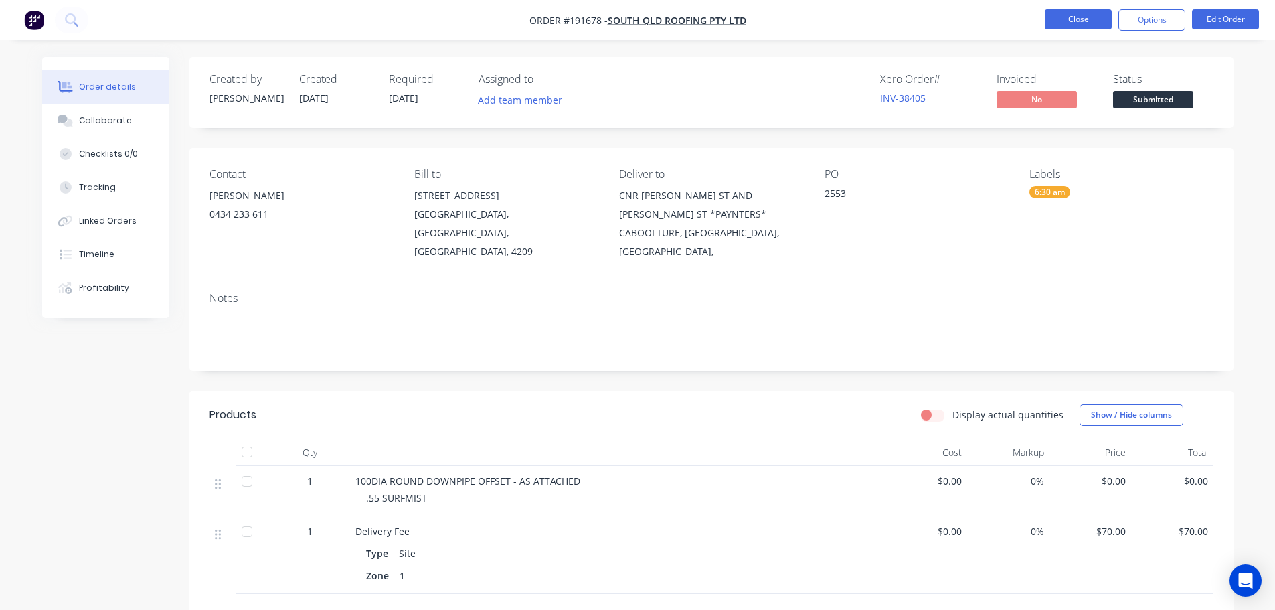
click at [1084, 14] on button "Close" at bounding box center [1078, 19] width 67 height 20
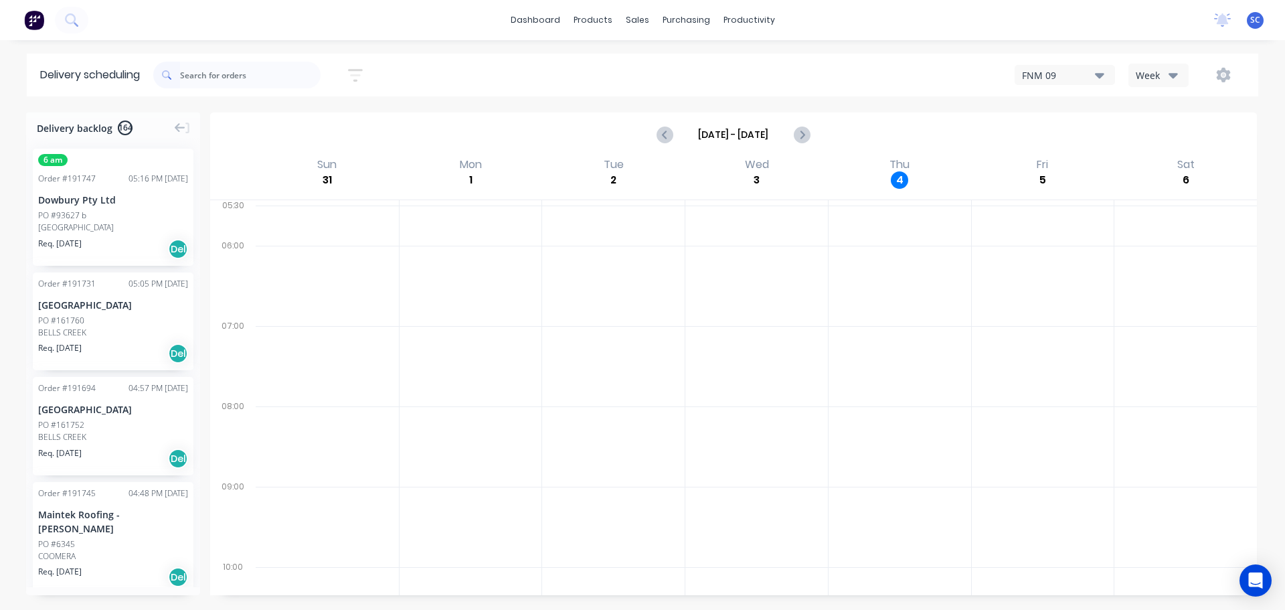
click at [219, 77] on input "text" at bounding box center [250, 75] width 141 height 27
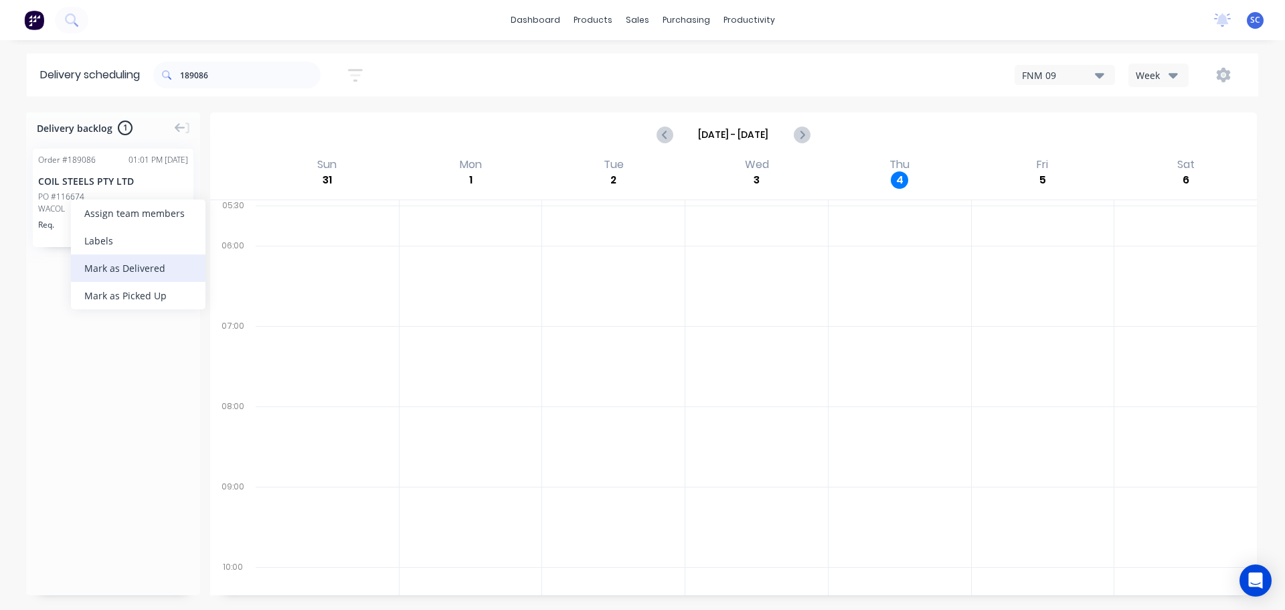
click at [132, 262] on div "Mark as Delivered" at bounding box center [138, 267] width 135 height 27
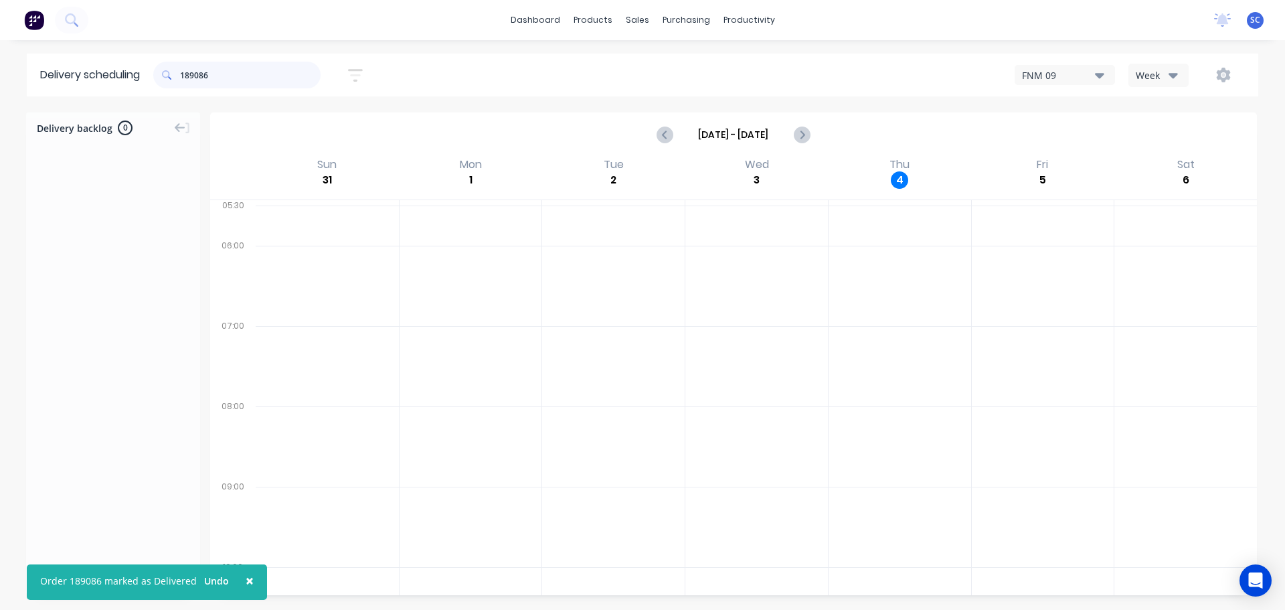
click at [228, 79] on input "189086" at bounding box center [250, 75] width 141 height 27
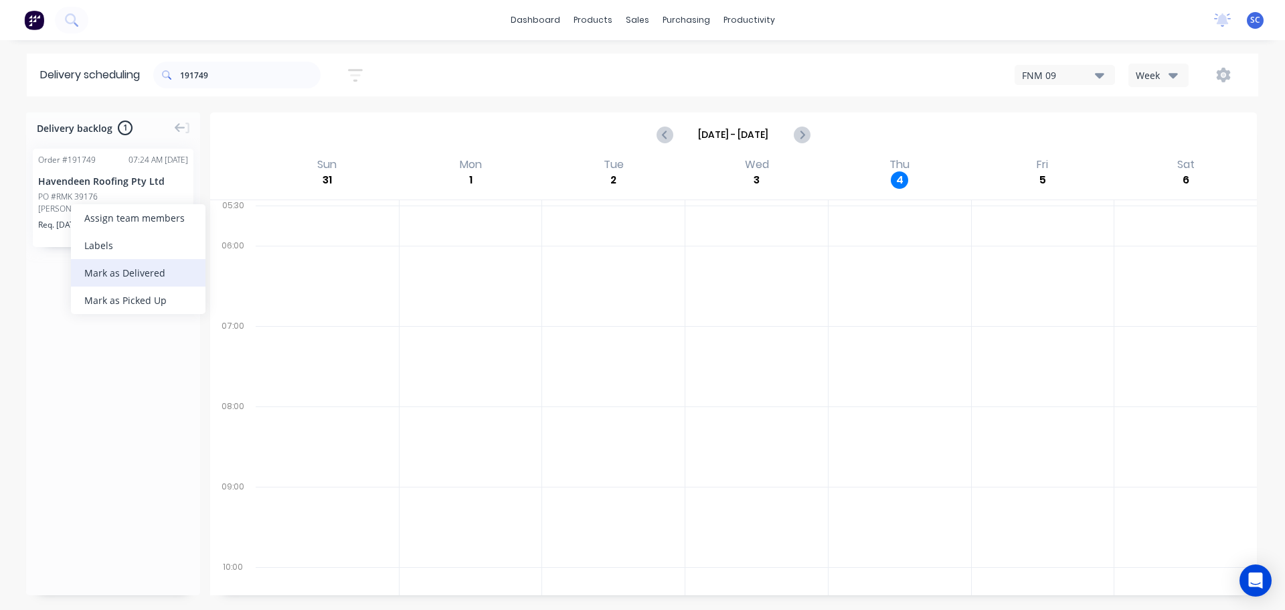
click at [130, 267] on div "Mark as Delivered" at bounding box center [138, 272] width 135 height 27
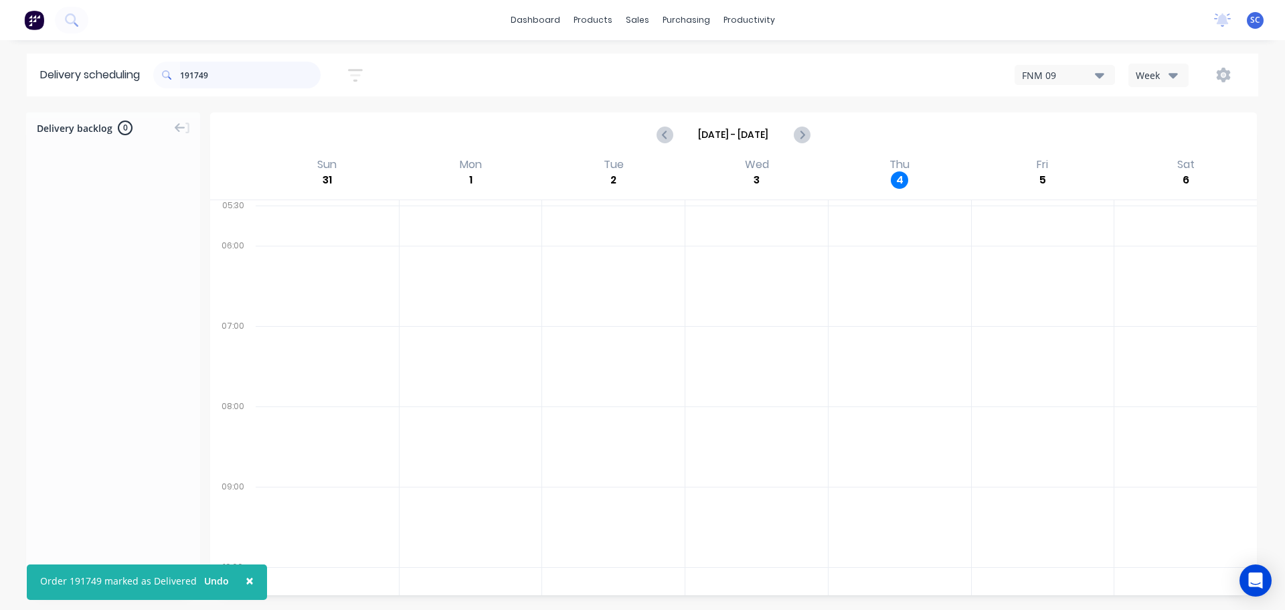
click at [222, 77] on input "191749" at bounding box center [250, 75] width 141 height 27
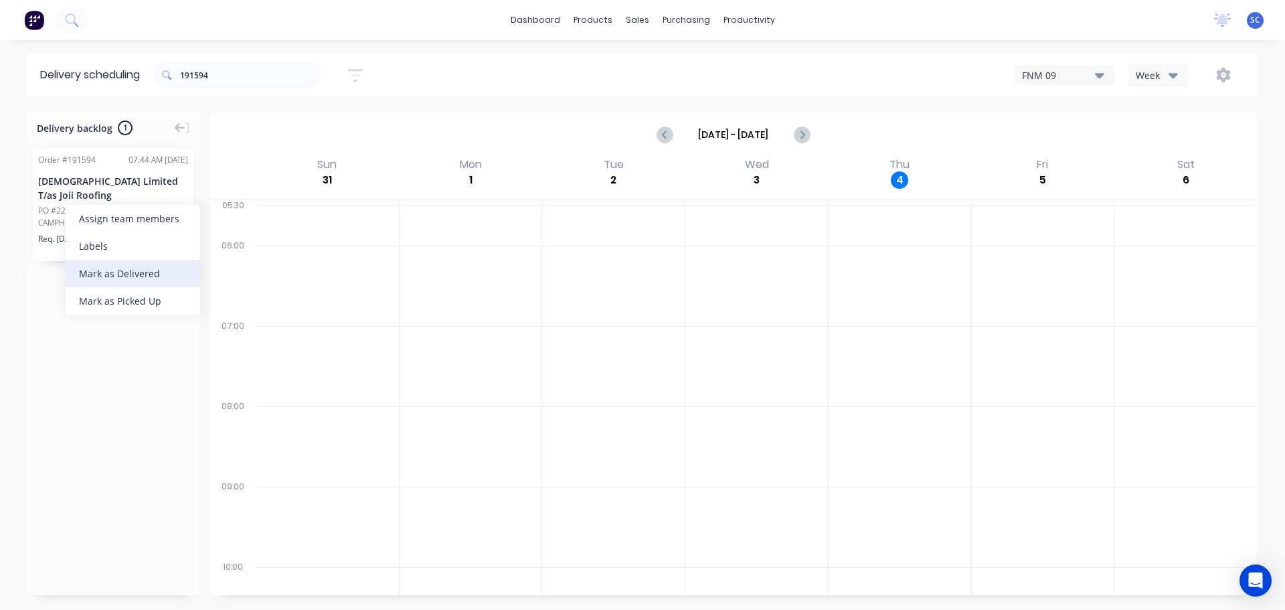
click at [135, 273] on div "Mark as Delivered" at bounding box center [133, 273] width 135 height 27
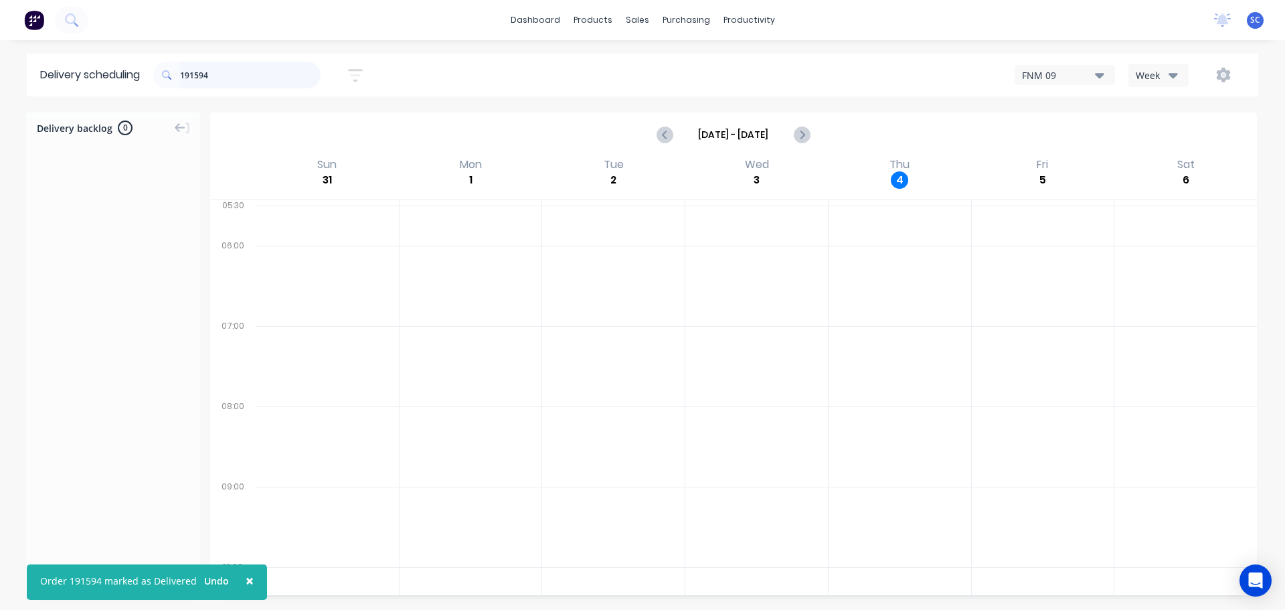
click at [247, 78] on input "191594" at bounding box center [250, 75] width 141 height 27
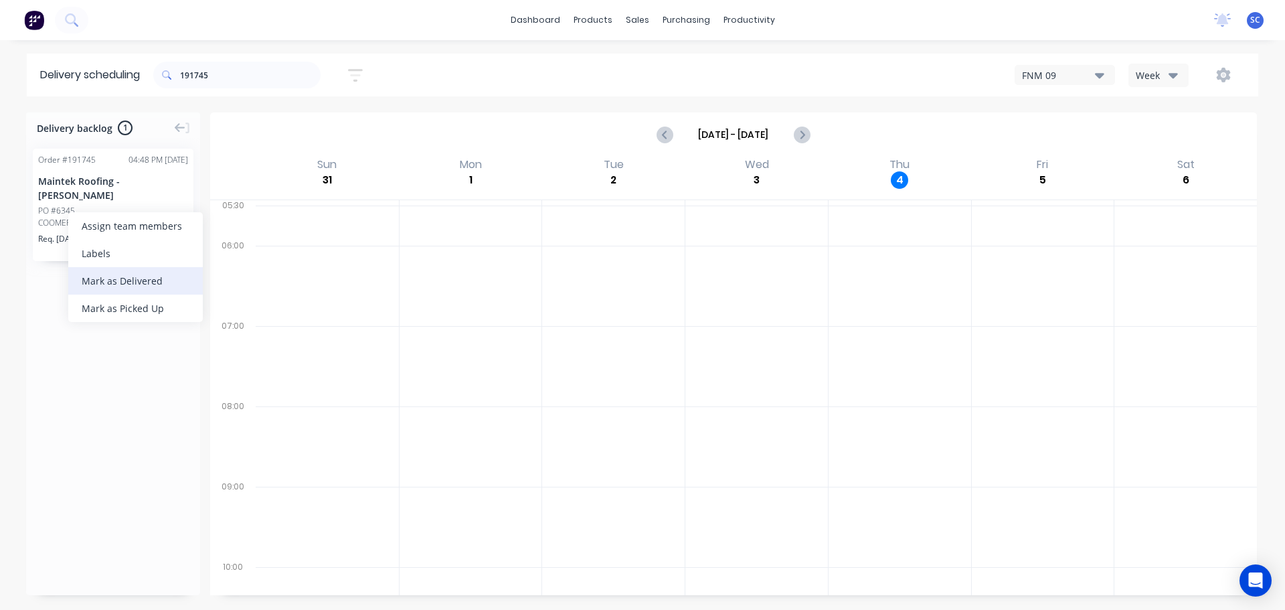
click at [103, 272] on div "Mark as Delivered" at bounding box center [135, 280] width 135 height 27
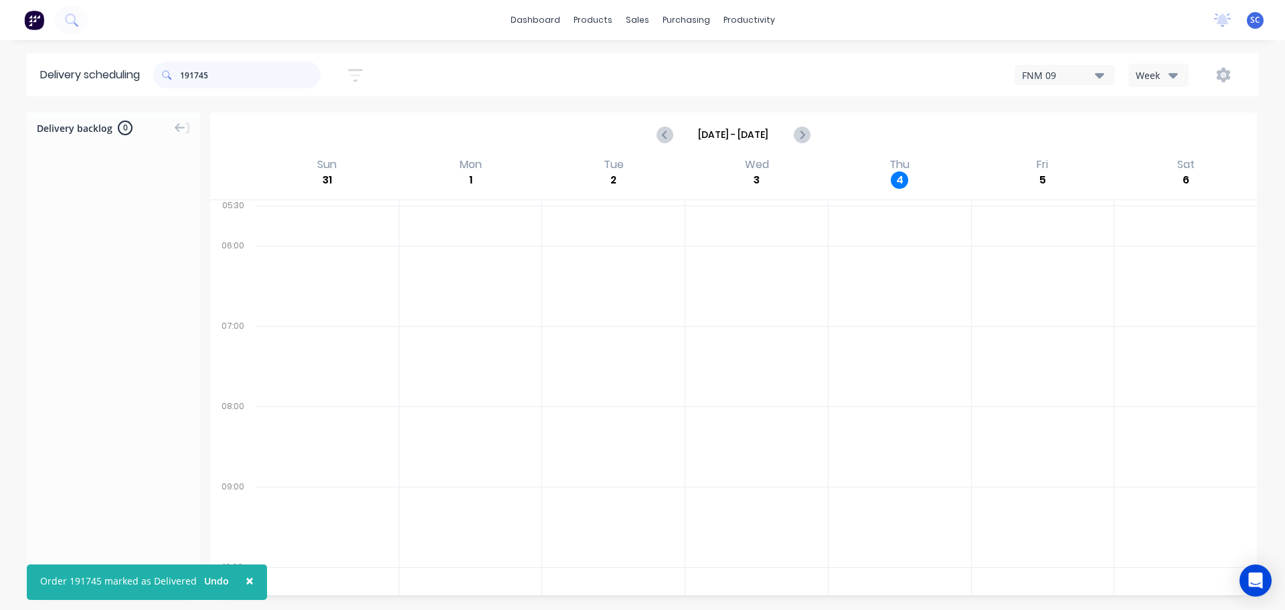
click at [236, 85] on input "191745" at bounding box center [250, 75] width 141 height 27
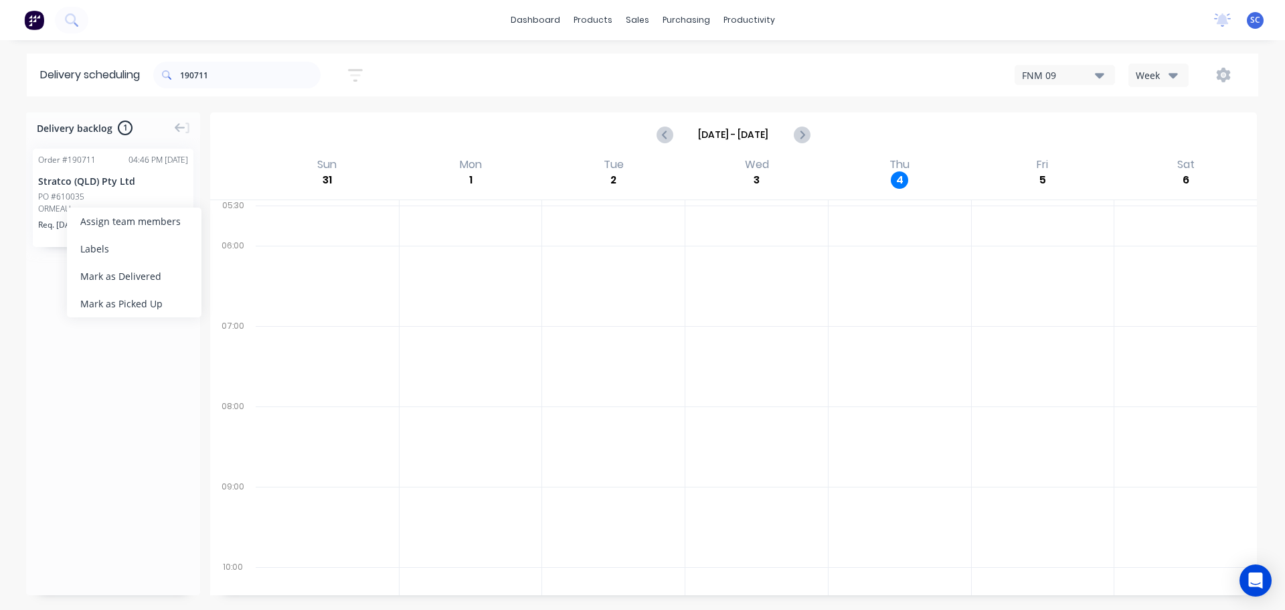
click at [133, 274] on div "Mark as Delivered" at bounding box center [134, 275] width 135 height 27
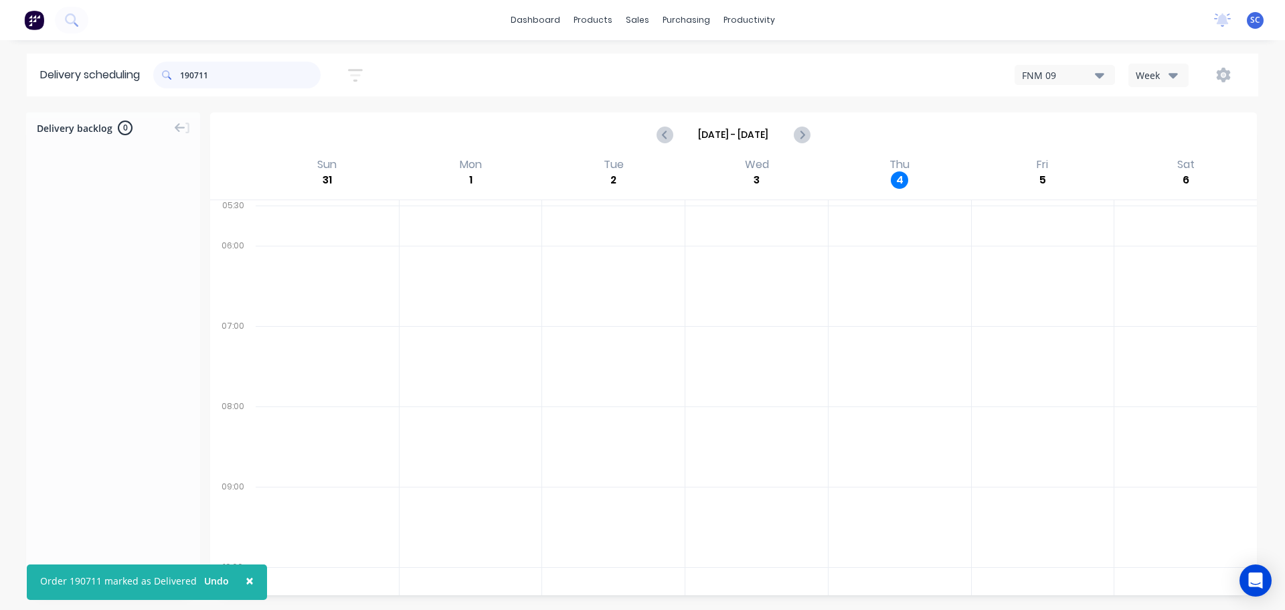
click at [236, 80] on input "190711" at bounding box center [250, 75] width 141 height 27
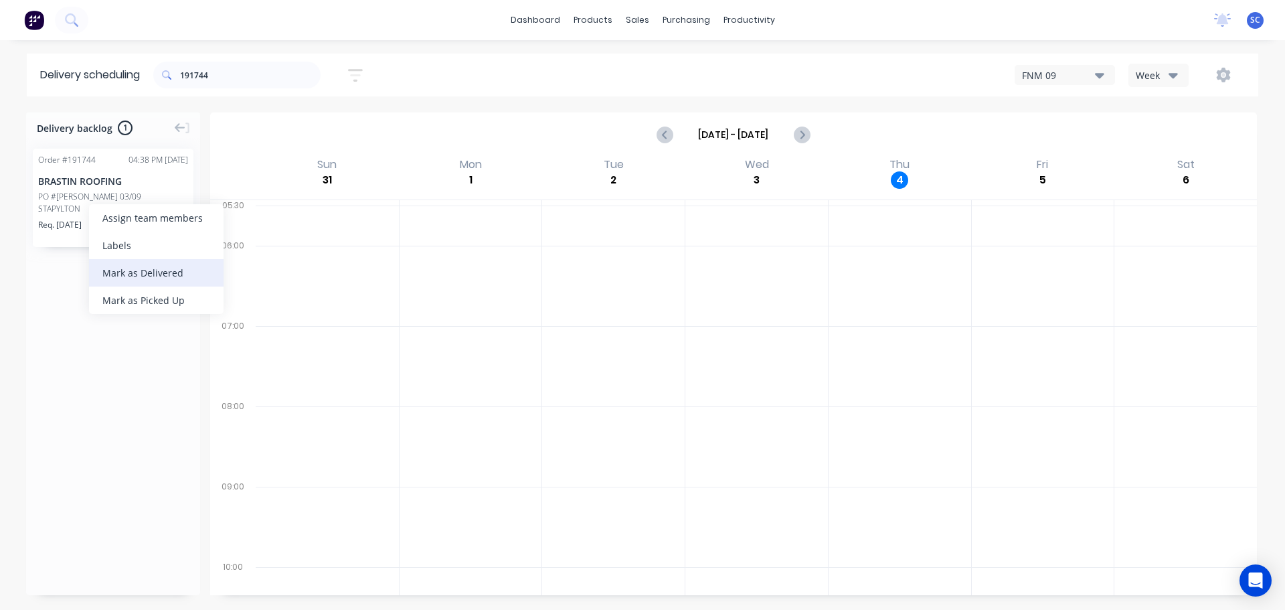
click at [142, 272] on div "Mark as Delivered" at bounding box center [156, 272] width 135 height 27
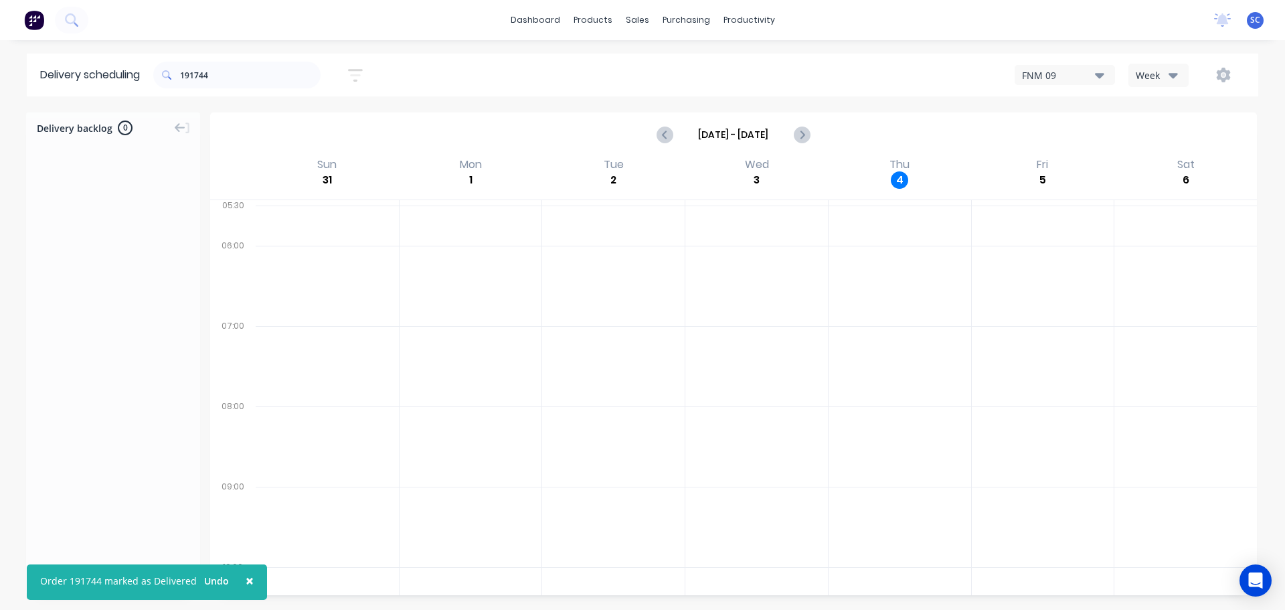
click at [197, 61] on div "191744" at bounding box center [236, 74] width 167 height 37
click at [216, 76] on input "191744" at bounding box center [250, 75] width 141 height 27
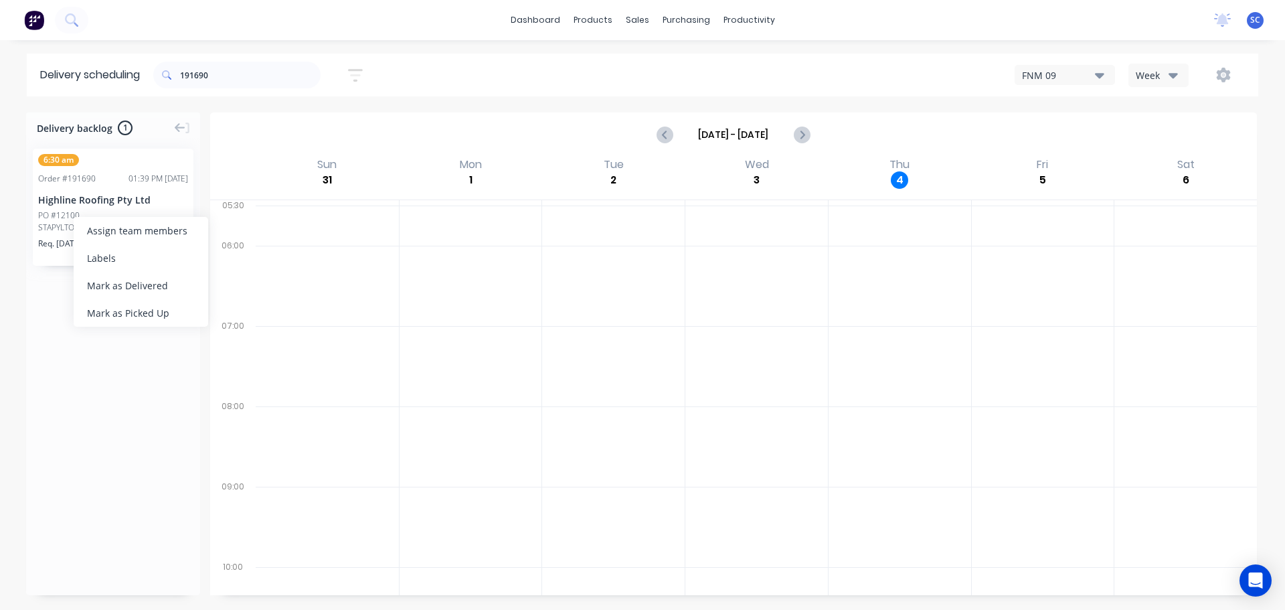
click at [123, 284] on div "Mark as Delivered" at bounding box center [141, 285] width 135 height 27
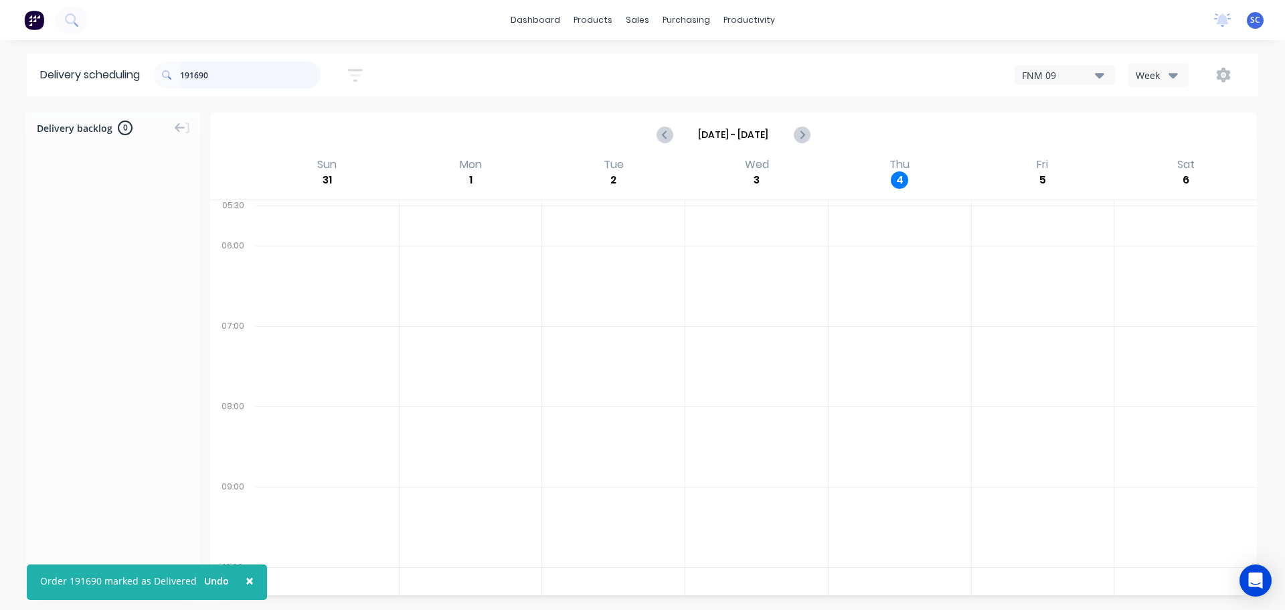
click at [216, 74] on input "191690" at bounding box center [250, 75] width 141 height 27
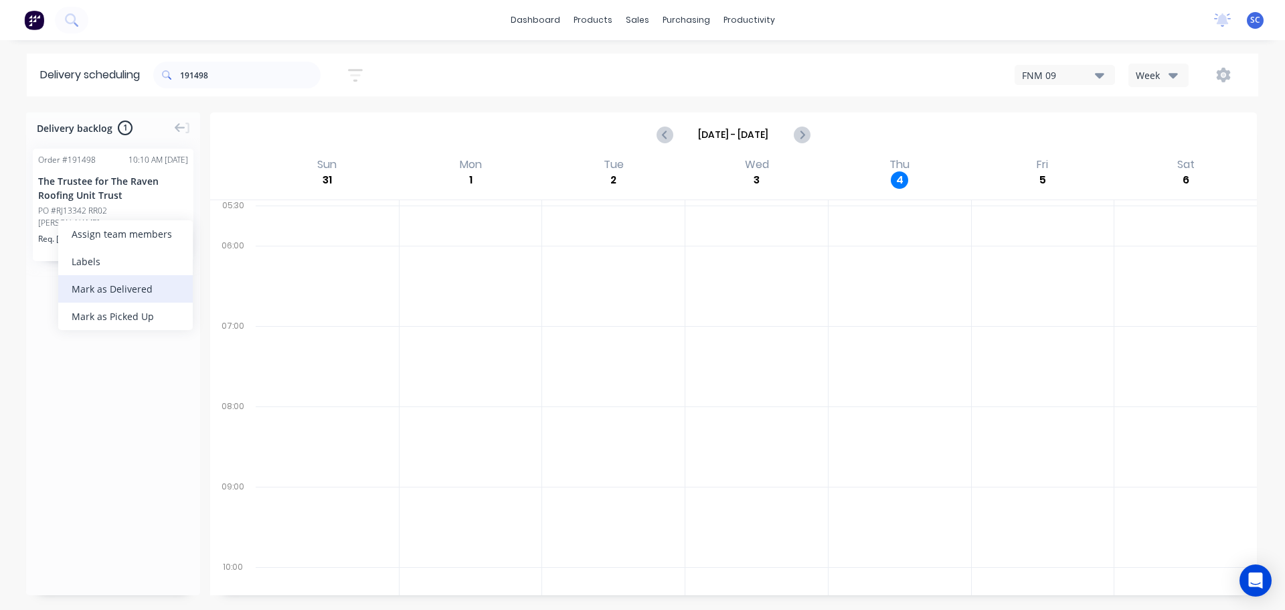
click at [102, 291] on div "Mark as Delivered" at bounding box center [125, 288] width 135 height 27
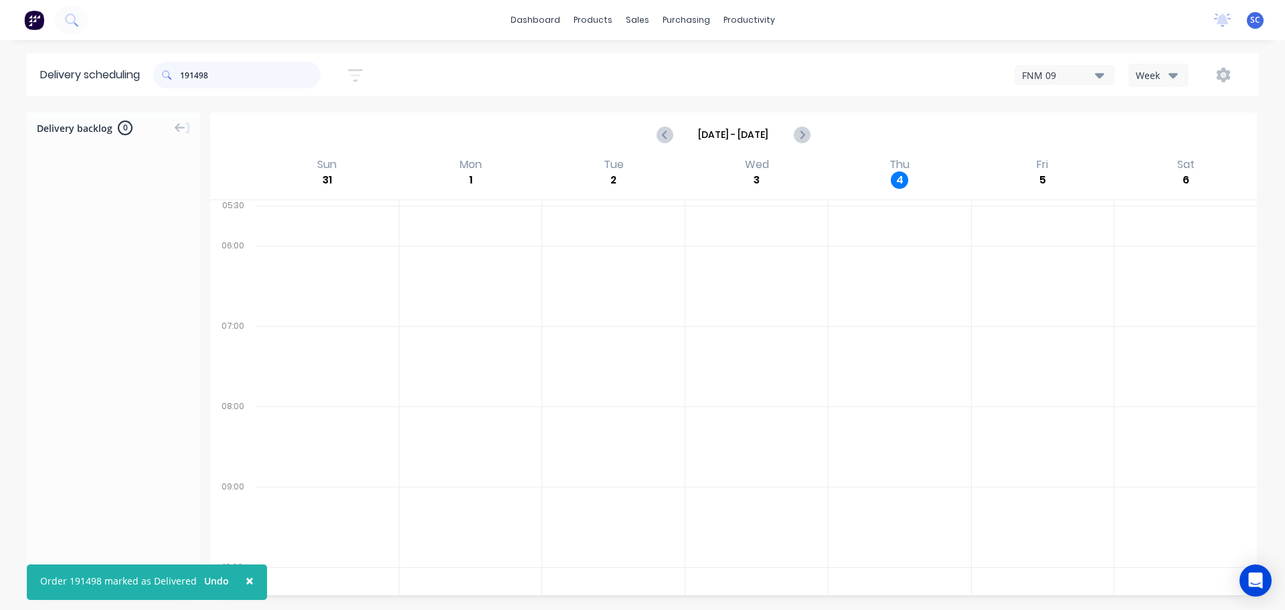
click at [223, 76] on input "191498" at bounding box center [250, 75] width 141 height 27
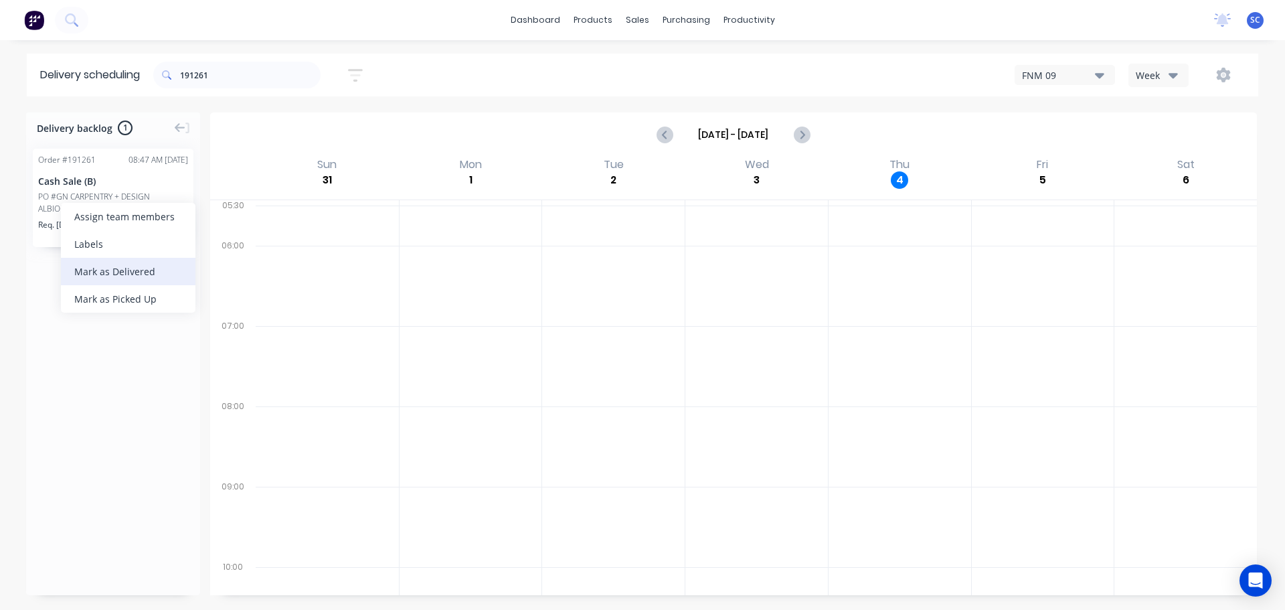
click at [114, 272] on div "Mark as Delivered" at bounding box center [128, 271] width 135 height 27
click at [226, 70] on input "191261" at bounding box center [250, 75] width 141 height 27
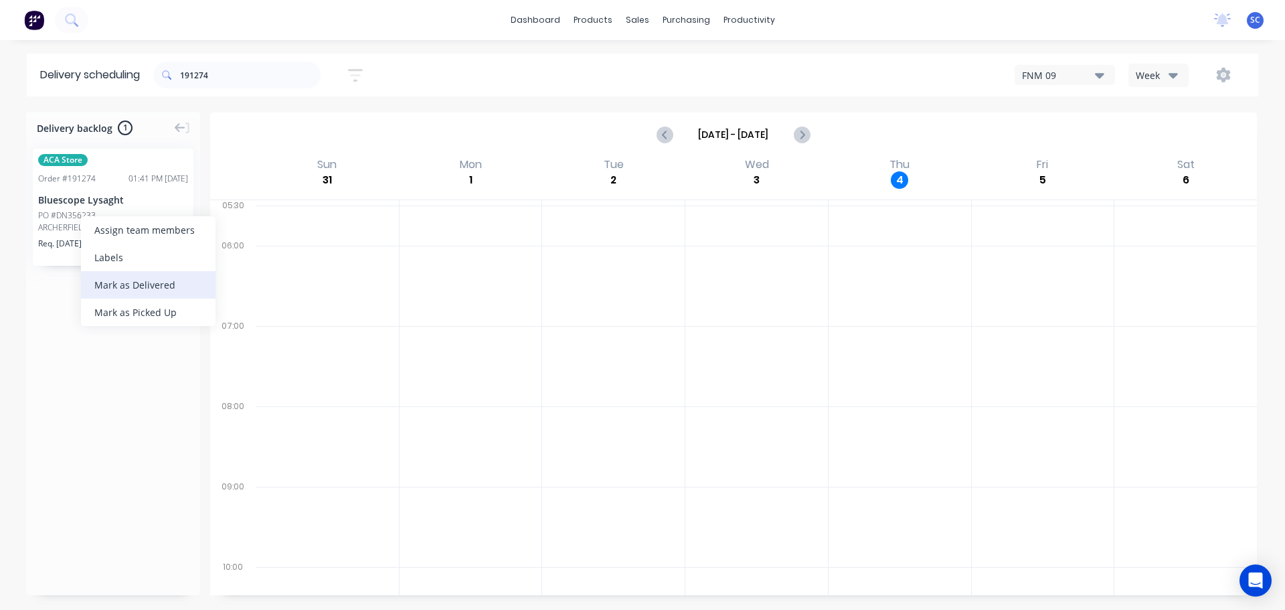
click at [147, 283] on div "Mark as Delivered" at bounding box center [148, 284] width 135 height 27
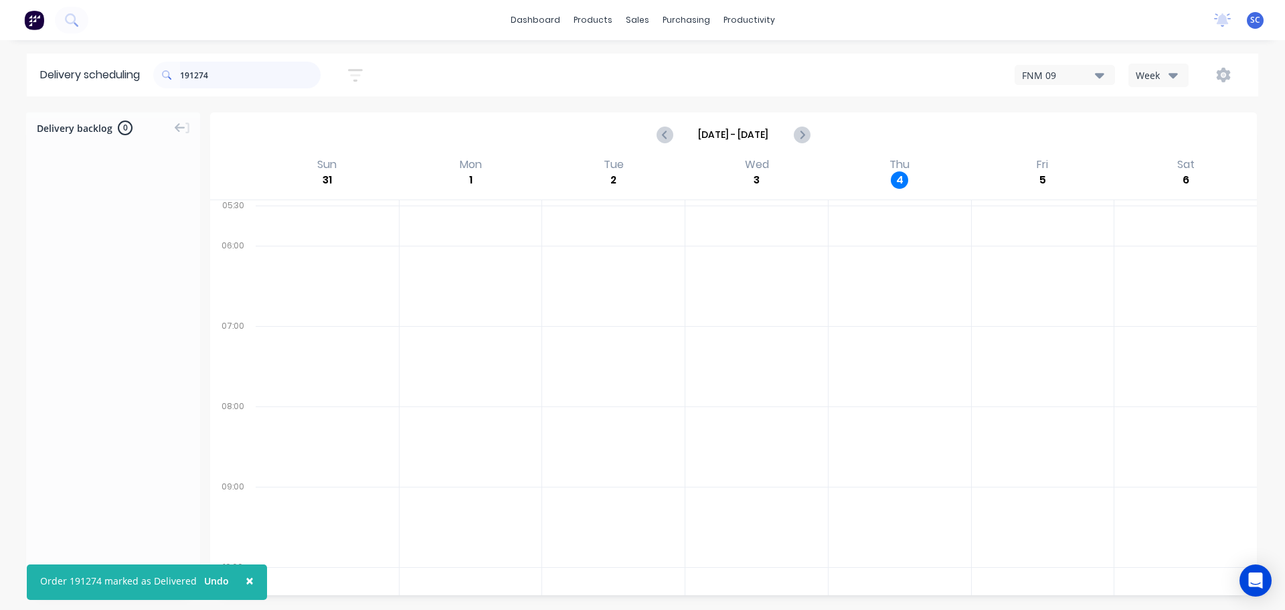
click at [230, 73] on input "191274" at bounding box center [250, 75] width 141 height 27
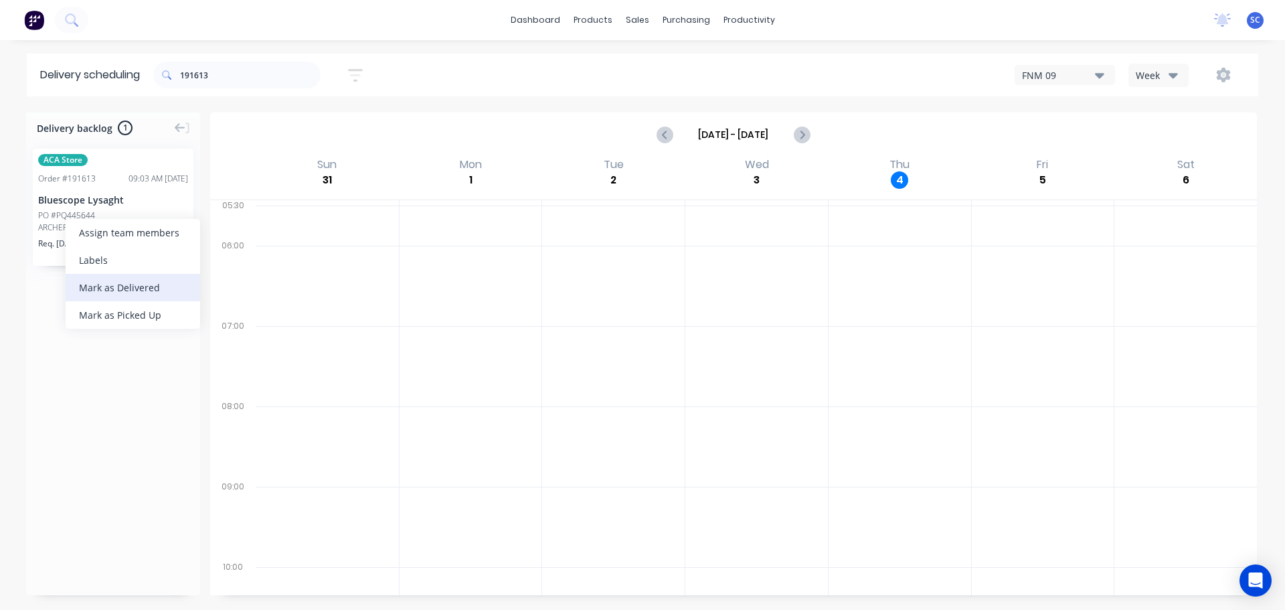
click at [98, 283] on div "Mark as Delivered" at bounding box center [133, 287] width 135 height 27
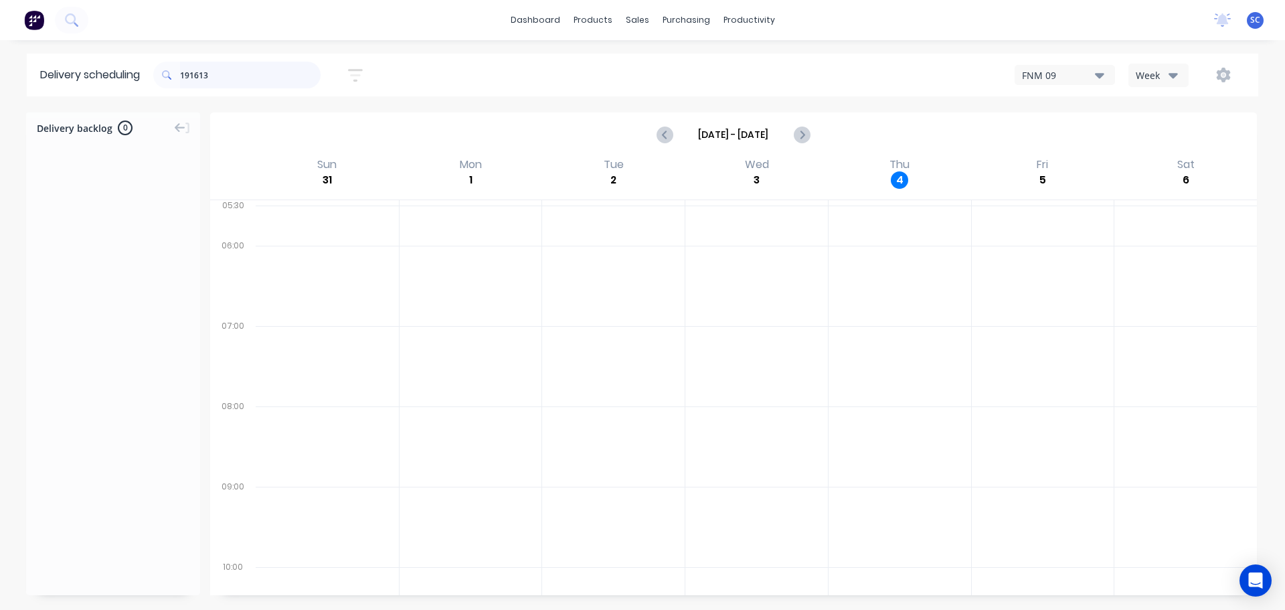
click at [236, 82] on input "191613" at bounding box center [250, 75] width 141 height 27
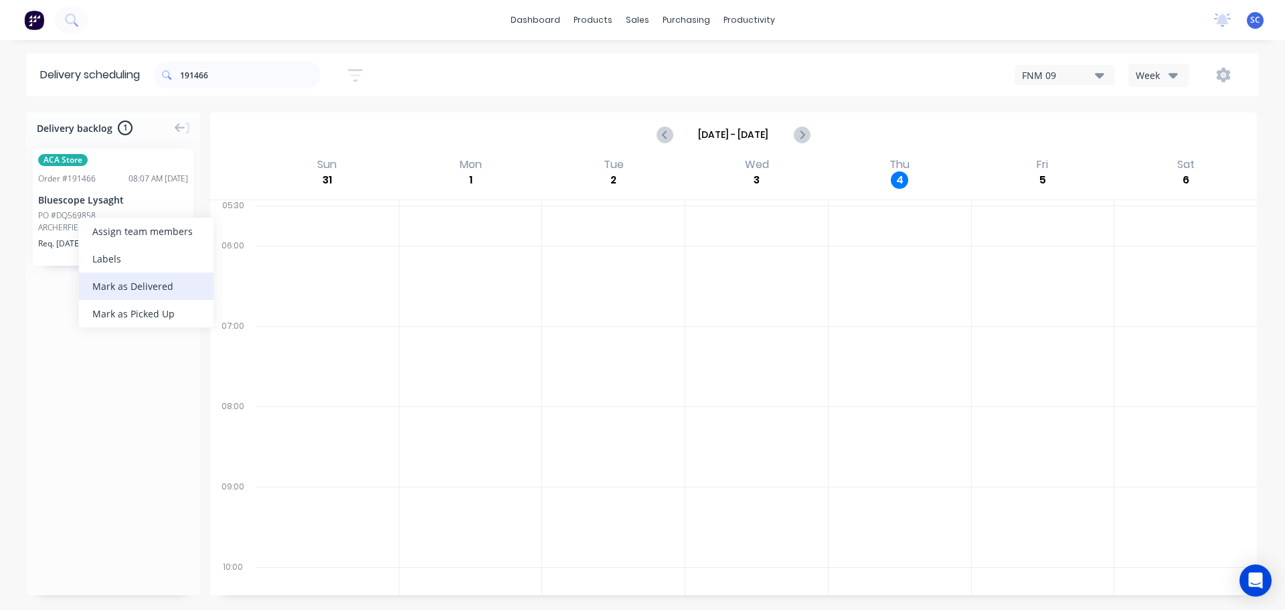
click at [132, 283] on div "Mark as Delivered" at bounding box center [146, 285] width 135 height 27
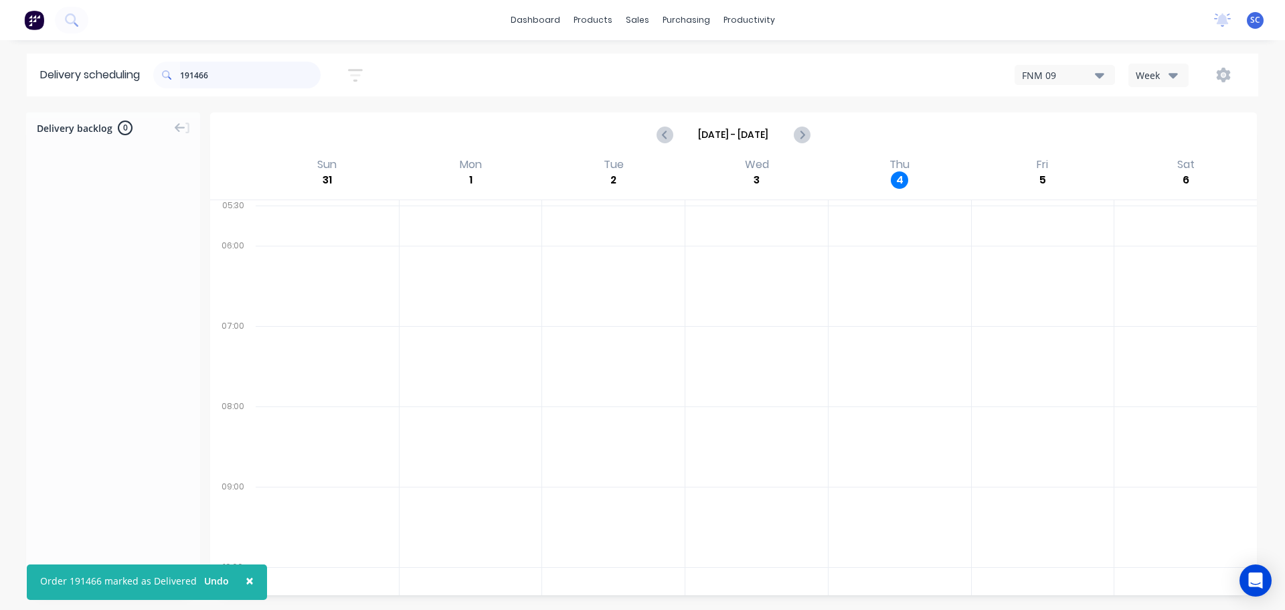
click at [222, 68] on input "191466" at bounding box center [250, 75] width 141 height 27
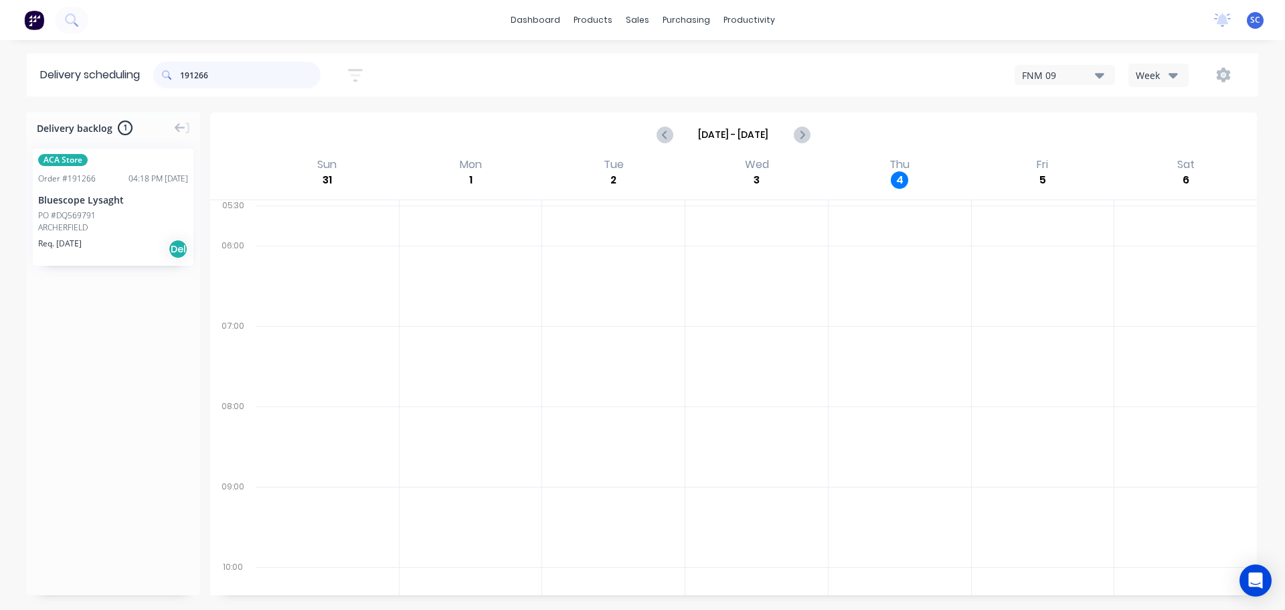
type input "191266"
click at [125, 295] on div "Mark as Delivered" at bounding box center [140, 292] width 135 height 27
drag, startPoint x: 255, startPoint y: 82, endPoint x: 154, endPoint y: 86, distance: 101.2
click at [146, 87] on header "Delivery scheduling 191266 Sort by Most recent Created date Required date Order…" at bounding box center [643, 75] width 1232 height 43
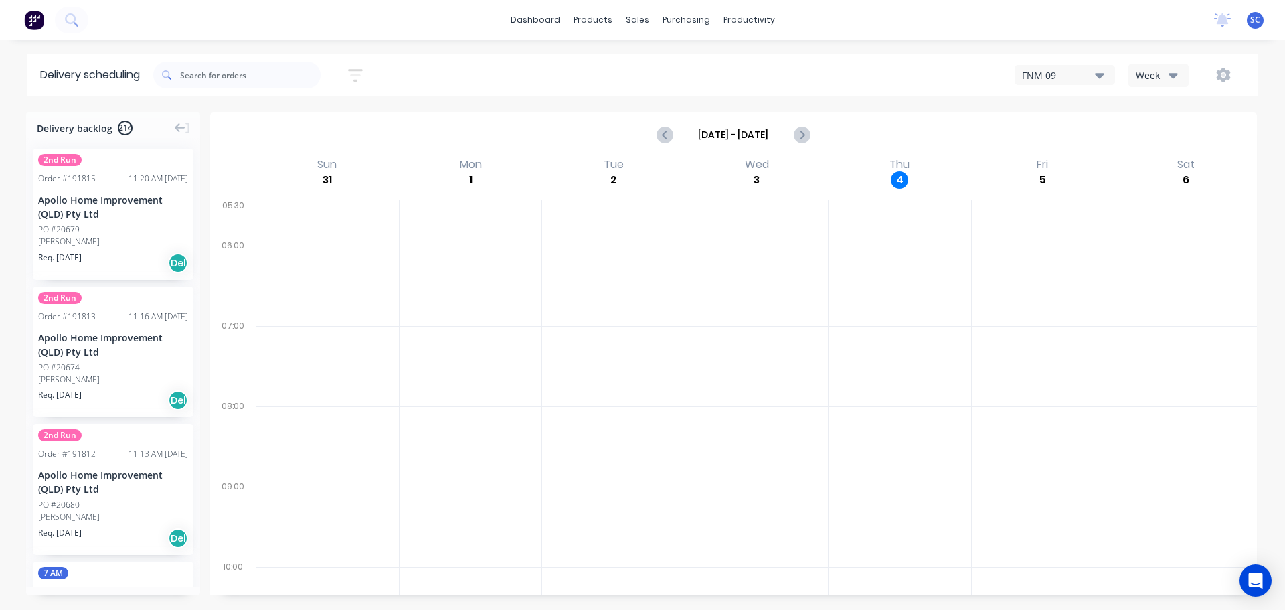
click at [418, 59] on div "Sort by Most recent Created date Required date Order number Customer name Most …" at bounding box center [705, 74] width 1105 height 37
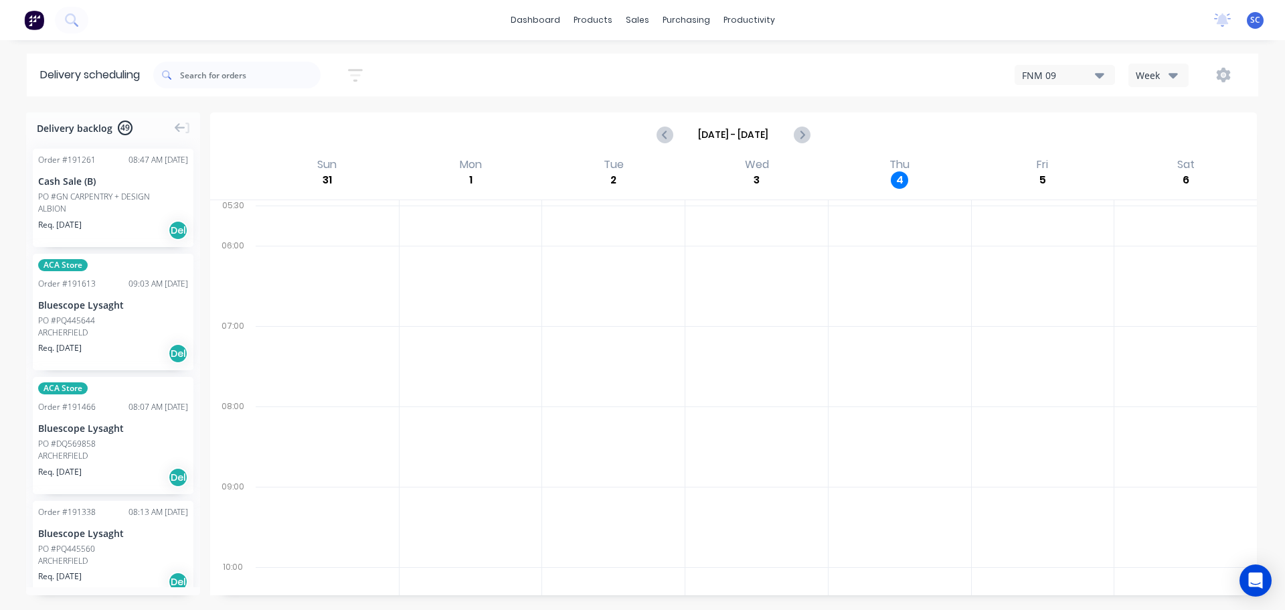
click at [360, 76] on icon "button" at bounding box center [355, 75] width 15 height 17
click at [309, 125] on input "[DATE] - [DATE]" at bounding box center [294, 126] width 125 height 20
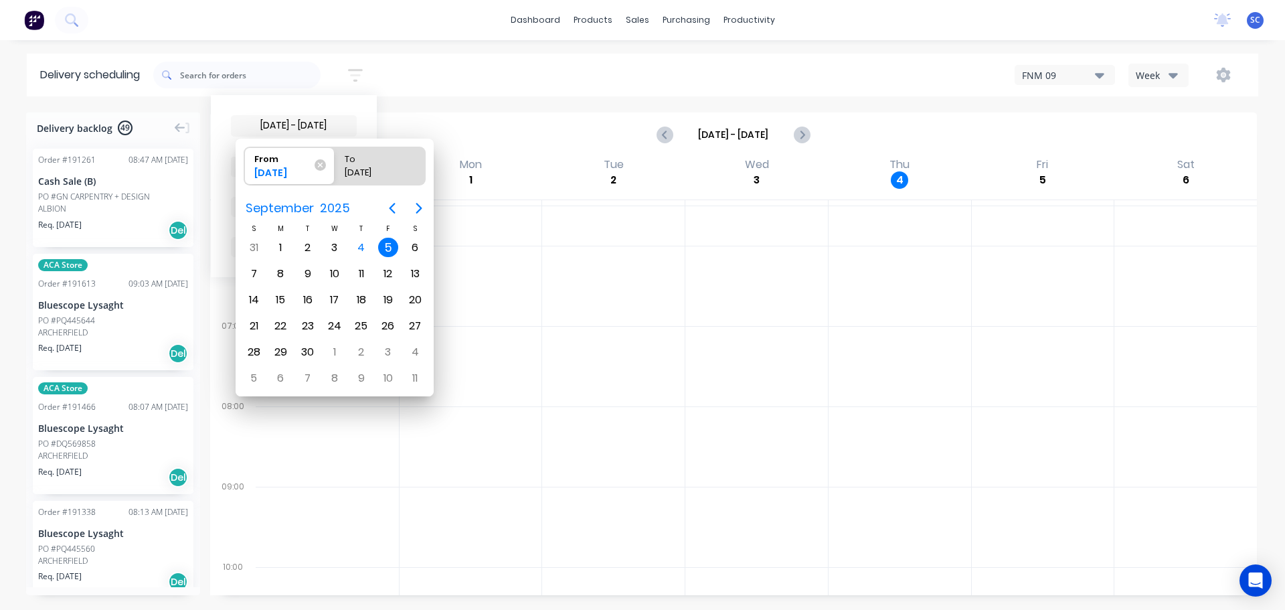
click at [394, 248] on div "5" at bounding box center [388, 248] width 20 height 20
radio input "false"
radio input "true"
click at [394, 249] on div "5" at bounding box center [388, 248] width 20 height 20
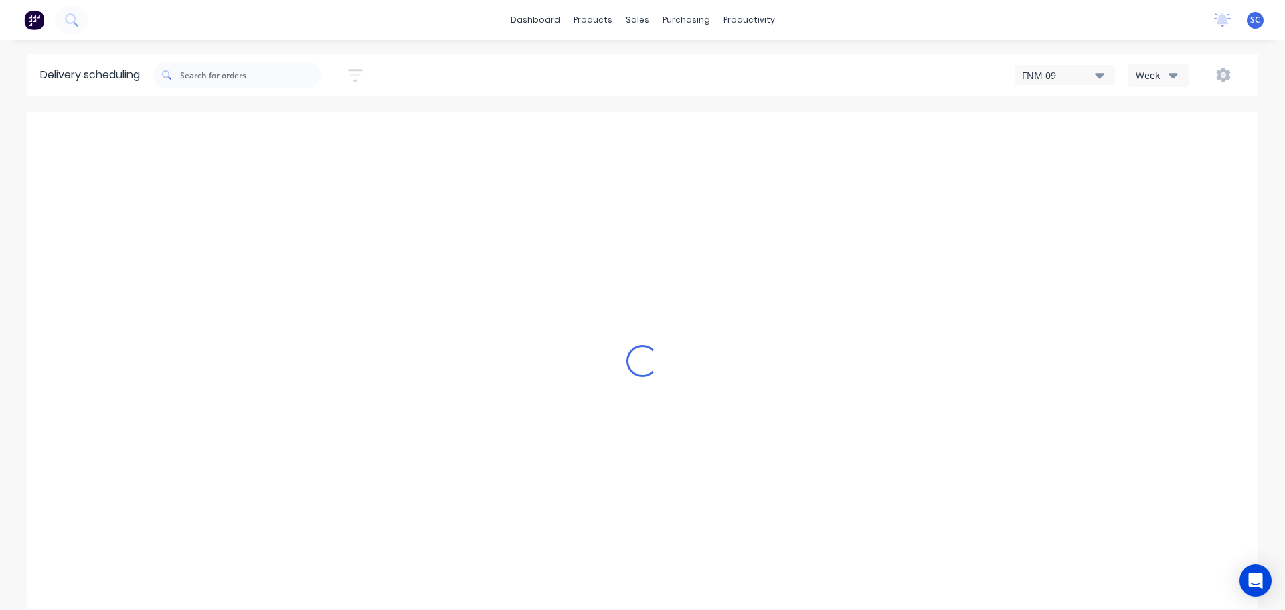
drag, startPoint x: 363, startPoint y: 76, endPoint x: 353, endPoint y: 163, distance: 88.2
click at [363, 74] on icon "button" at bounding box center [355, 75] width 15 height 17
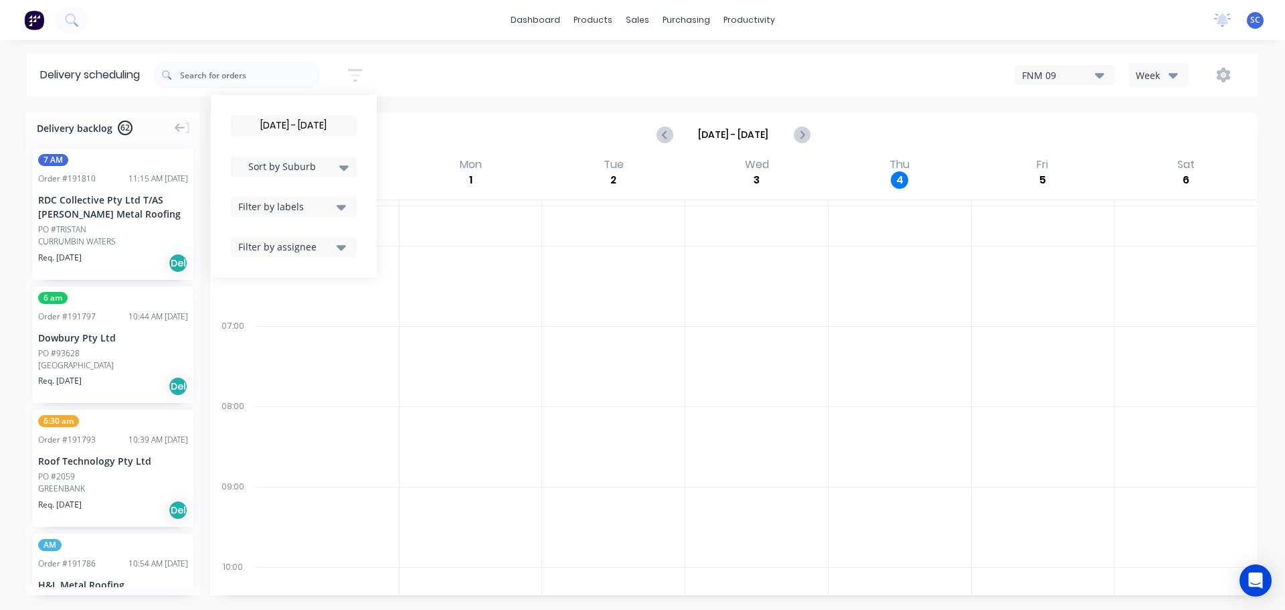
click at [305, 163] on span "Sort by Suburb" at bounding box center [282, 166] width 87 height 14
click at [265, 315] on div "Suburb" at bounding box center [294, 316] width 126 height 24
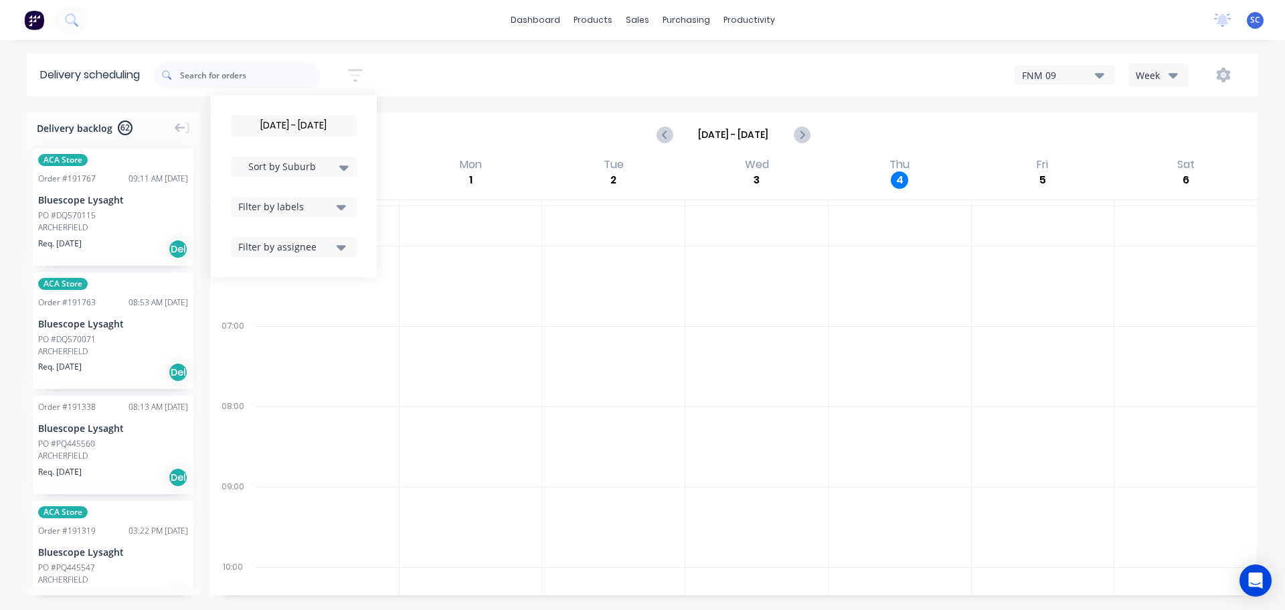
click at [196, 163] on div "ACA Store Order # 191767 09:11 AM 04/09/25 Bluescope Lysaght PO #DQ570115 ARCHE…" at bounding box center [113, 362] width 174 height 449
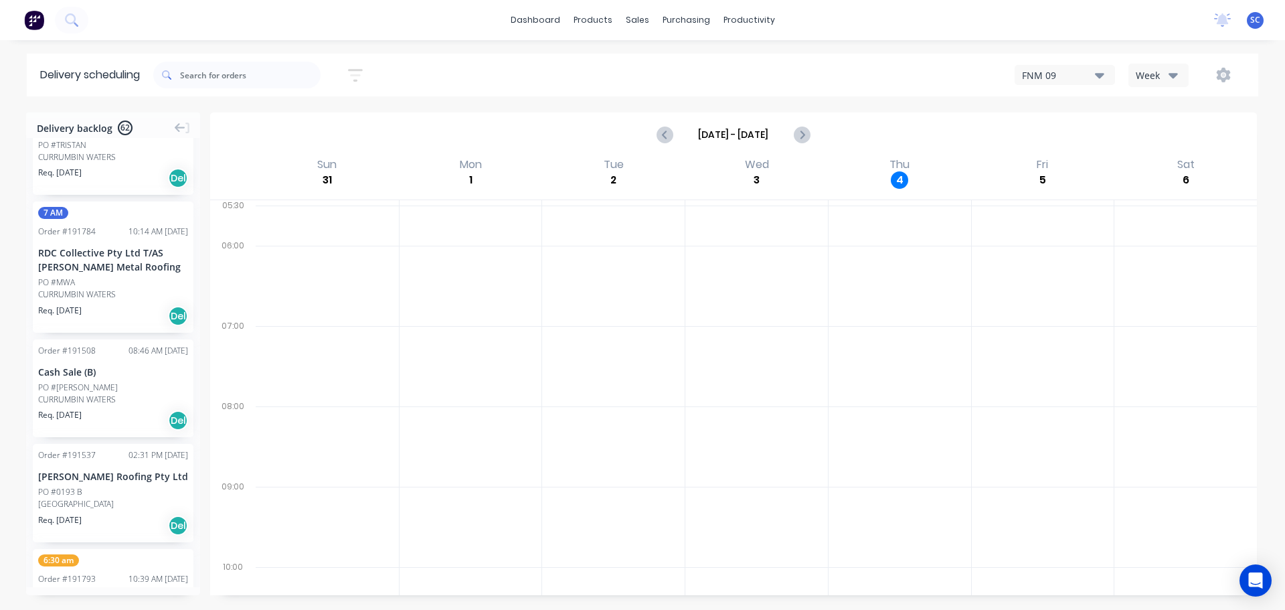
scroll to position [2553, 0]
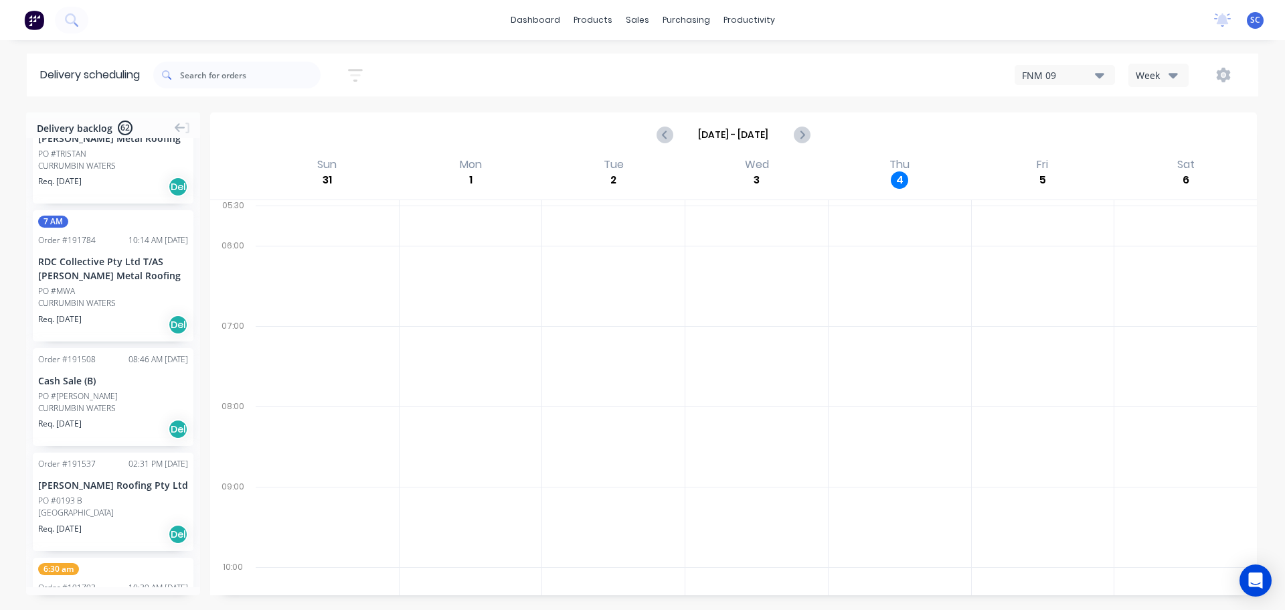
click at [362, 72] on icon "button" at bounding box center [355, 75] width 15 height 17
click at [287, 126] on input "05/09/25 - 05/09/25" at bounding box center [294, 126] width 125 height 20
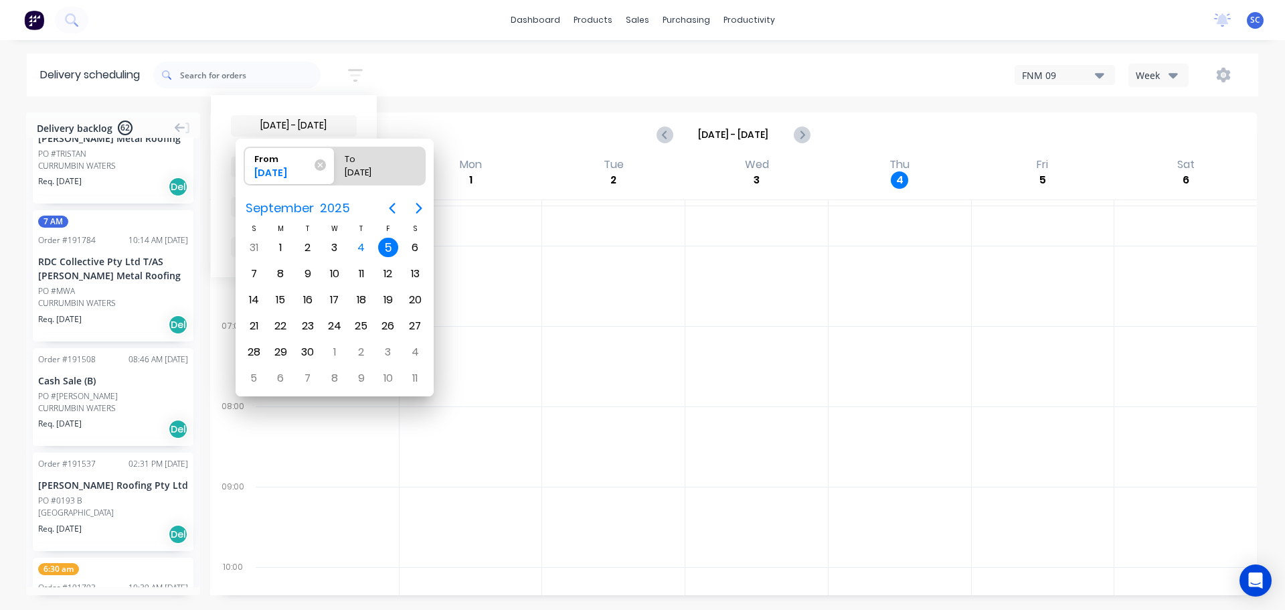
click at [388, 240] on div "5" at bounding box center [388, 248] width 20 height 20
radio input "false"
radio input "true"
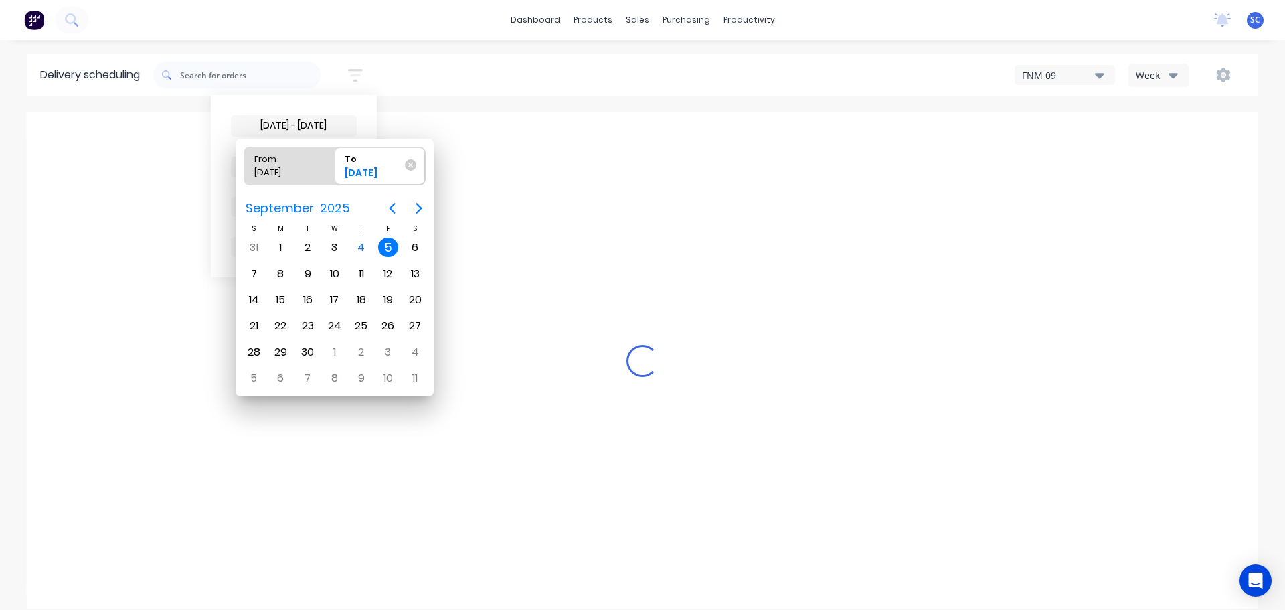
click at [389, 246] on div "5" at bounding box center [388, 248] width 20 height 20
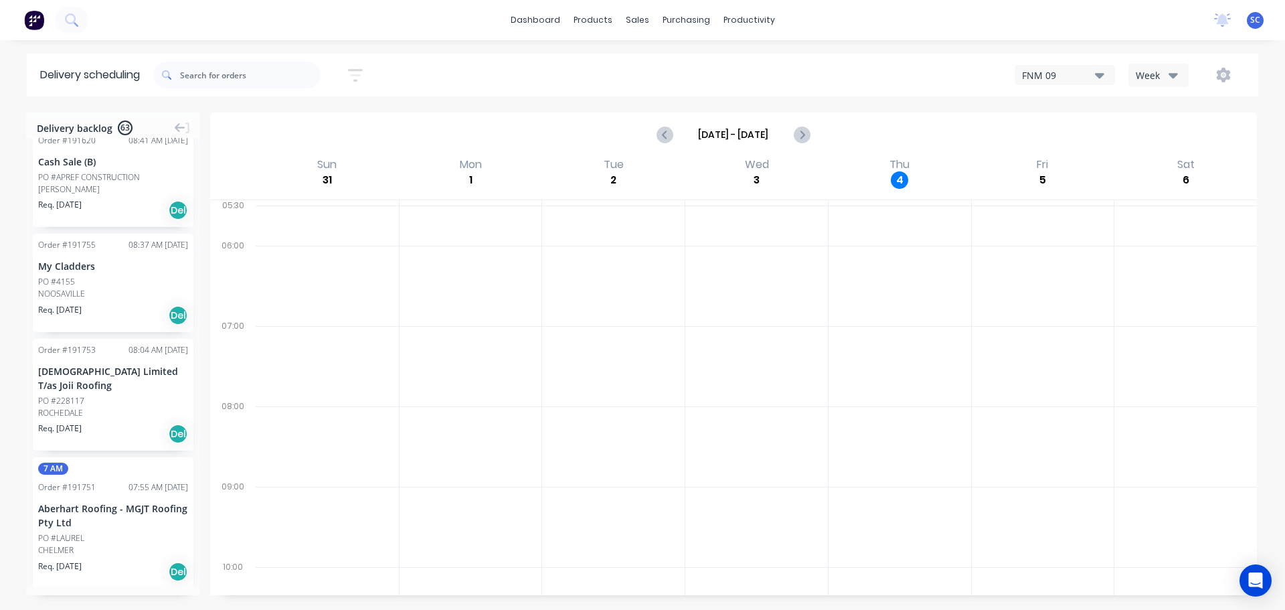
scroll to position [2535, 0]
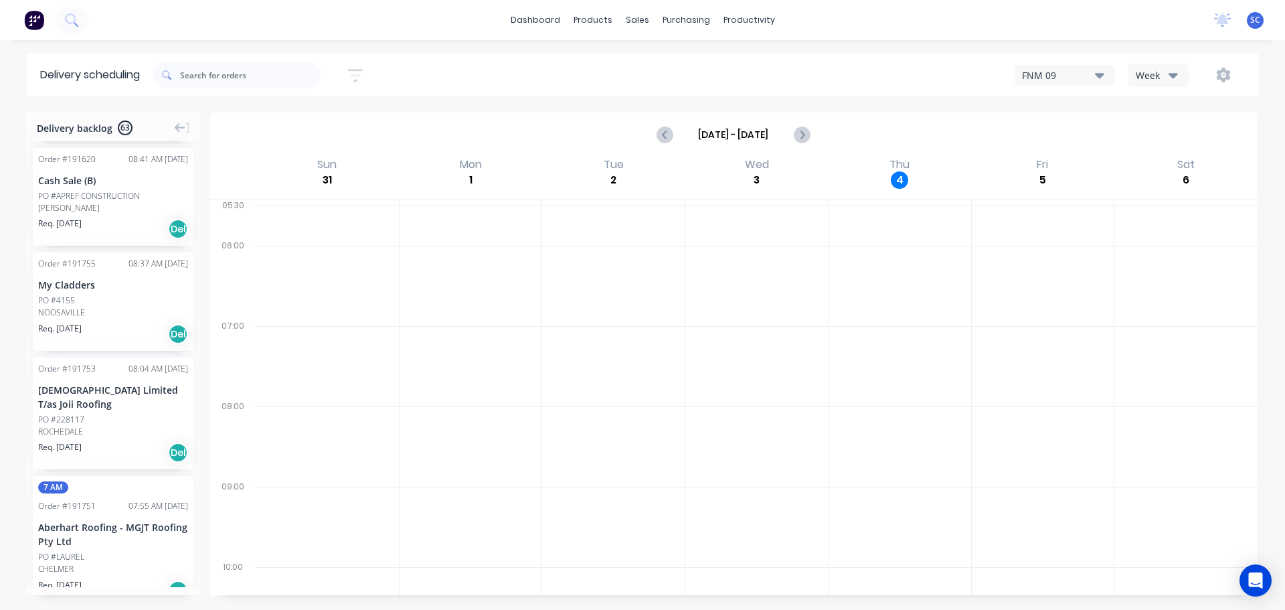
click at [357, 69] on icon "button" at bounding box center [355, 75] width 15 height 13
click at [289, 122] on input "[DATE] - [DATE]" at bounding box center [294, 126] width 125 height 20
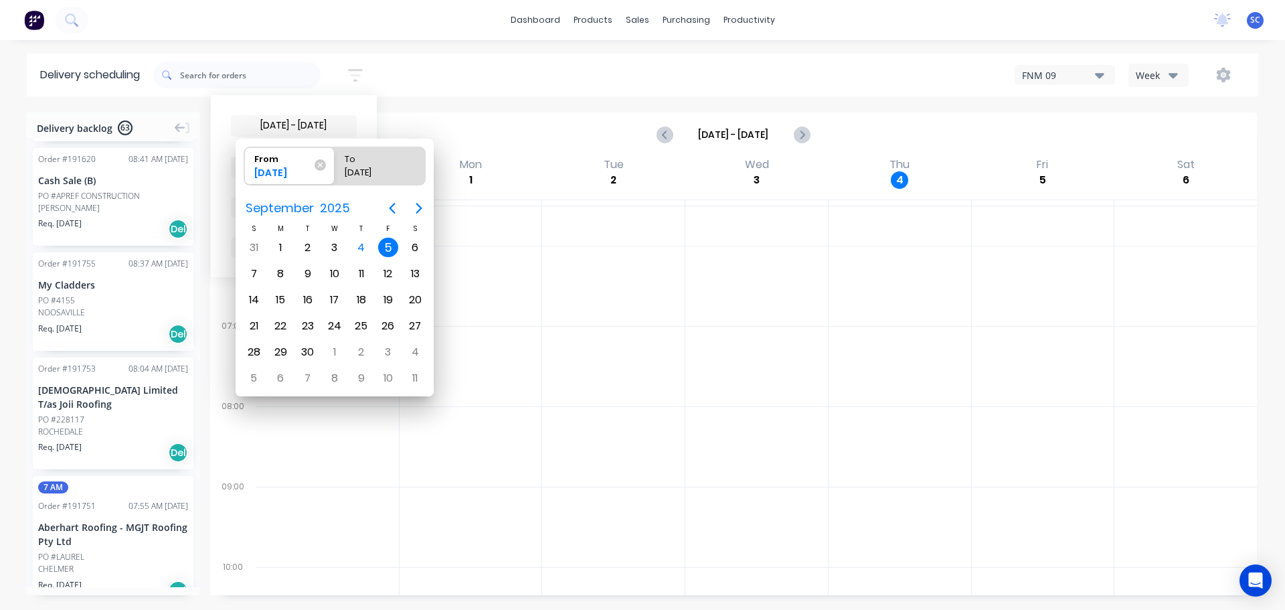
click at [427, 70] on div "[DATE] - [DATE] Sort by Suburb Created date Required date Order number Customer…" at bounding box center [705, 74] width 1105 height 37
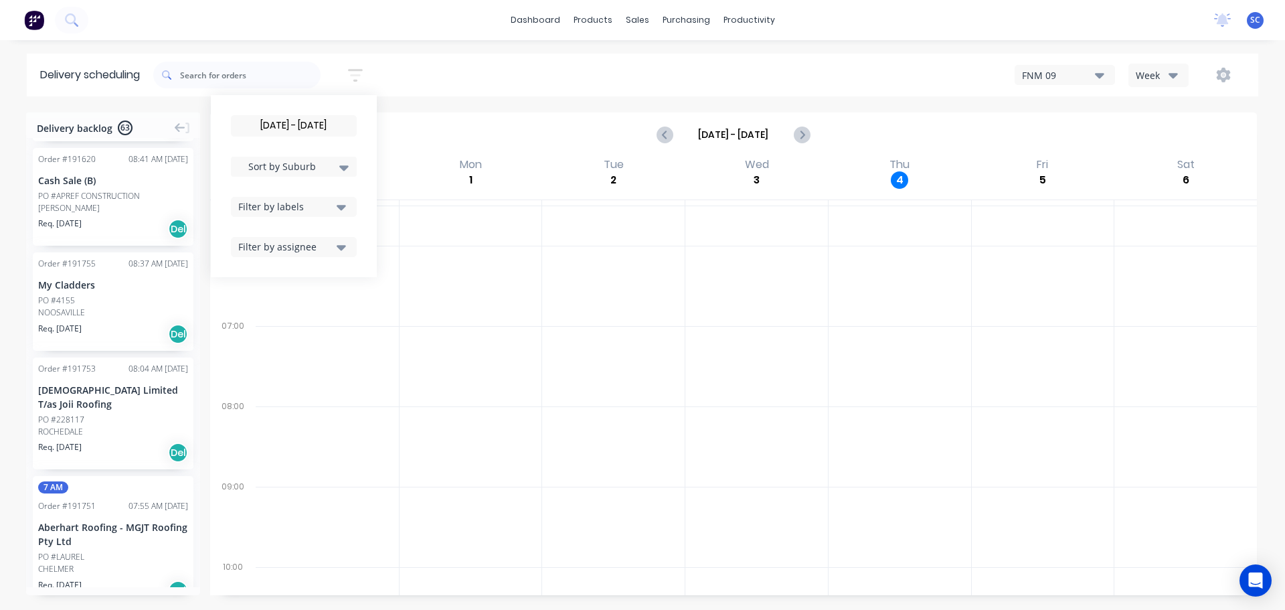
click at [346, 209] on icon "button" at bounding box center [341, 207] width 9 height 15
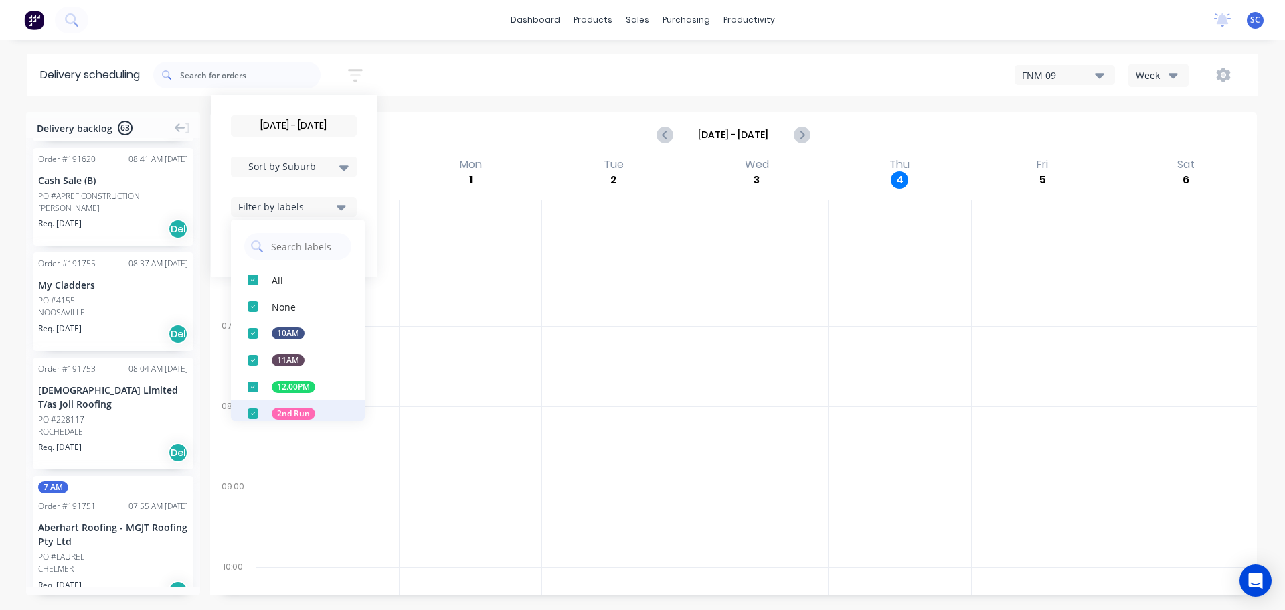
click at [253, 412] on div "button" at bounding box center [253, 413] width 27 height 27
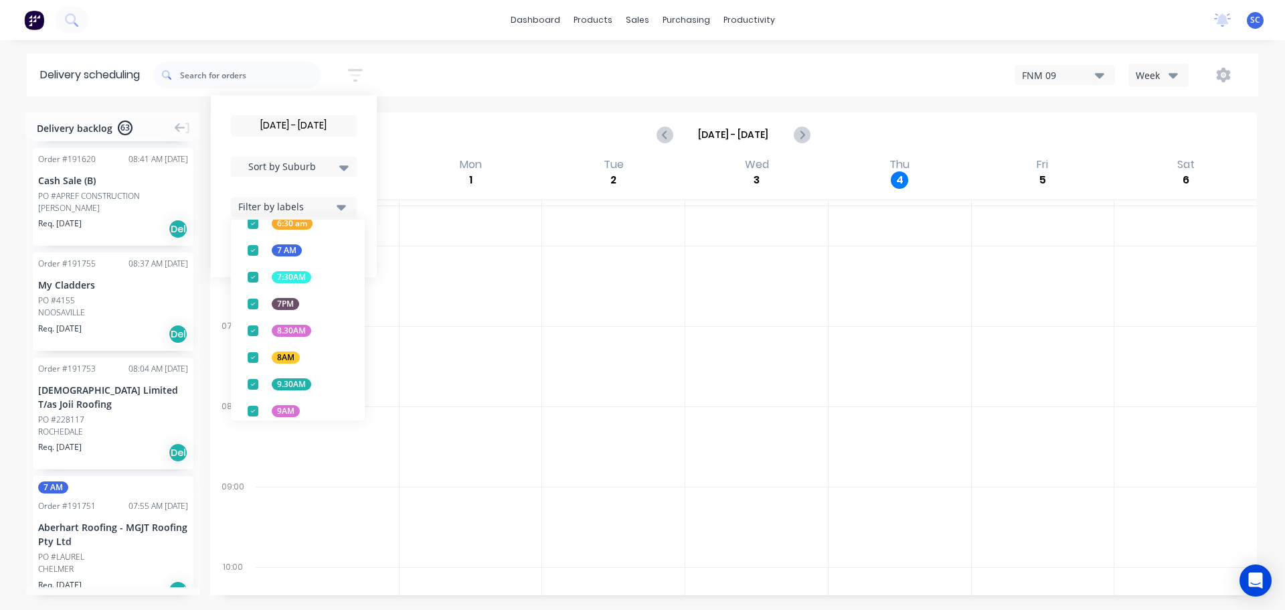
scroll to position [526, 0]
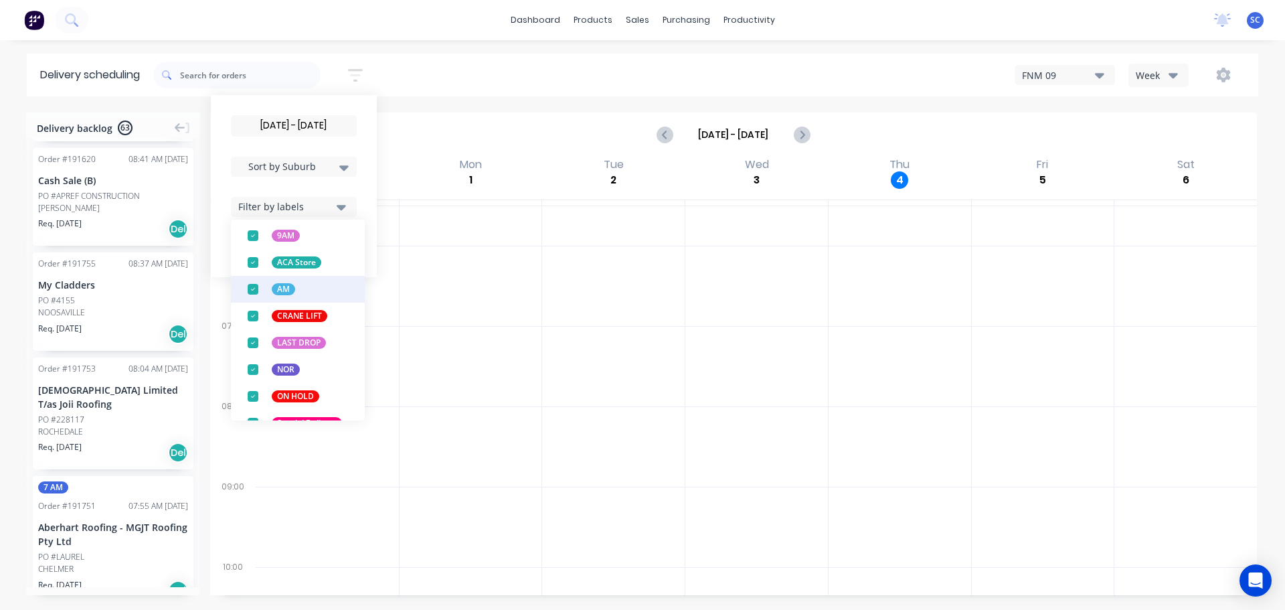
click at [255, 260] on div "button" at bounding box center [253, 262] width 27 height 27
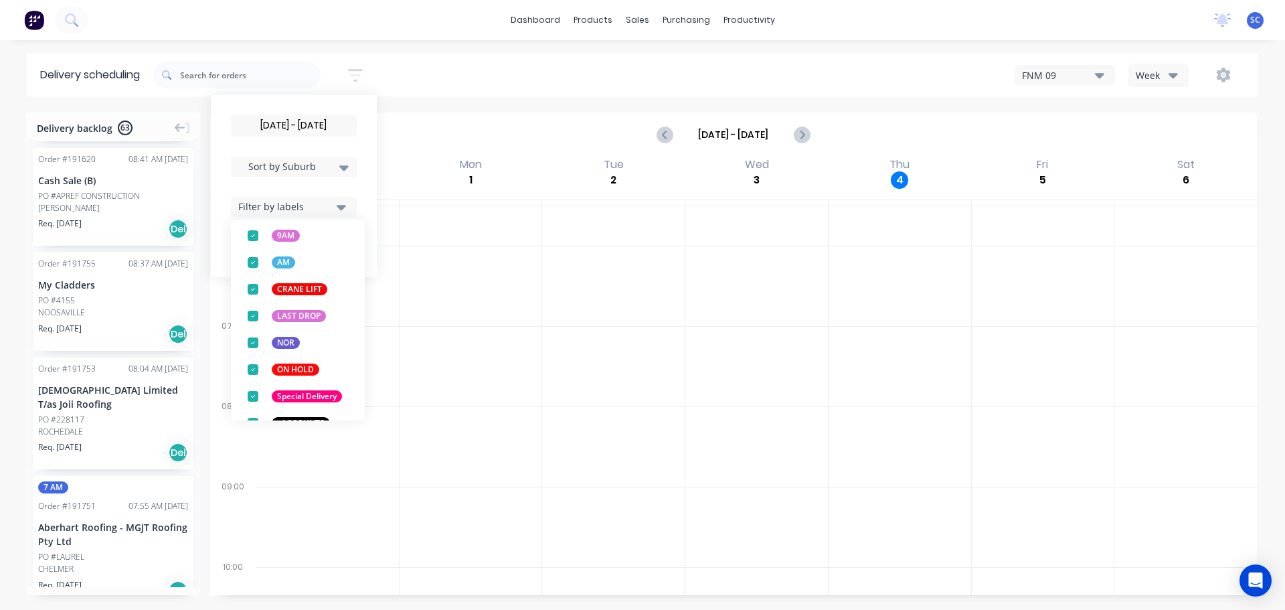
click at [438, 72] on div "05/09/25 - 05/09/25 Sort by Suburb Created date Required date Order number Cust…" at bounding box center [705, 74] width 1105 height 37
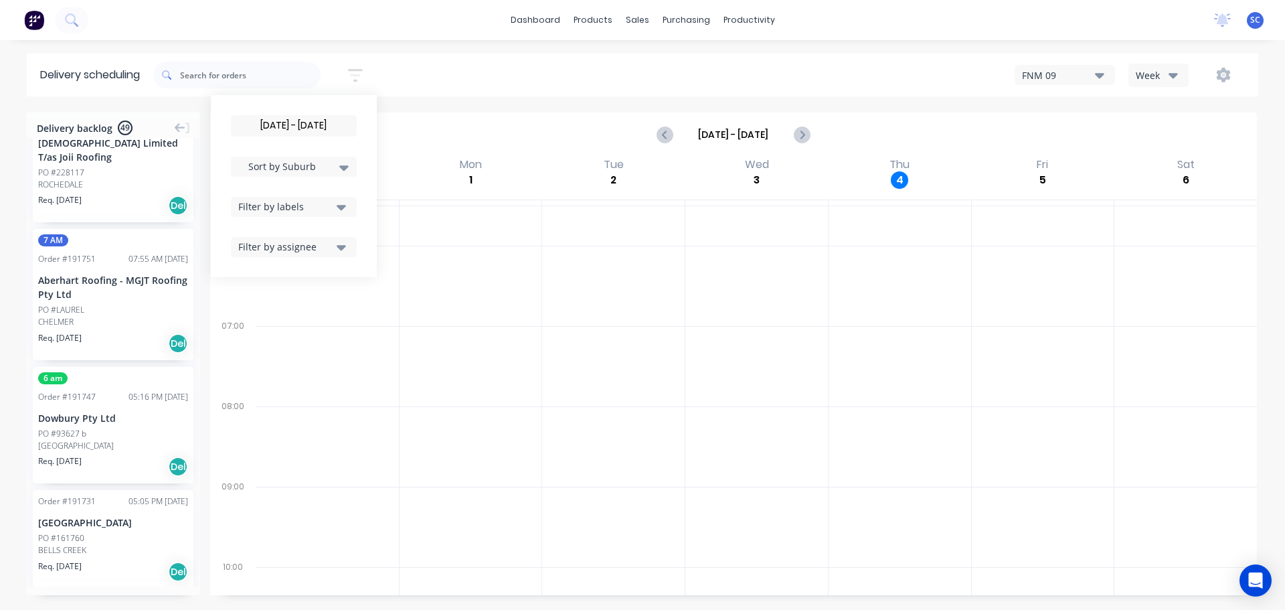
click at [343, 205] on icon "button" at bounding box center [341, 207] width 9 height 5
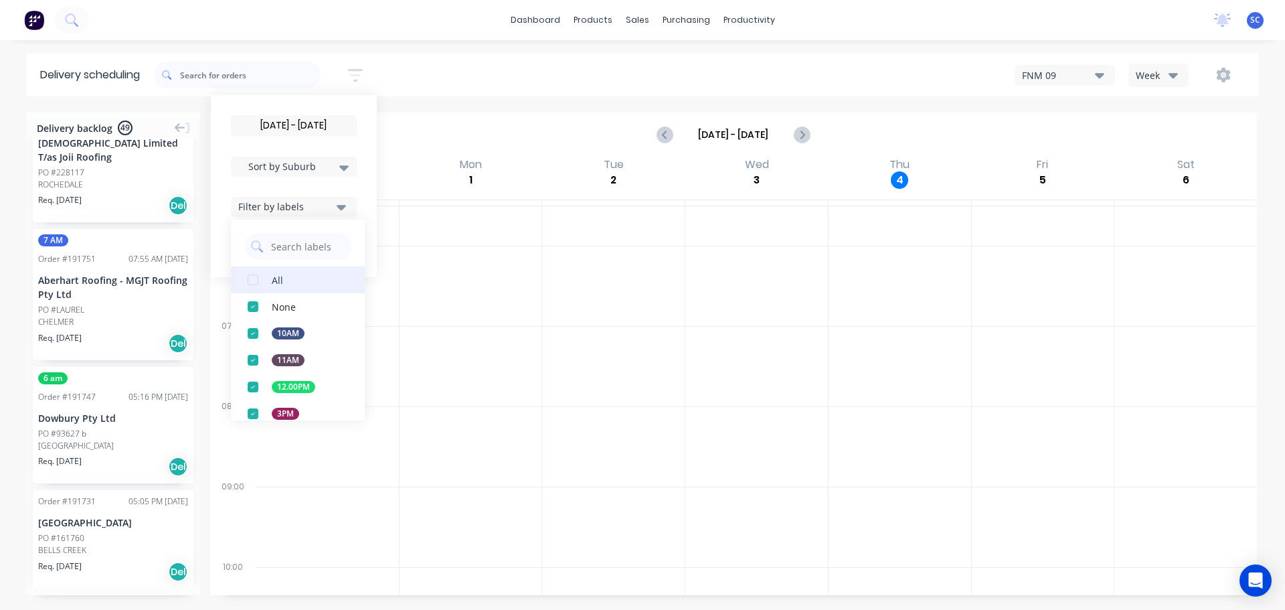
click at [258, 278] on div "button" at bounding box center [253, 279] width 27 height 27
click at [476, 62] on div "05/09/25 - 05/09/25 Sort by Suburb Created date Required date Order number Cust…" at bounding box center [705, 74] width 1105 height 37
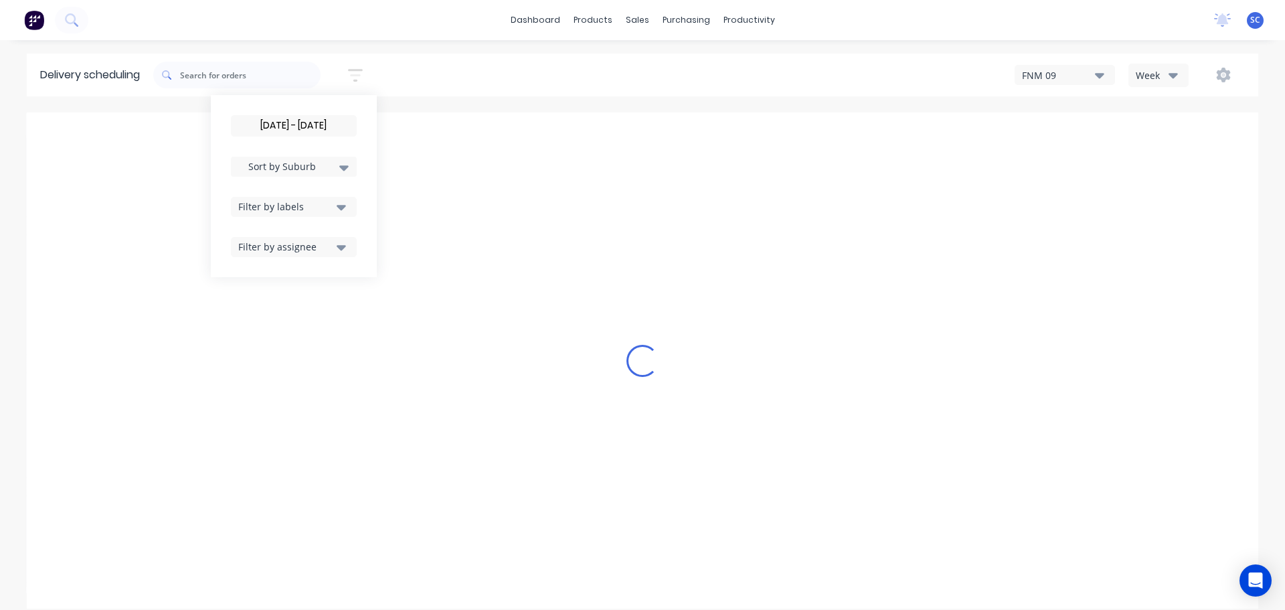
click at [282, 121] on input "[DATE] - [DATE]" at bounding box center [294, 126] width 125 height 20
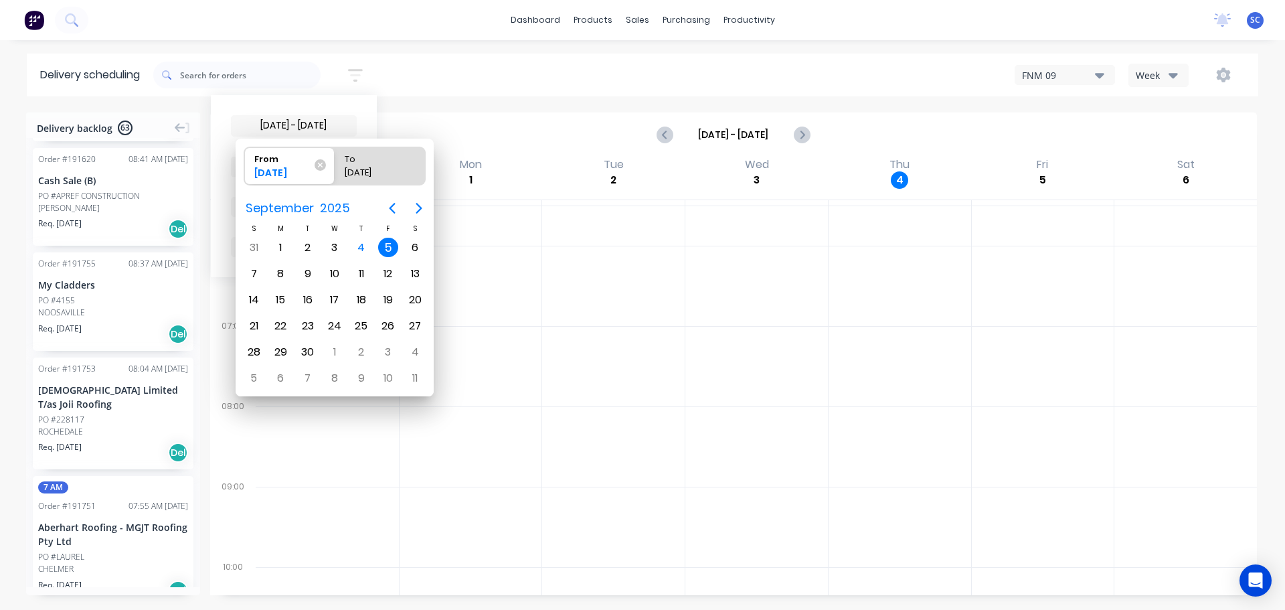
click at [382, 235] on div "5" at bounding box center [388, 247] width 27 height 25
radio input "false"
radio input "true"
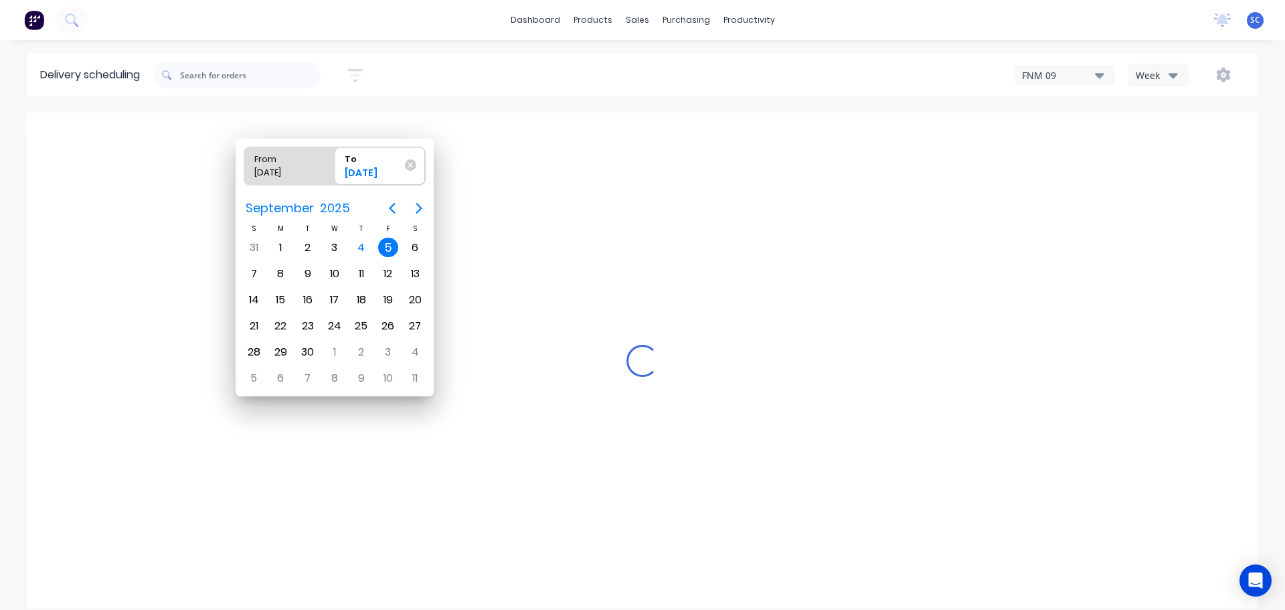
click at [388, 242] on div "5" at bounding box center [388, 248] width 20 height 20
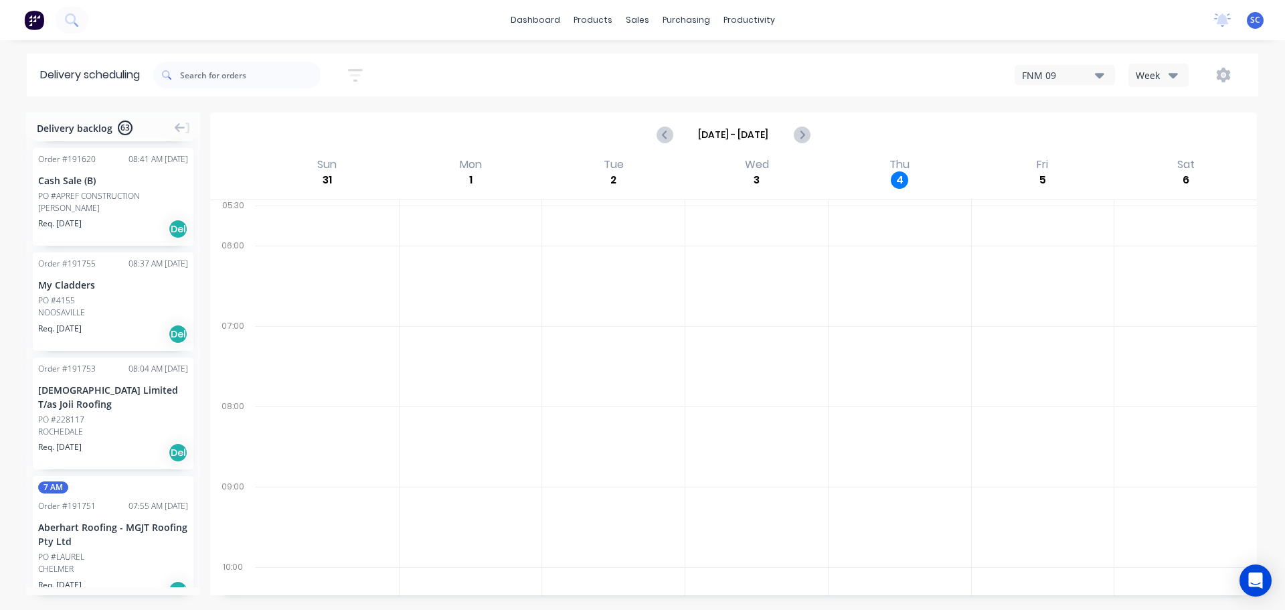
click at [360, 76] on icon "button" at bounding box center [355, 75] width 15 height 17
click at [349, 165] on icon at bounding box center [343, 167] width 9 height 15
click at [260, 317] on div "Suburb" at bounding box center [294, 316] width 126 height 24
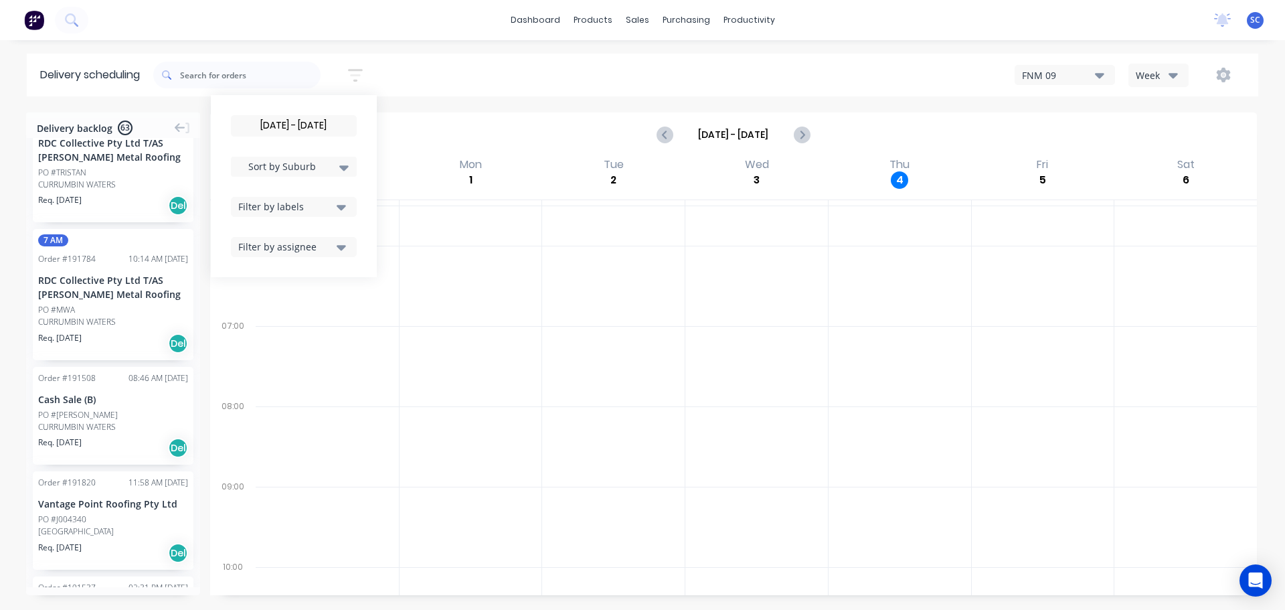
scroll to position [2567, 0]
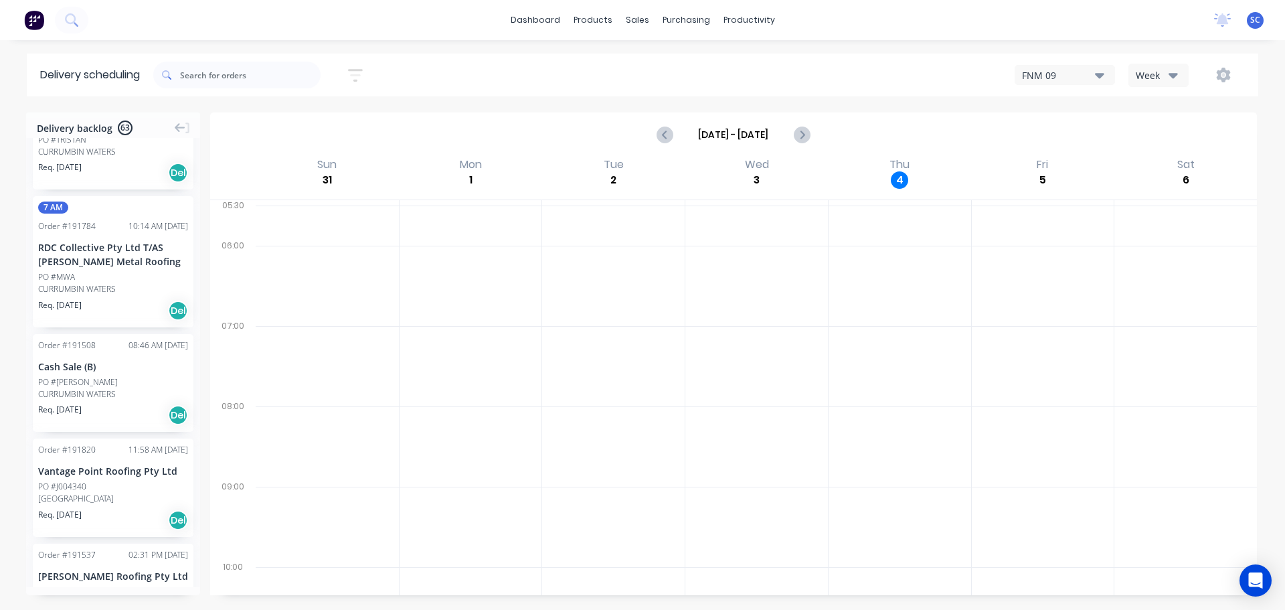
click at [471, 74] on div "[DATE] - [DATE] Sort by Suburb Created date Required date Order number Customer…" at bounding box center [705, 74] width 1105 height 37
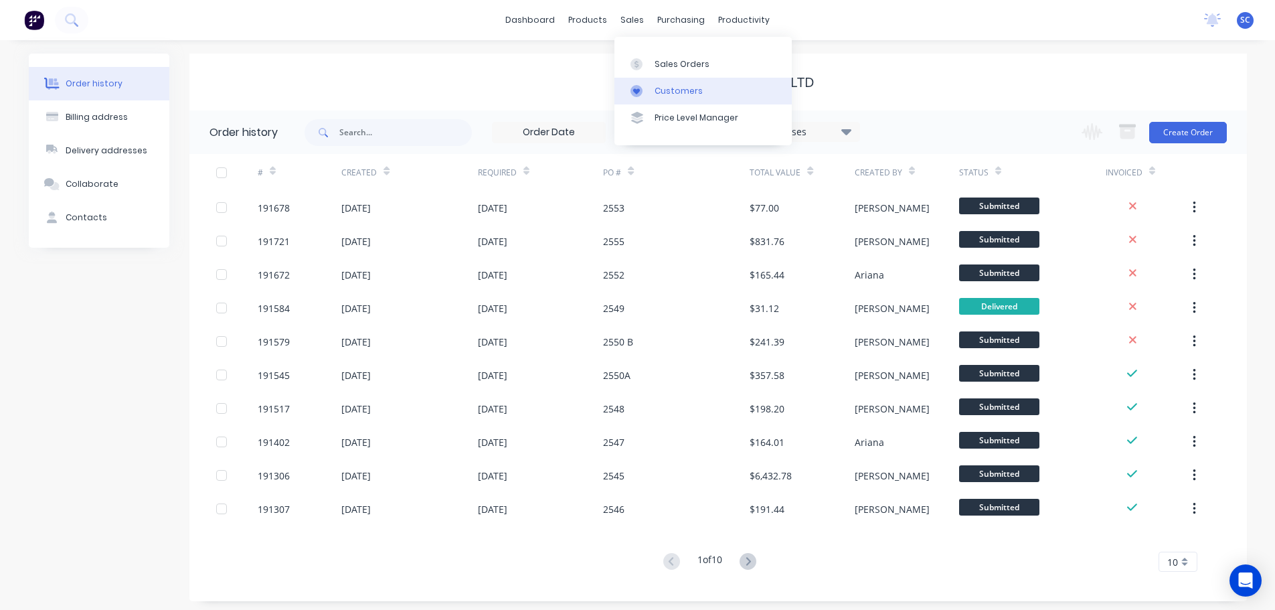
click at [680, 88] on div "Customers" at bounding box center [679, 91] width 48 height 12
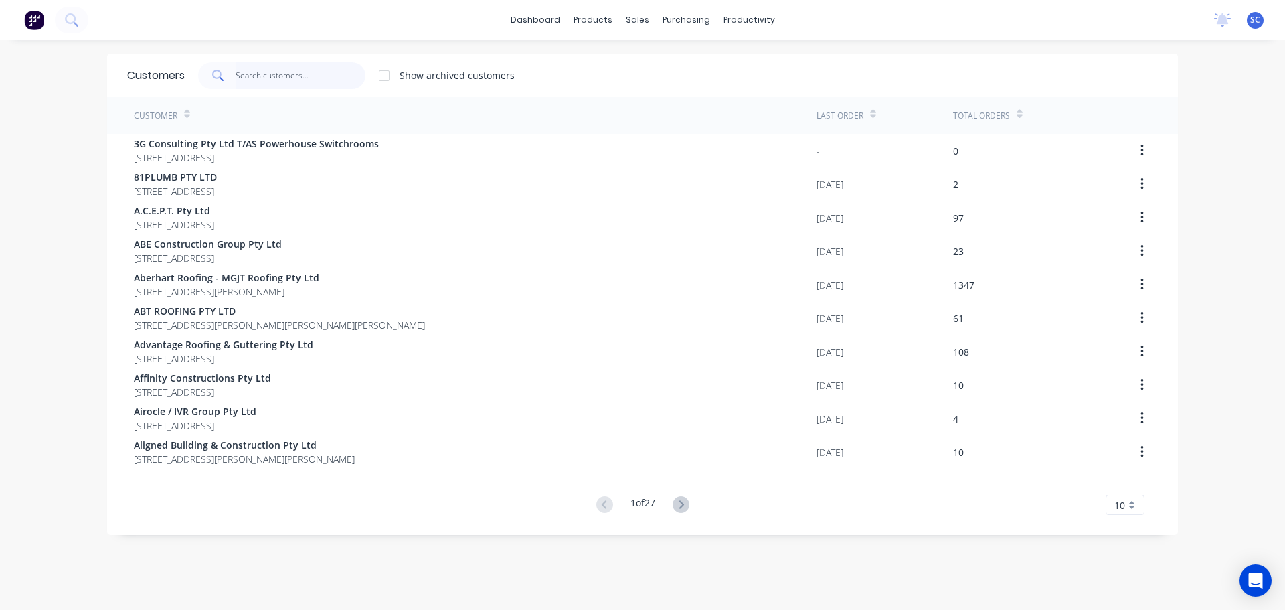
click at [264, 75] on input "text" at bounding box center [301, 75] width 131 height 27
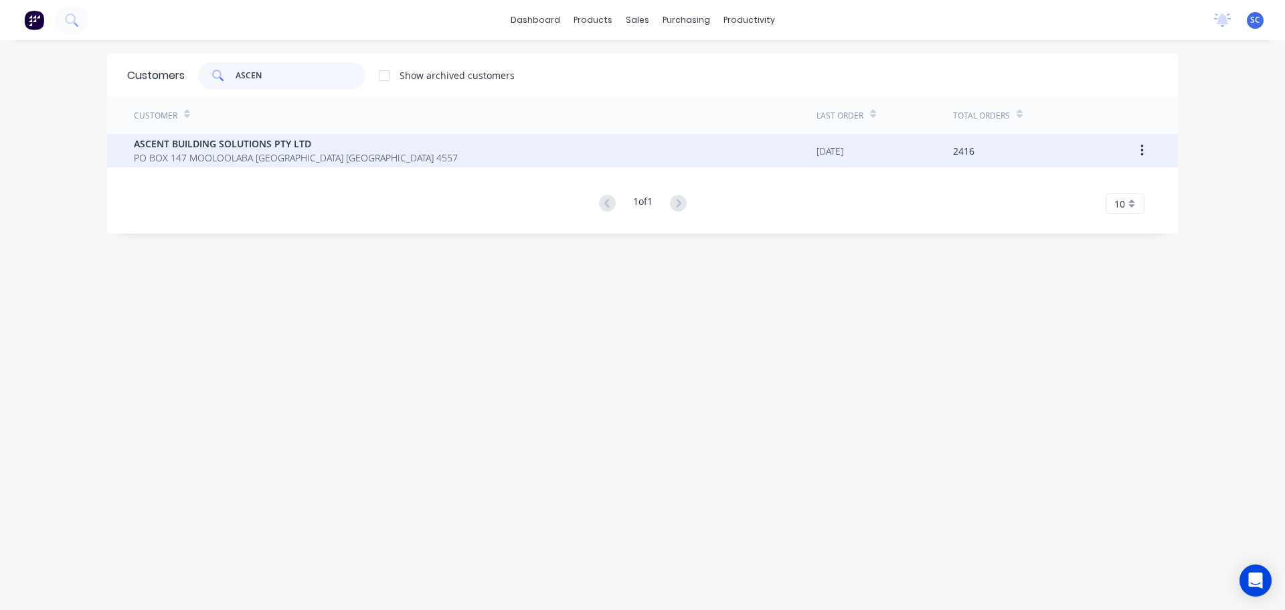
type input "ASCEN"
click at [200, 151] on span "PO BOX 147 MOOLOOLABA [GEOGRAPHIC_DATA] [GEOGRAPHIC_DATA] 4557" at bounding box center [296, 158] width 324 height 14
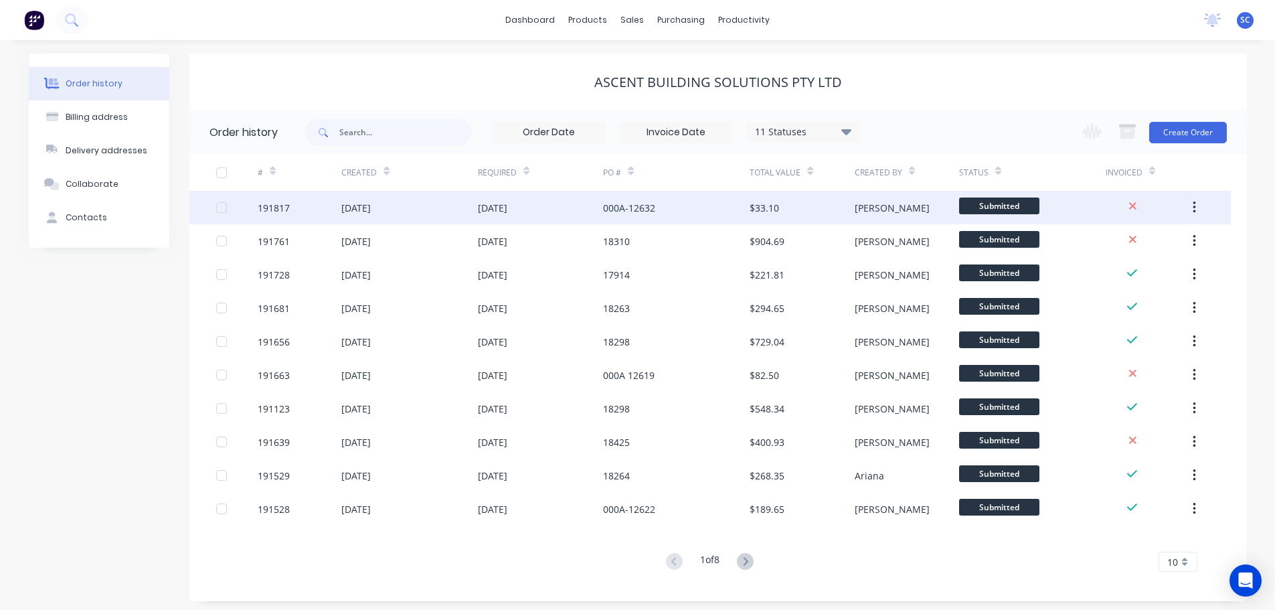
click at [412, 202] on div "[DATE]" at bounding box center [409, 207] width 136 height 33
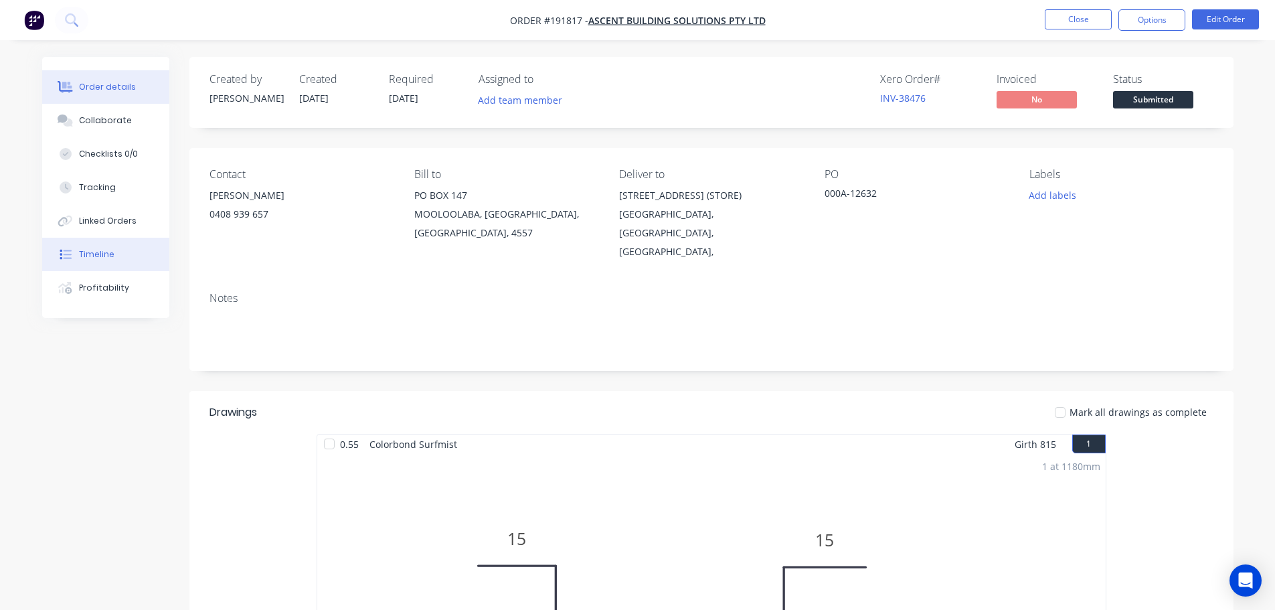
click at [103, 246] on button "Timeline" at bounding box center [105, 254] width 127 height 33
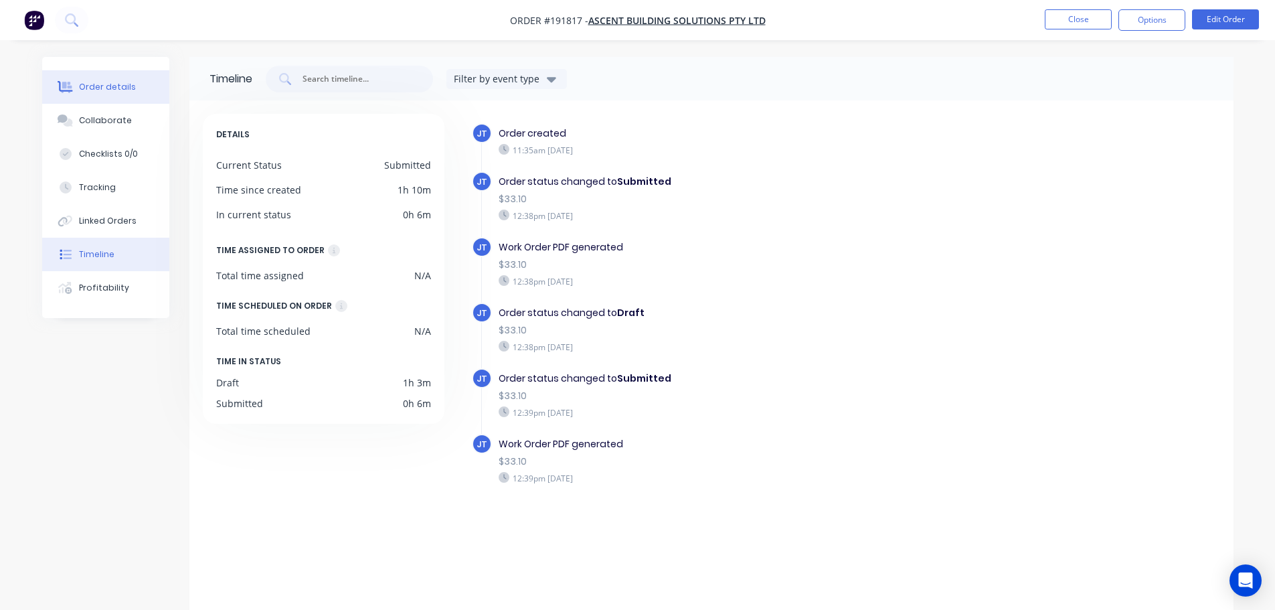
click at [105, 85] on div "Order details" at bounding box center [107, 87] width 57 height 12
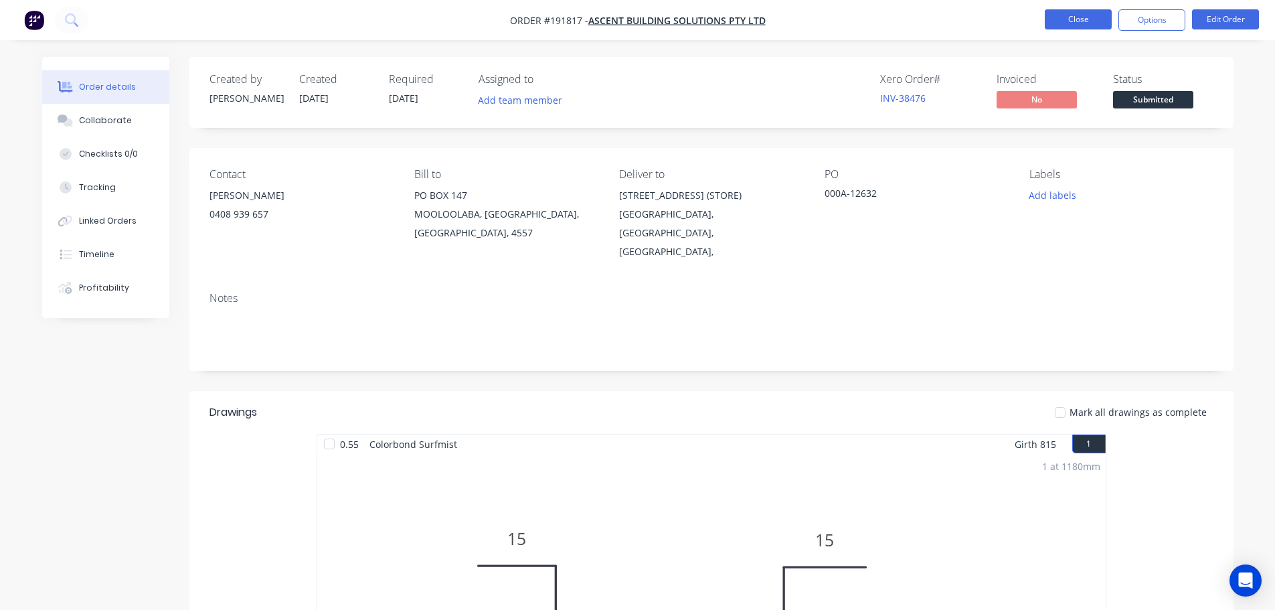
click at [1080, 16] on button "Close" at bounding box center [1078, 19] width 67 height 20
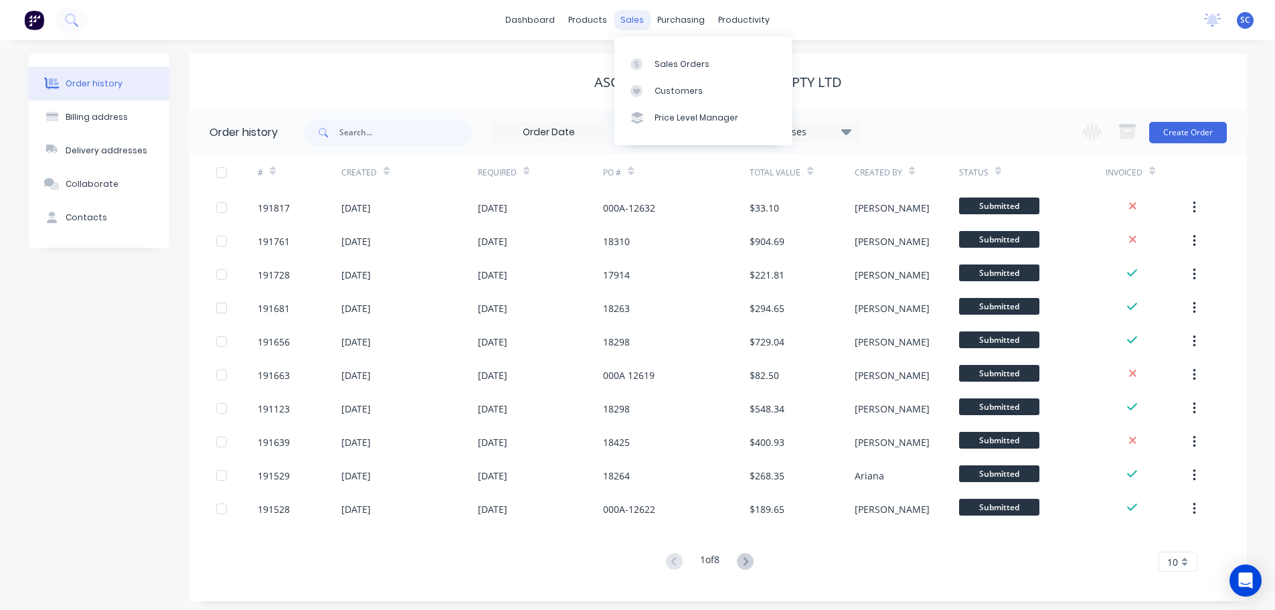
click at [643, 21] on div "sales" at bounding box center [632, 20] width 37 height 20
click at [678, 86] on div "Customers" at bounding box center [679, 91] width 48 height 12
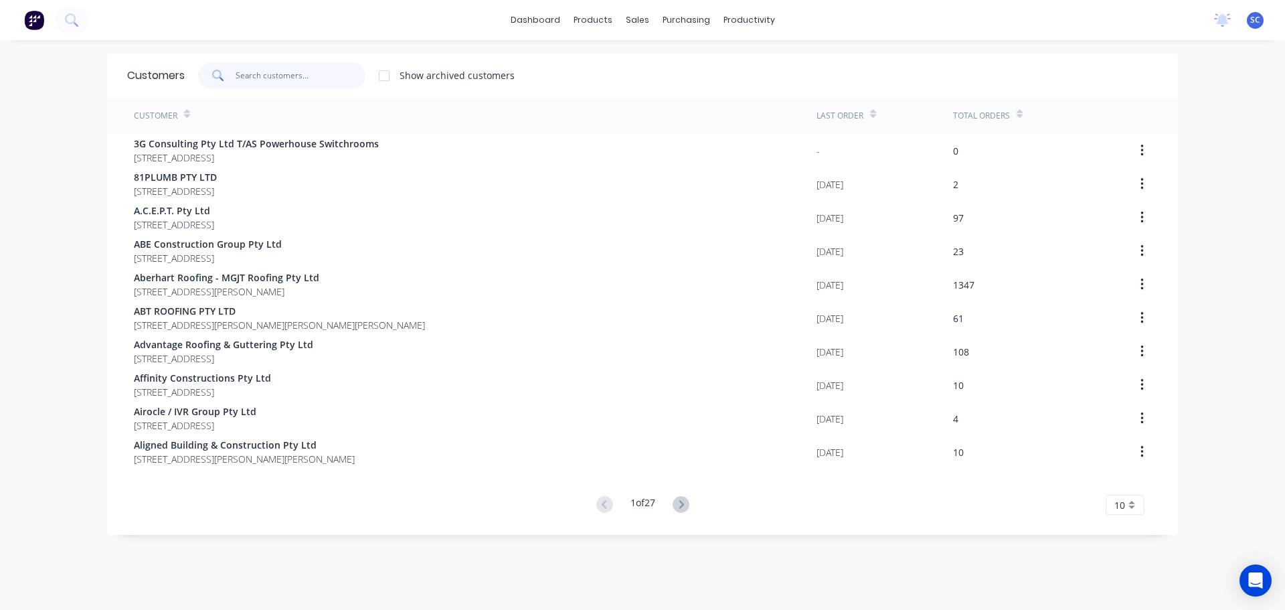
click at [280, 78] on input "text" at bounding box center [301, 75] width 131 height 27
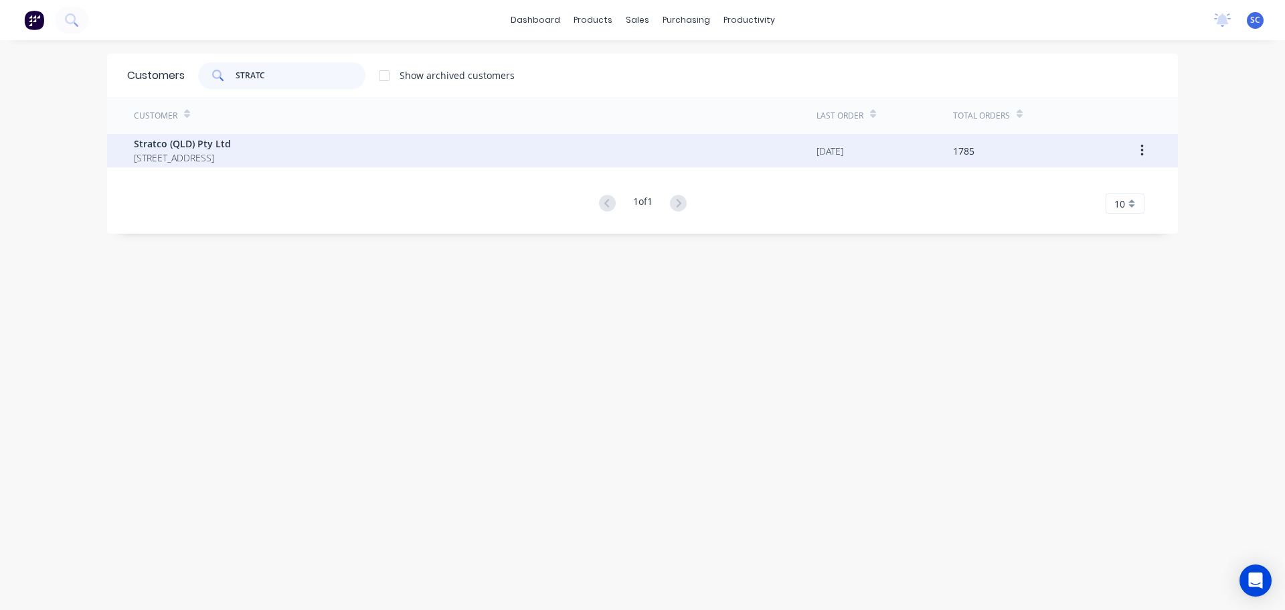
type input "STRATC"
click at [208, 159] on span "PO BOX 6217 YATALA Queensland Australia 4207" at bounding box center [182, 158] width 97 height 14
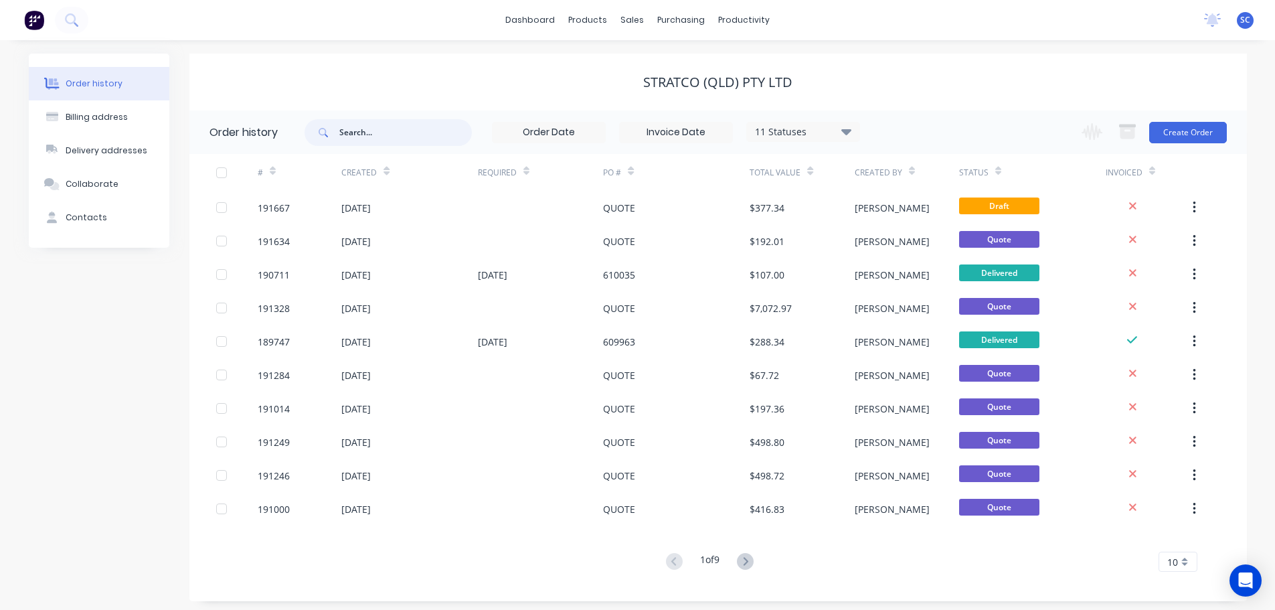
click at [360, 132] on input "text" at bounding box center [405, 132] width 133 height 27
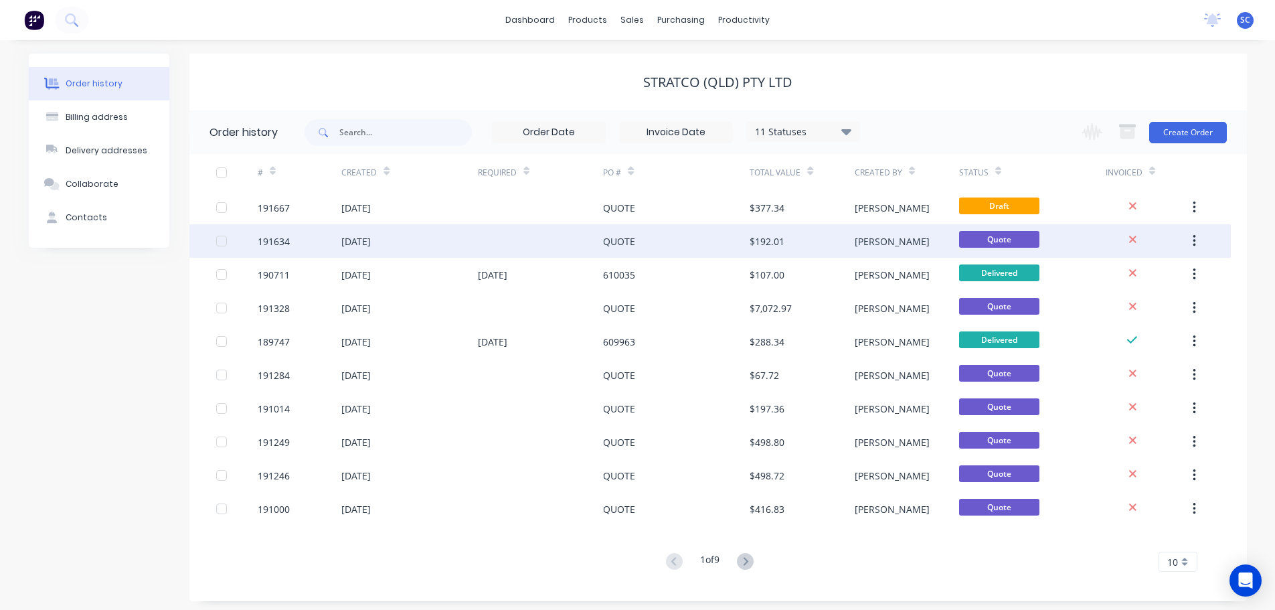
click at [311, 242] on div "191634" at bounding box center [300, 240] width 84 height 33
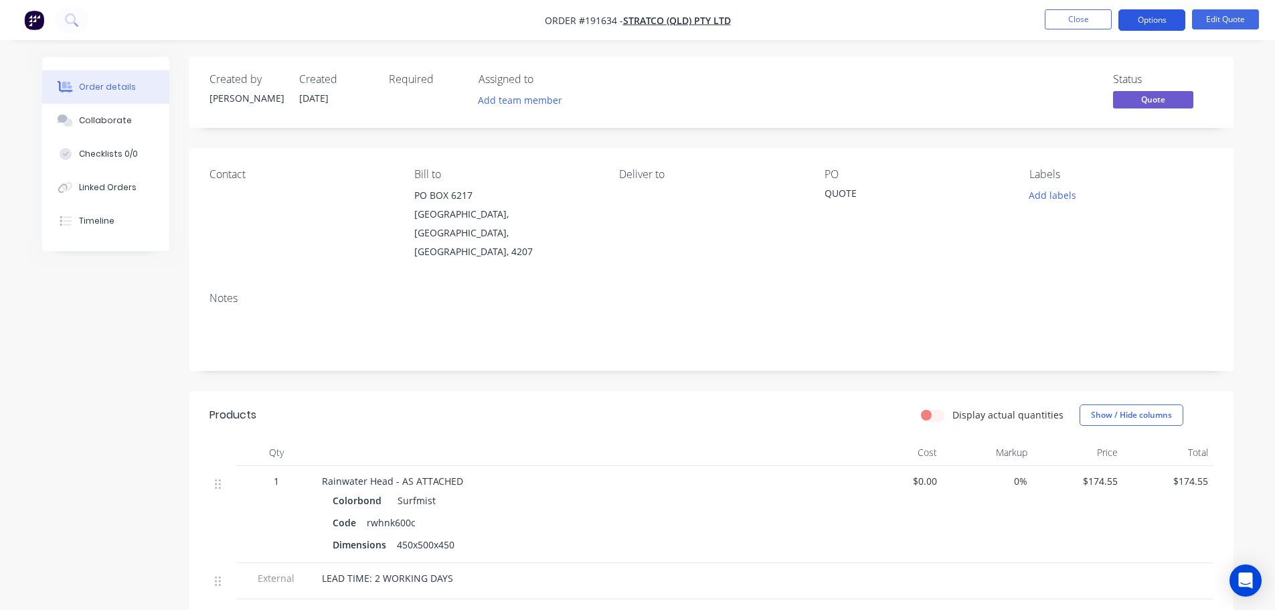
click at [1156, 17] on button "Options" at bounding box center [1152, 19] width 67 height 21
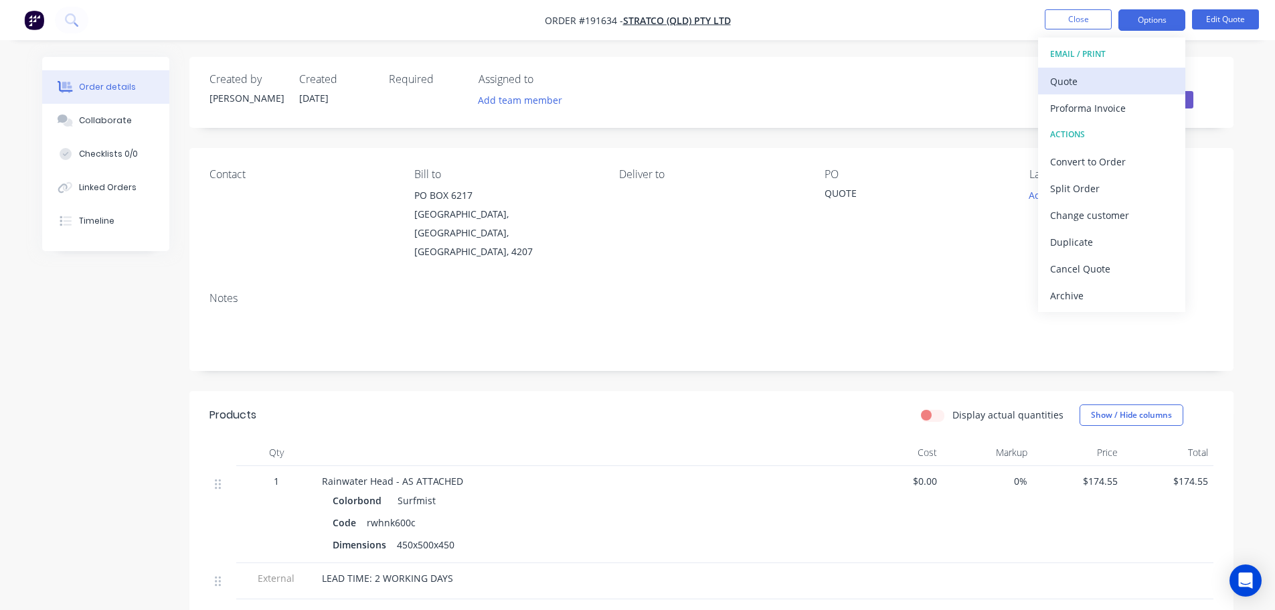
click at [1089, 74] on div "Quote" at bounding box center [1111, 81] width 123 height 19
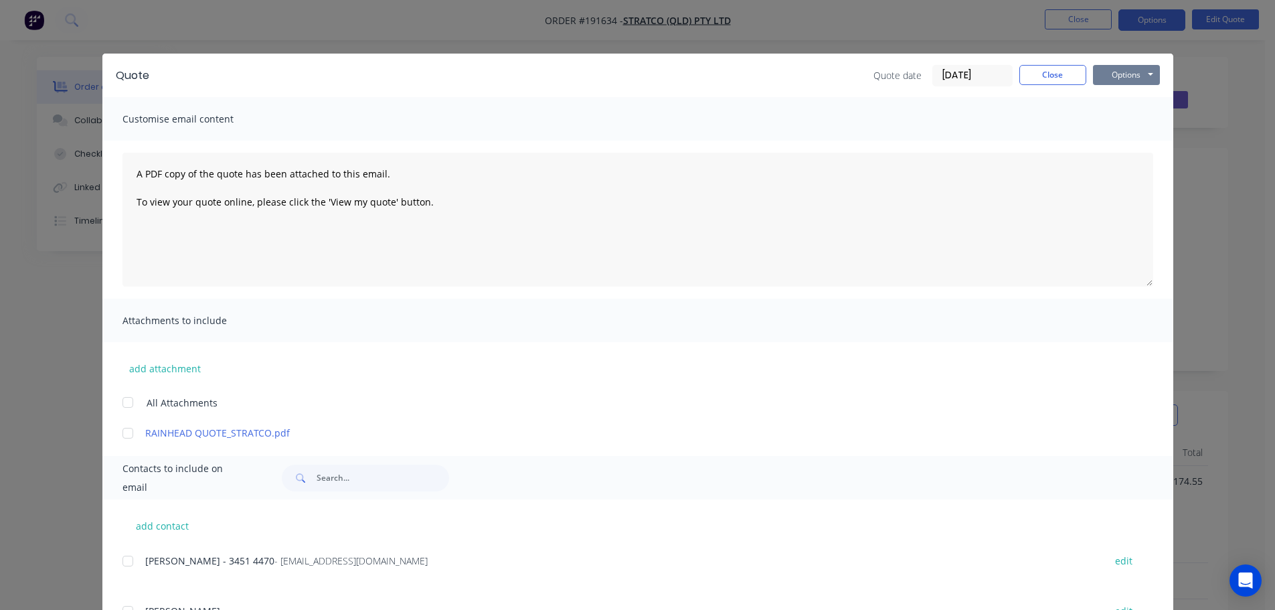
click at [1130, 66] on button "Options" at bounding box center [1126, 75] width 67 height 20
click at [1131, 119] on button "Print" at bounding box center [1136, 121] width 86 height 22
click at [1054, 80] on button "Close" at bounding box center [1053, 75] width 67 height 20
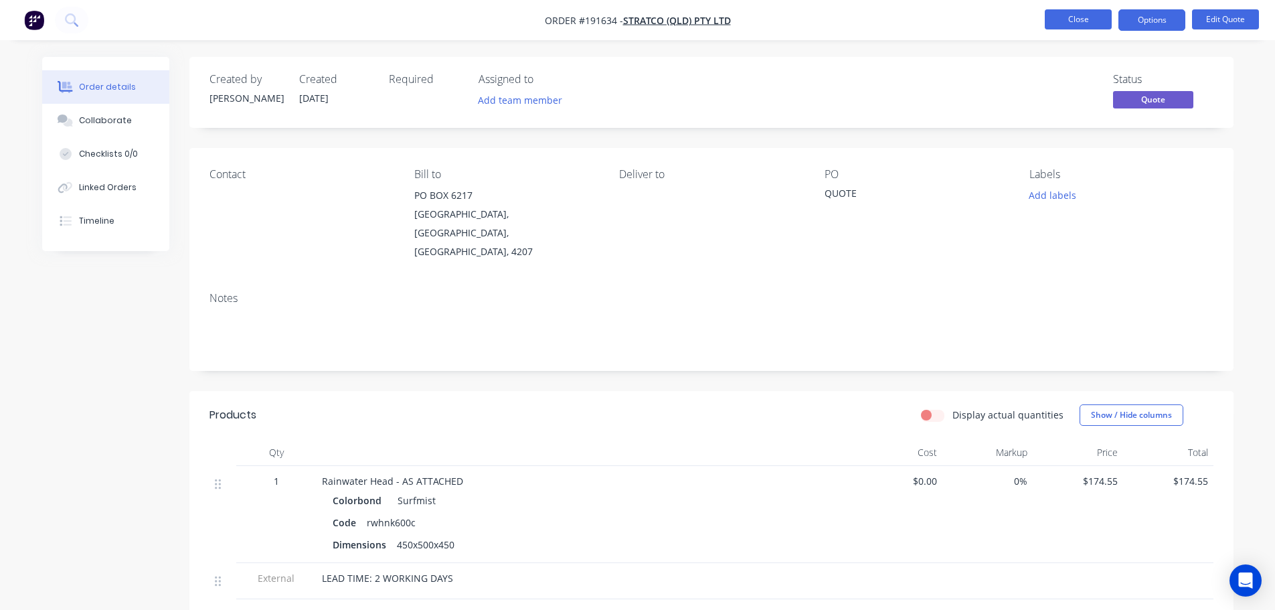
click at [1079, 17] on button "Close" at bounding box center [1078, 19] width 67 height 20
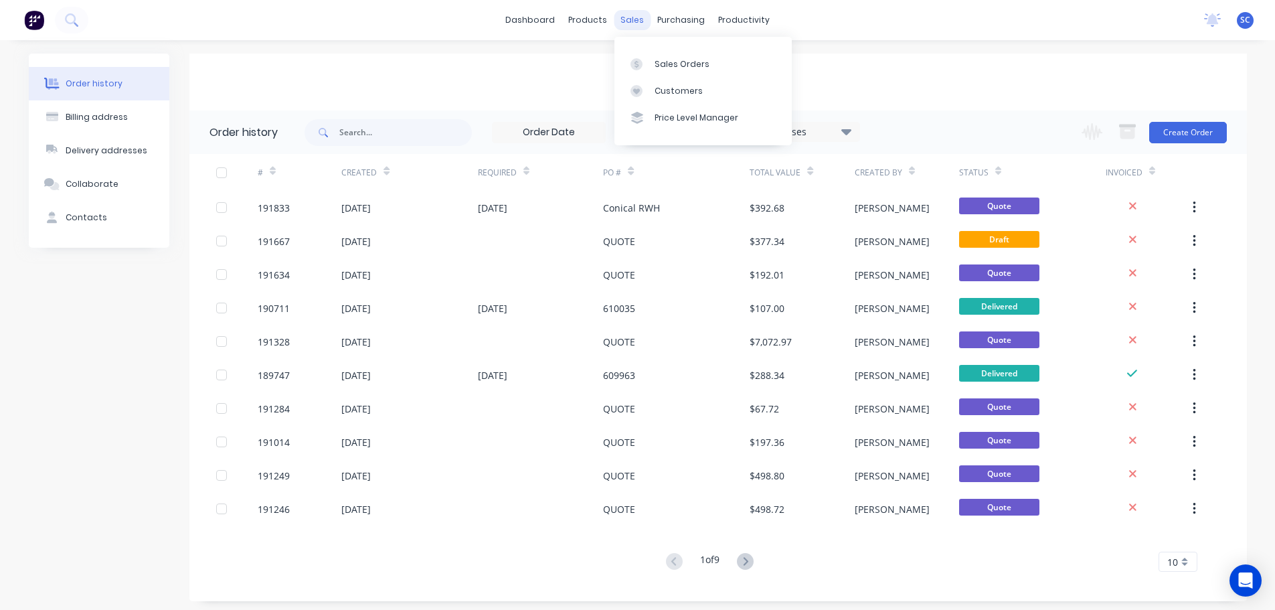
click at [641, 17] on div "sales" at bounding box center [632, 20] width 37 height 20
click at [671, 91] on div "Customers" at bounding box center [679, 91] width 48 height 12
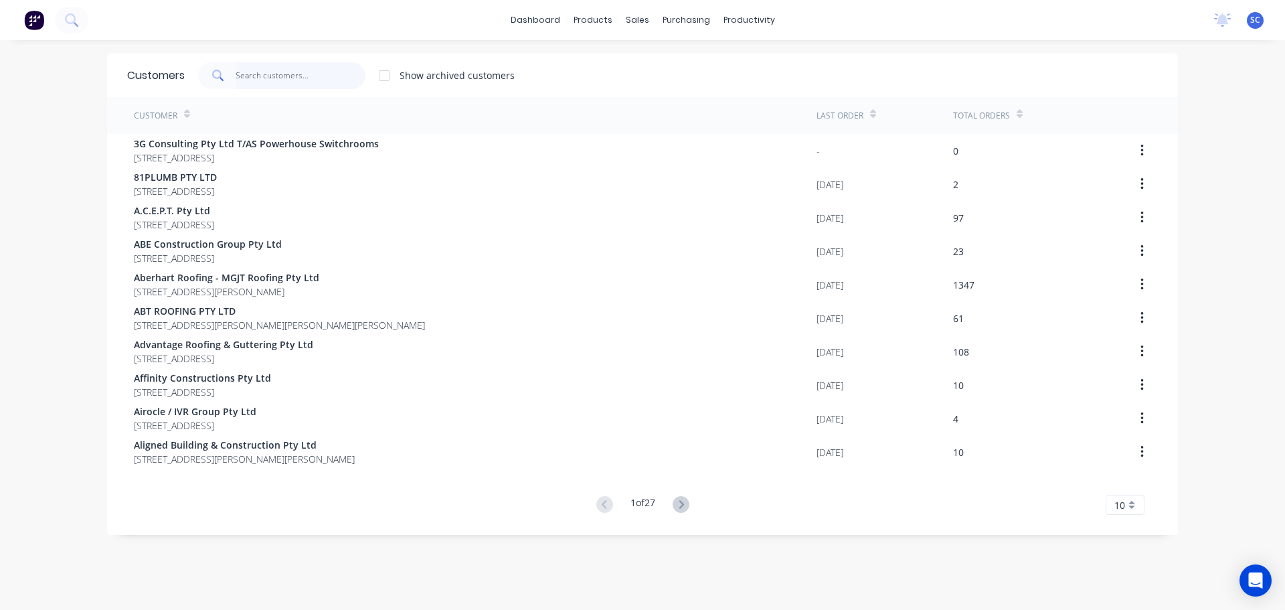
click at [287, 78] on input "text" at bounding box center [301, 75] width 131 height 27
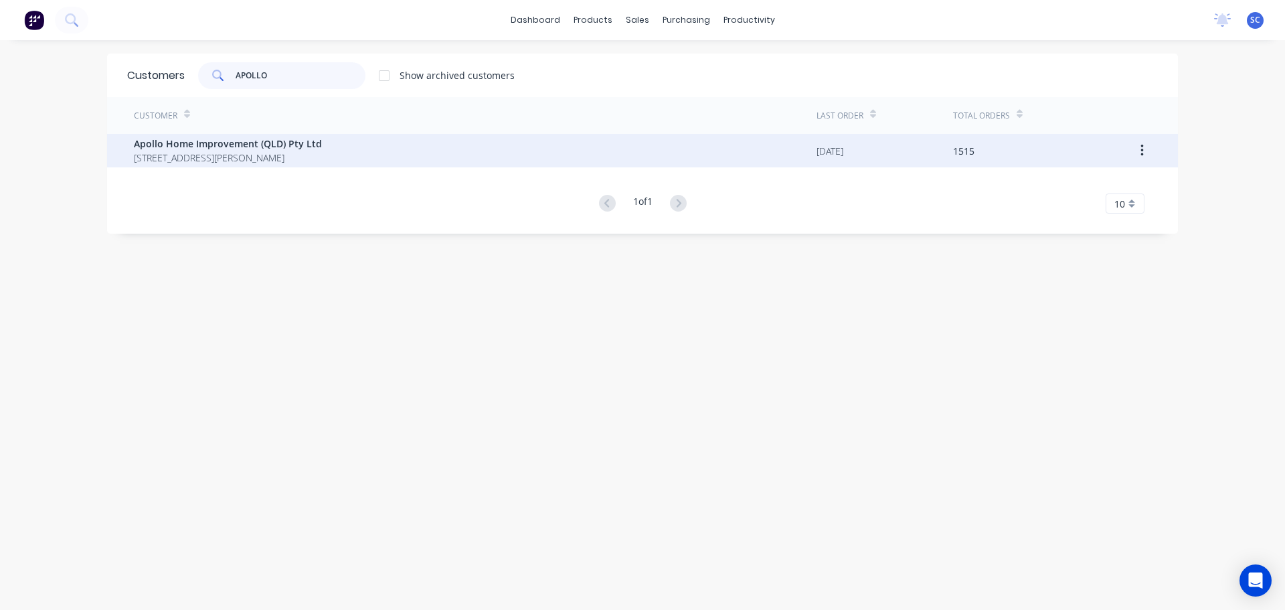
type input "APOLLO"
click at [211, 157] on span "29 Corymbia Place Parkinson Australia 4115" at bounding box center [228, 158] width 188 height 14
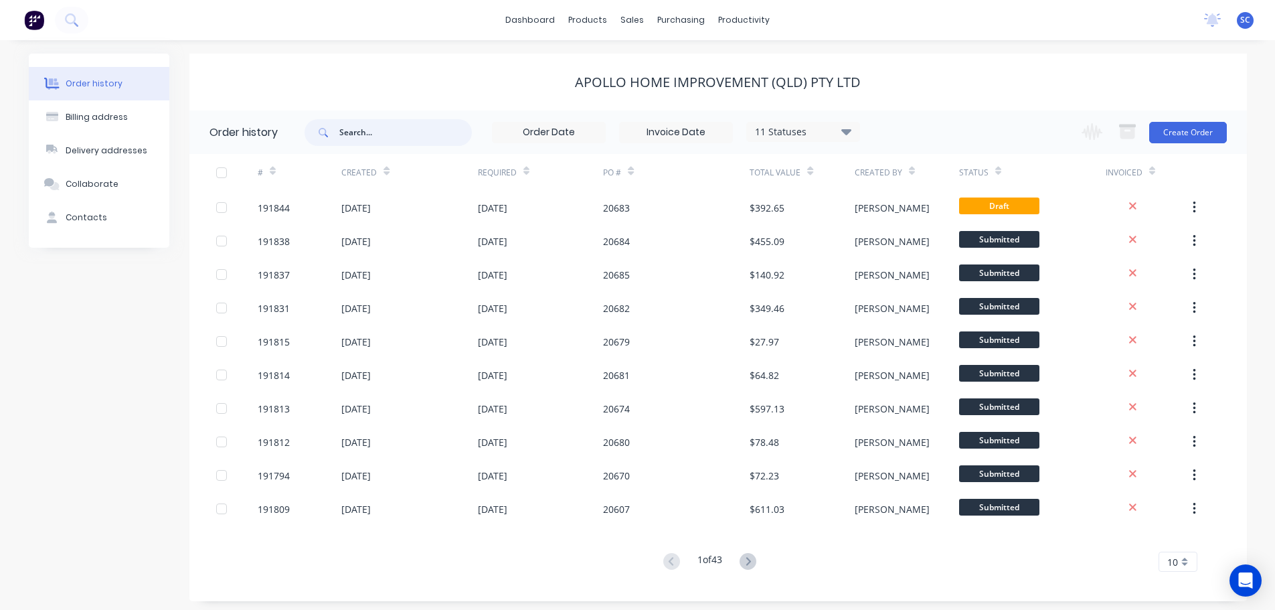
click at [364, 135] on input "text" at bounding box center [405, 132] width 133 height 27
type input "20558"
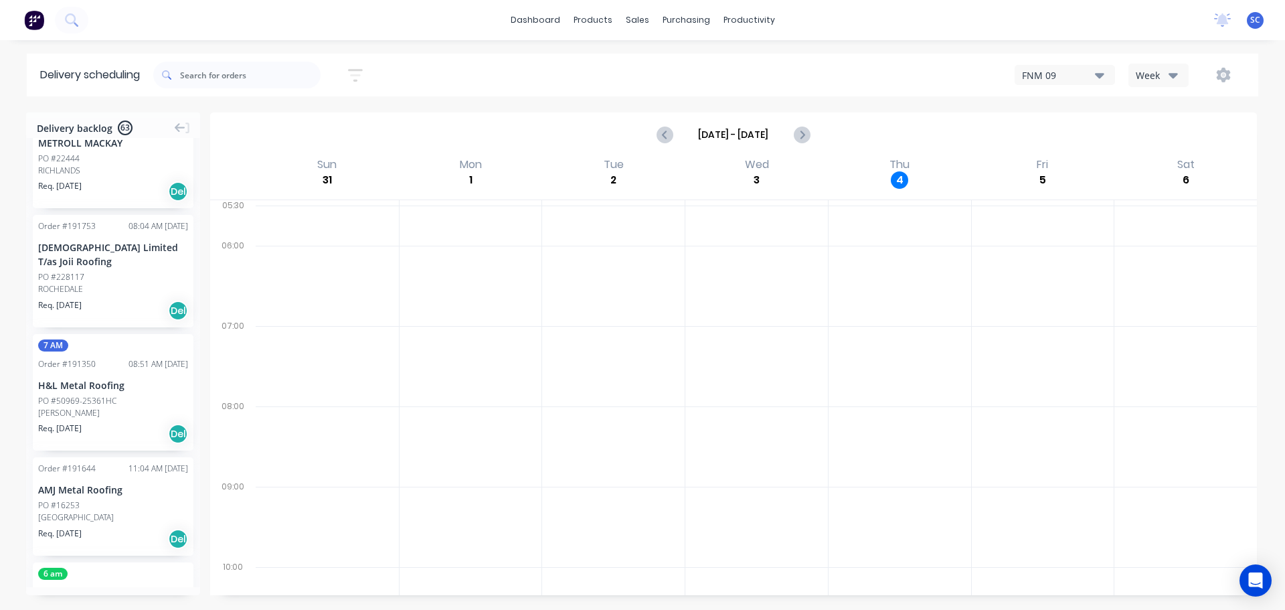
scroll to position [6116, 0]
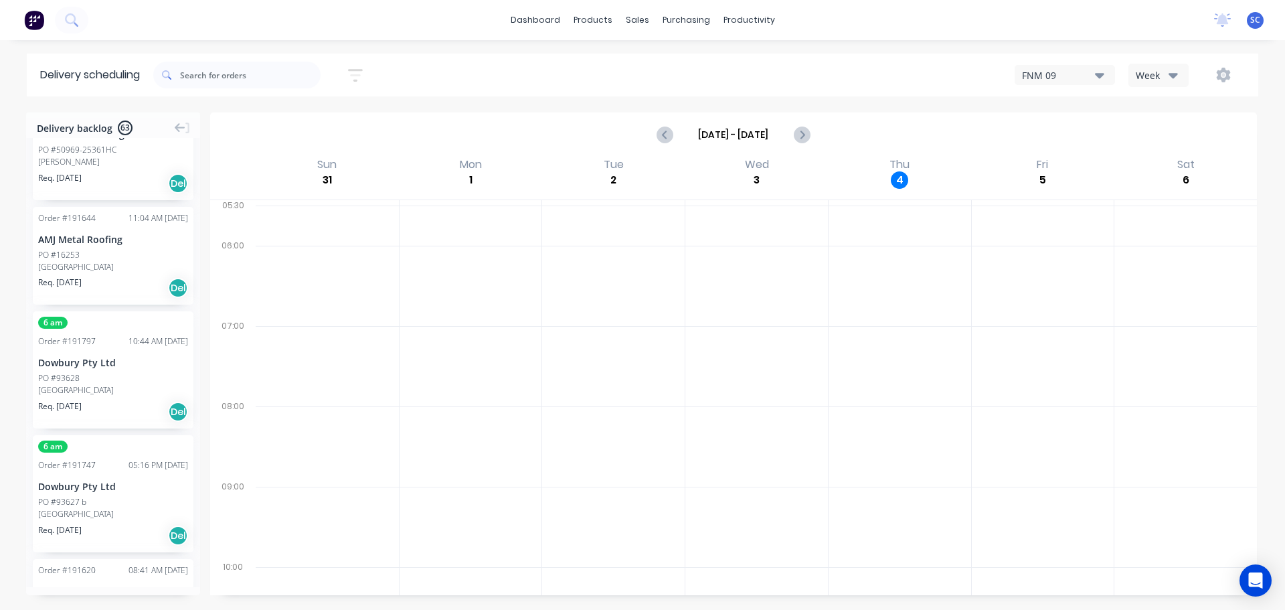
click at [358, 77] on icon "button" at bounding box center [355, 75] width 15 height 17
drag, startPoint x: 311, startPoint y: 121, endPoint x: 333, endPoint y: 133, distance: 25.5
click at [311, 122] on input "[DATE] - [DATE]" at bounding box center [294, 126] width 125 height 20
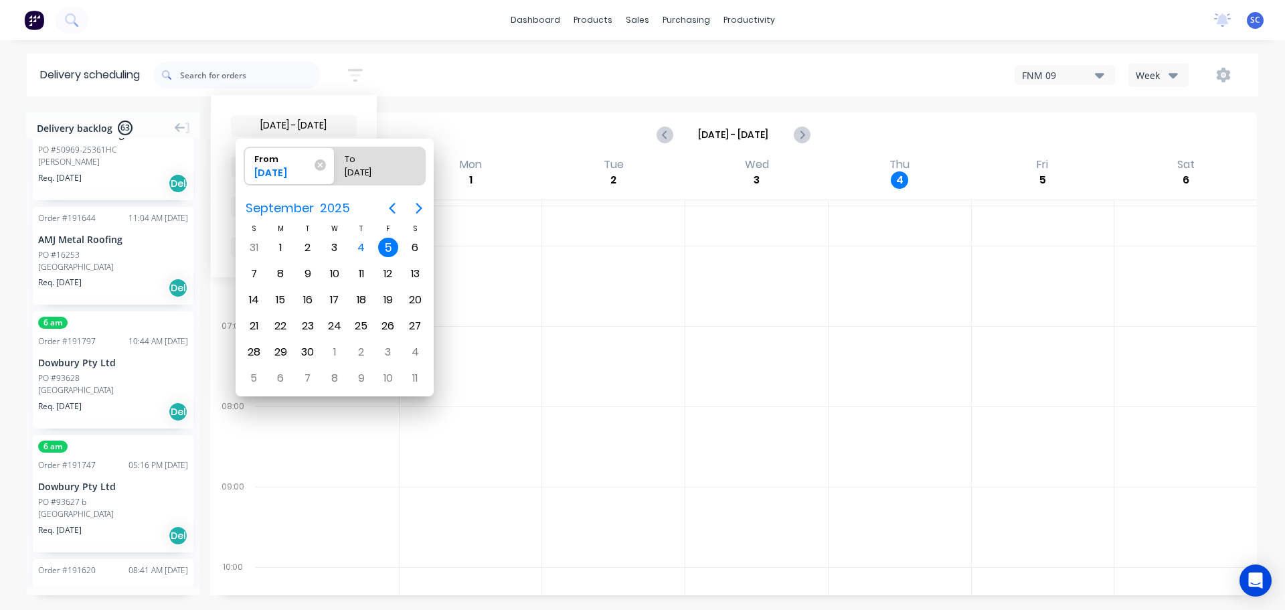
click at [384, 248] on div "5" at bounding box center [388, 248] width 20 height 20
radio input "false"
radio input "true"
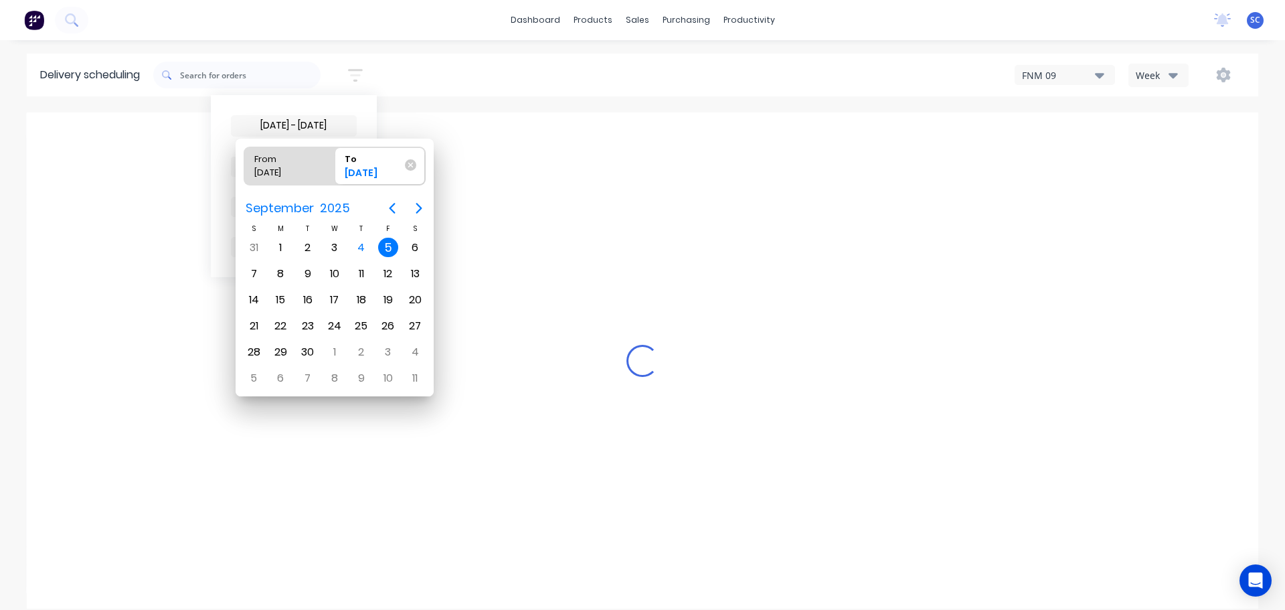
click at [384, 249] on div "5" at bounding box center [388, 248] width 20 height 20
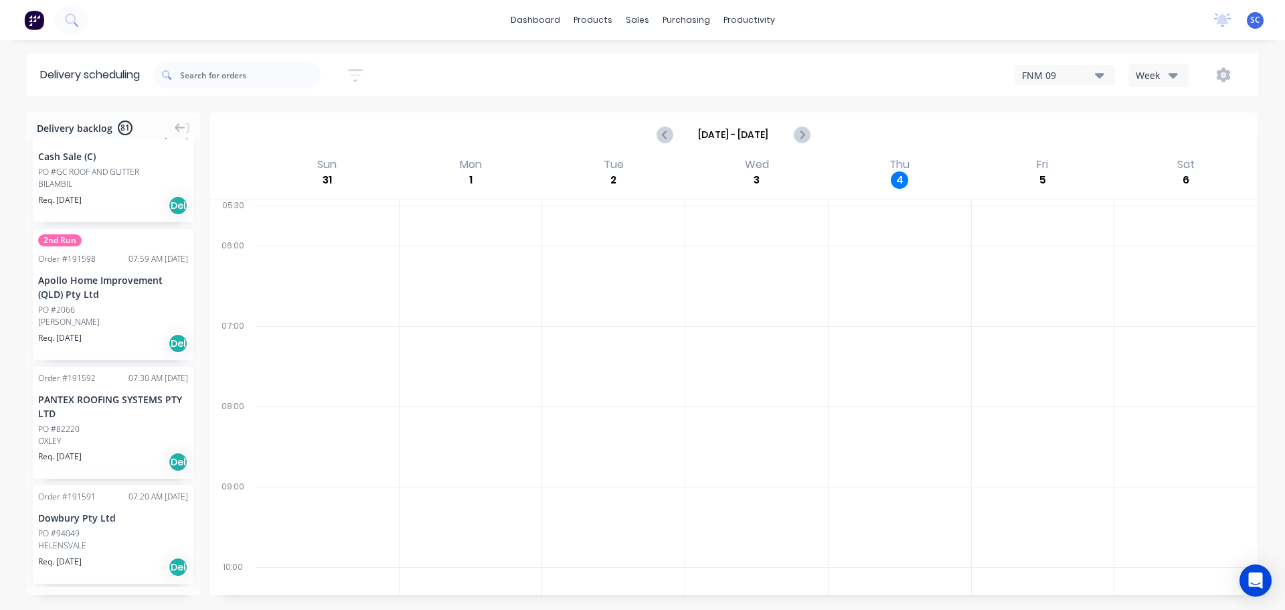
scroll to position [6064, 0]
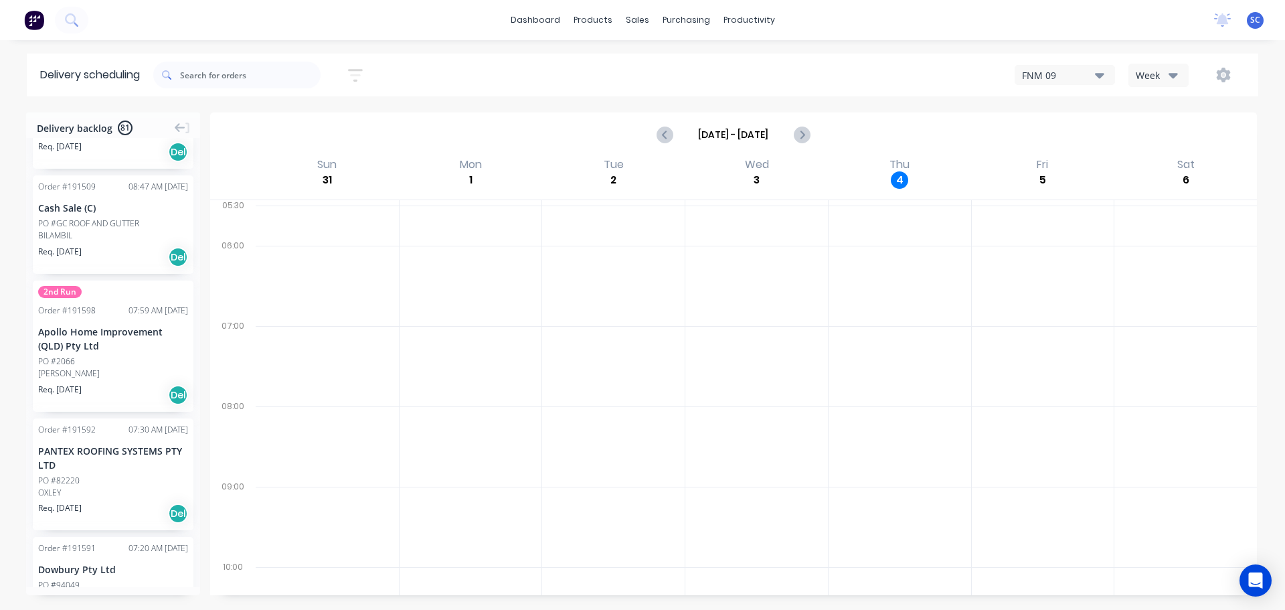
click at [358, 73] on icon "button" at bounding box center [355, 75] width 15 height 17
click at [326, 160] on span "Sort by Suburb" at bounding box center [282, 166] width 87 height 14
click at [282, 317] on div "Suburb" at bounding box center [294, 316] width 126 height 24
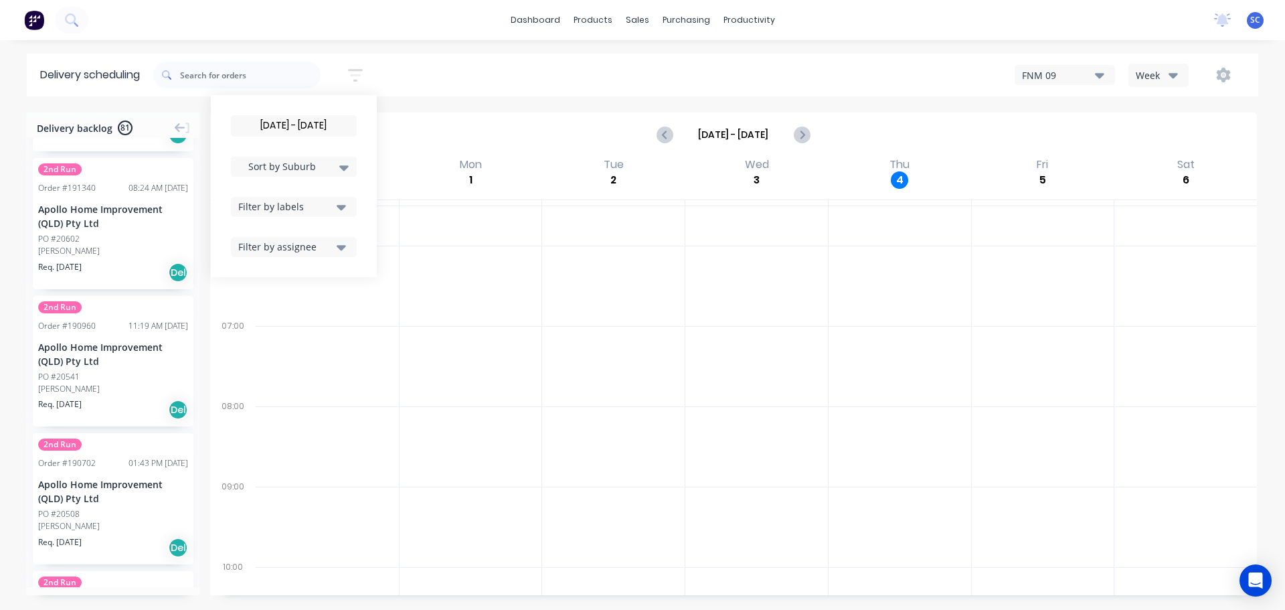
scroll to position [6120, 0]
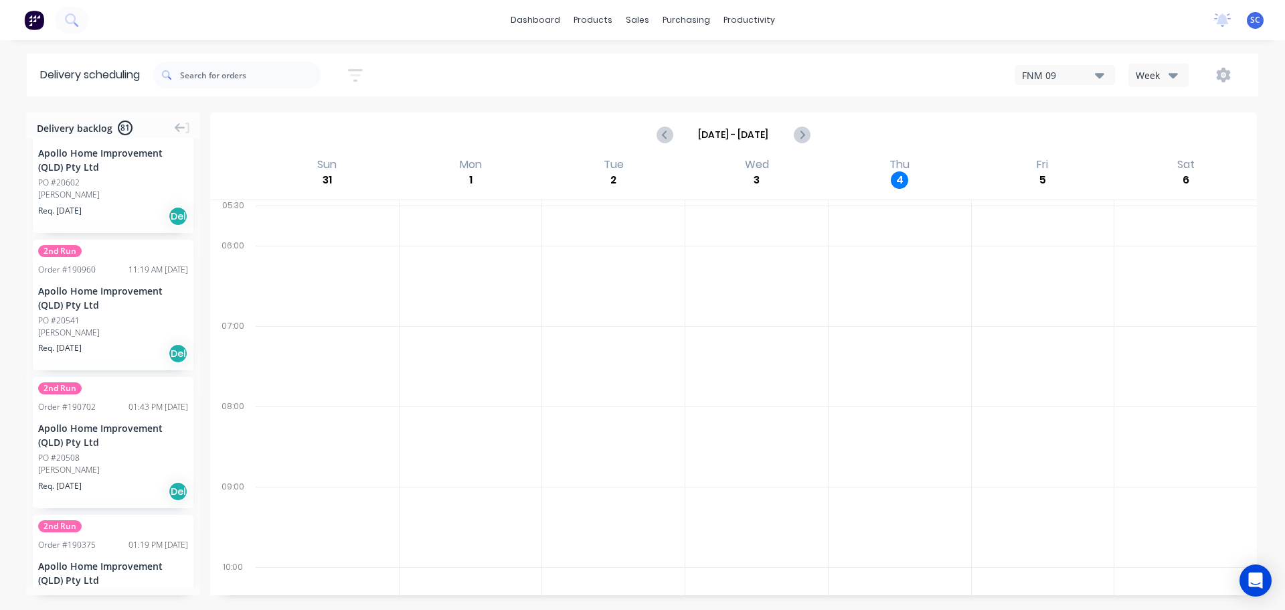
click at [462, 73] on div "[DATE] - [DATE] Sort by Suburb Created date Required date Order number Customer…" at bounding box center [705, 74] width 1105 height 37
